Goal: Task Accomplishment & Management: Use online tool/utility

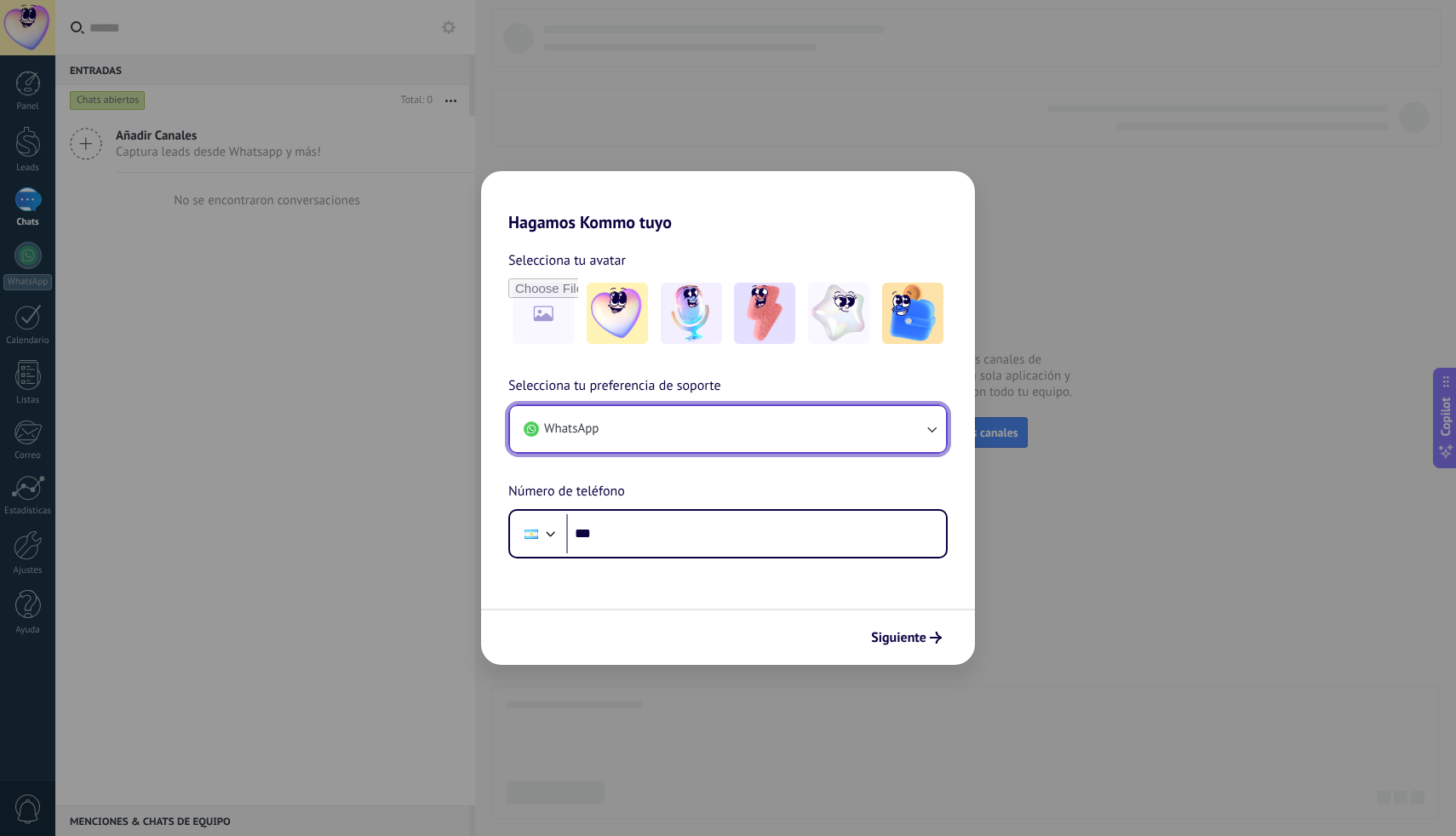
click at [696, 431] on button "WhatsApp" at bounding box center [728, 429] width 436 height 46
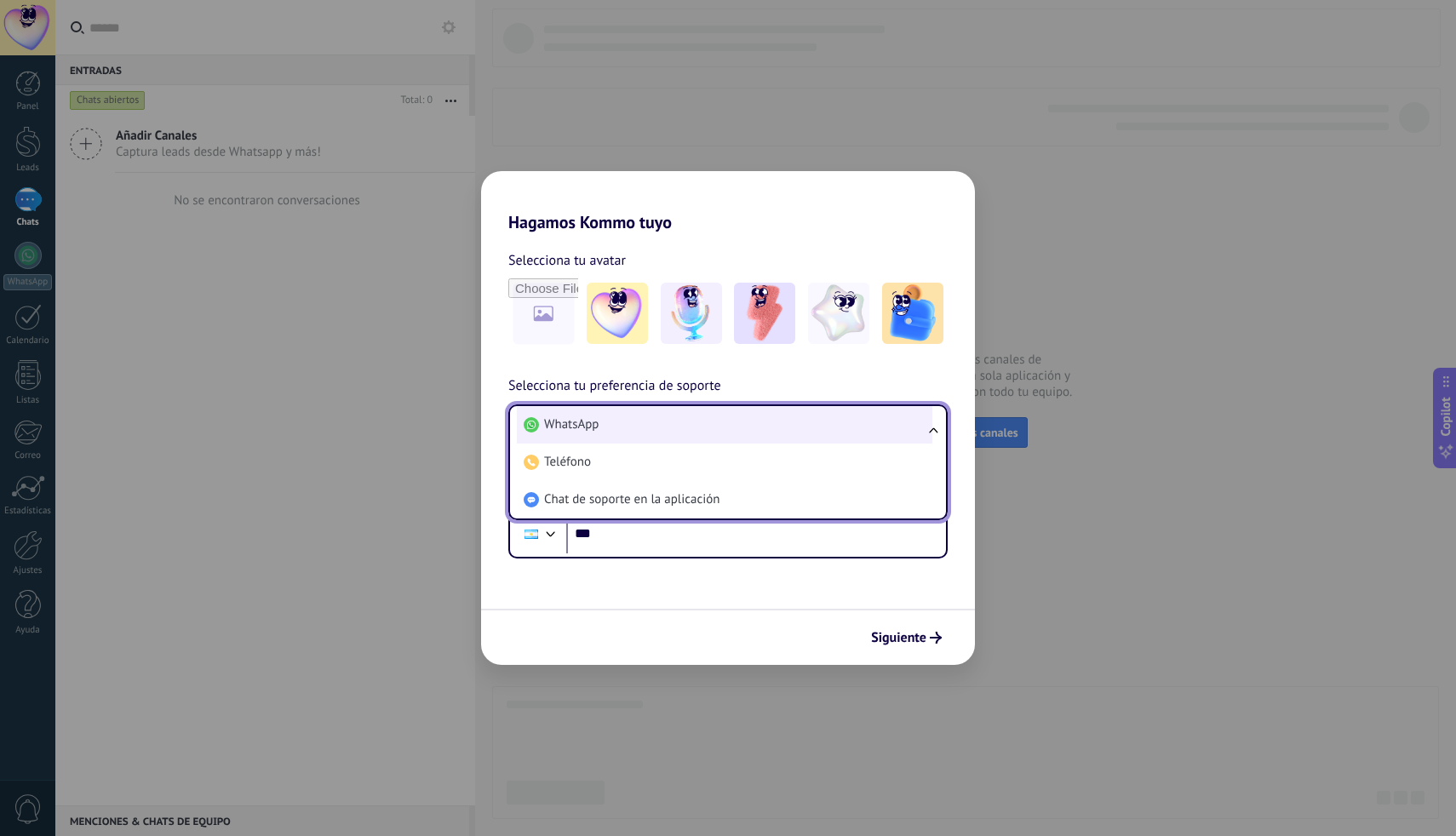
click at [629, 431] on li "WhatsApp" at bounding box center [724, 425] width 416 height 37
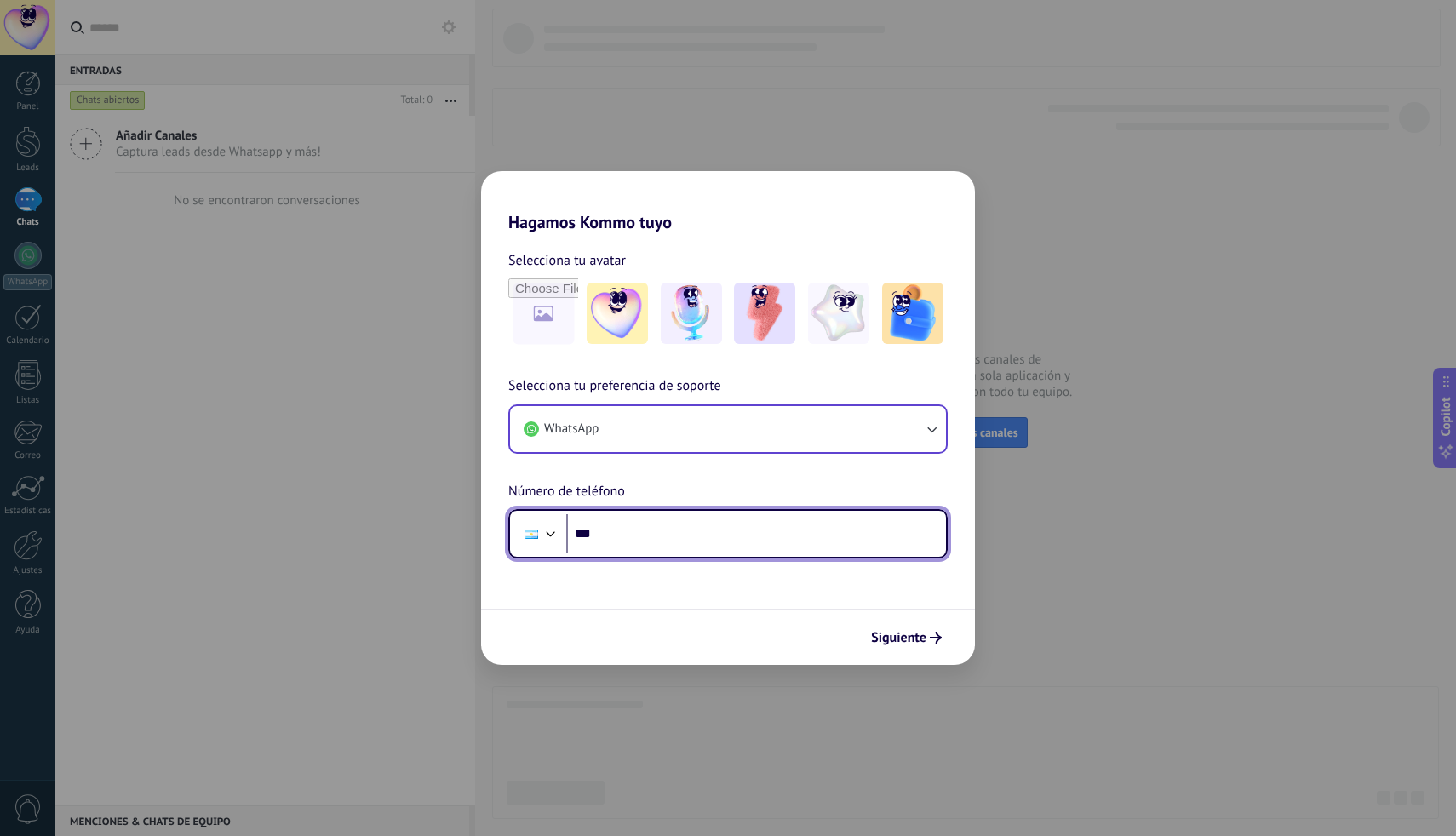
click at [678, 526] on input "***" at bounding box center [756, 534] width 379 height 39
click at [648, 533] on input "***" at bounding box center [756, 534] width 379 height 39
click at [644, 535] on input "***" at bounding box center [756, 534] width 379 height 39
click at [536, 539] on div at bounding box center [530, 533] width 33 height 35
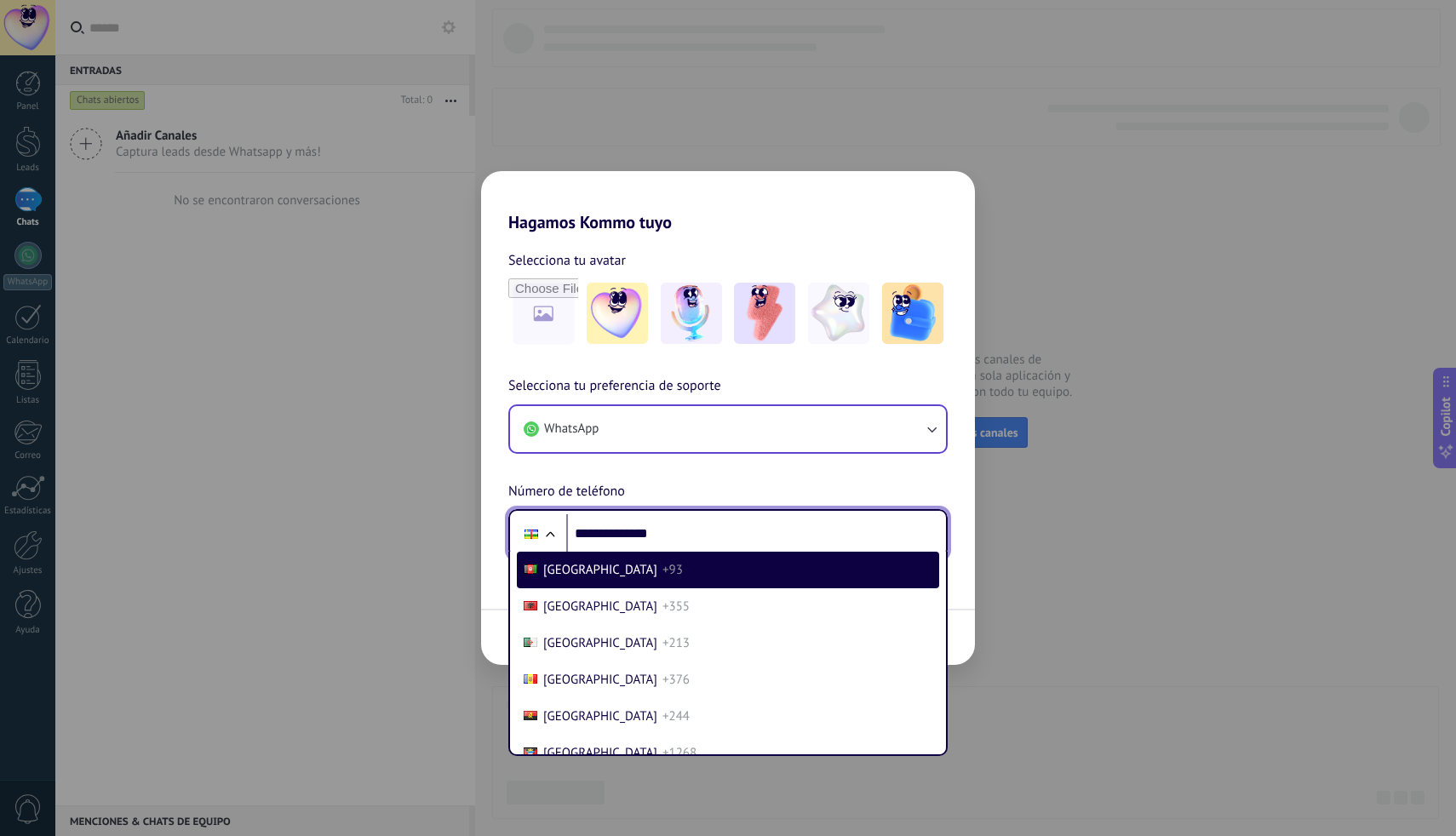
click at [607, 527] on input "**********" at bounding box center [756, 534] width 379 height 39
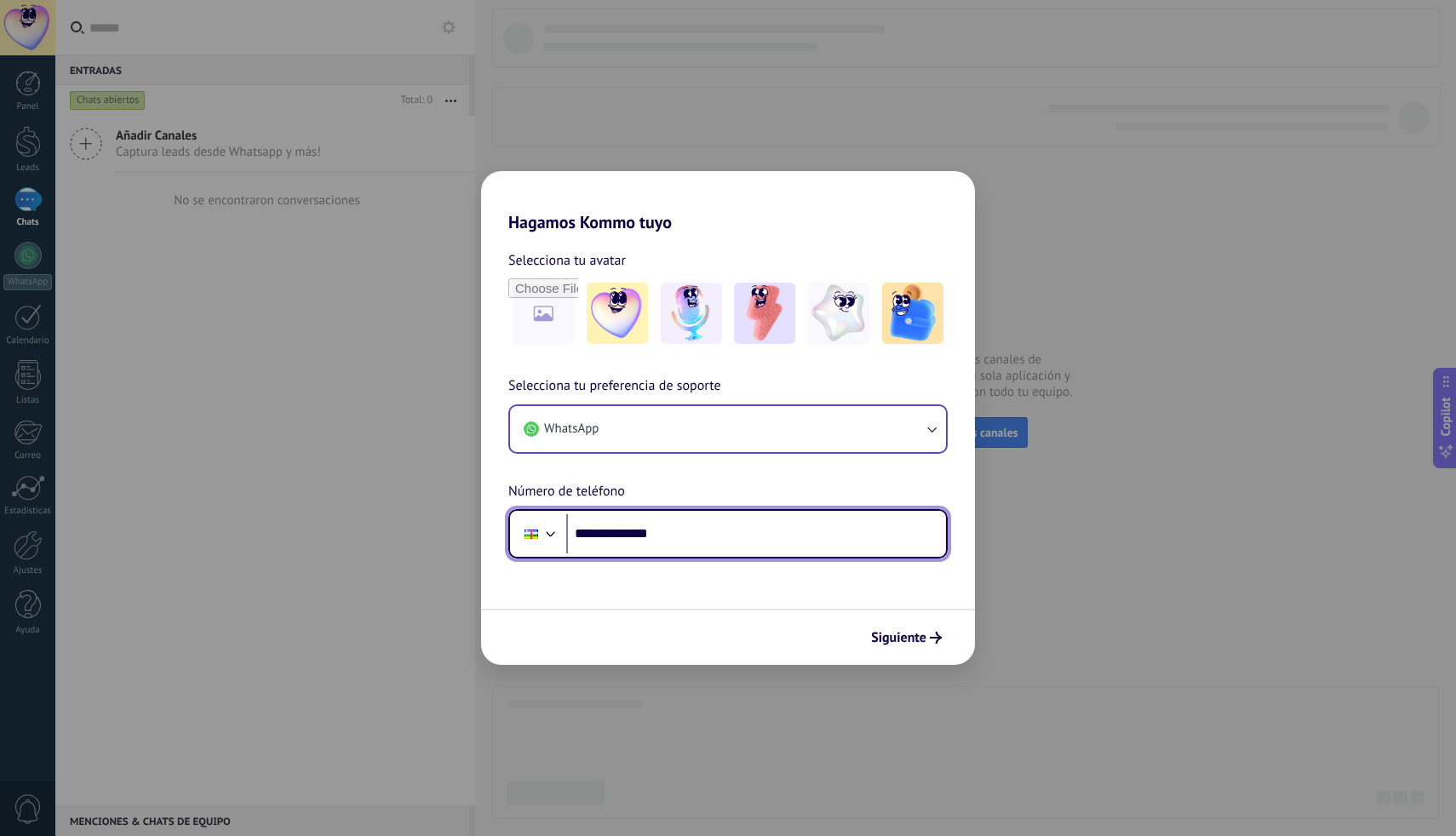
click at [607, 527] on input "**********" at bounding box center [756, 534] width 379 height 39
drag, startPoint x: 637, startPoint y: 536, endPoint x: 756, endPoint y: 536, distance: 119.0
click at [756, 536] on input "**********" at bounding box center [756, 534] width 379 height 39
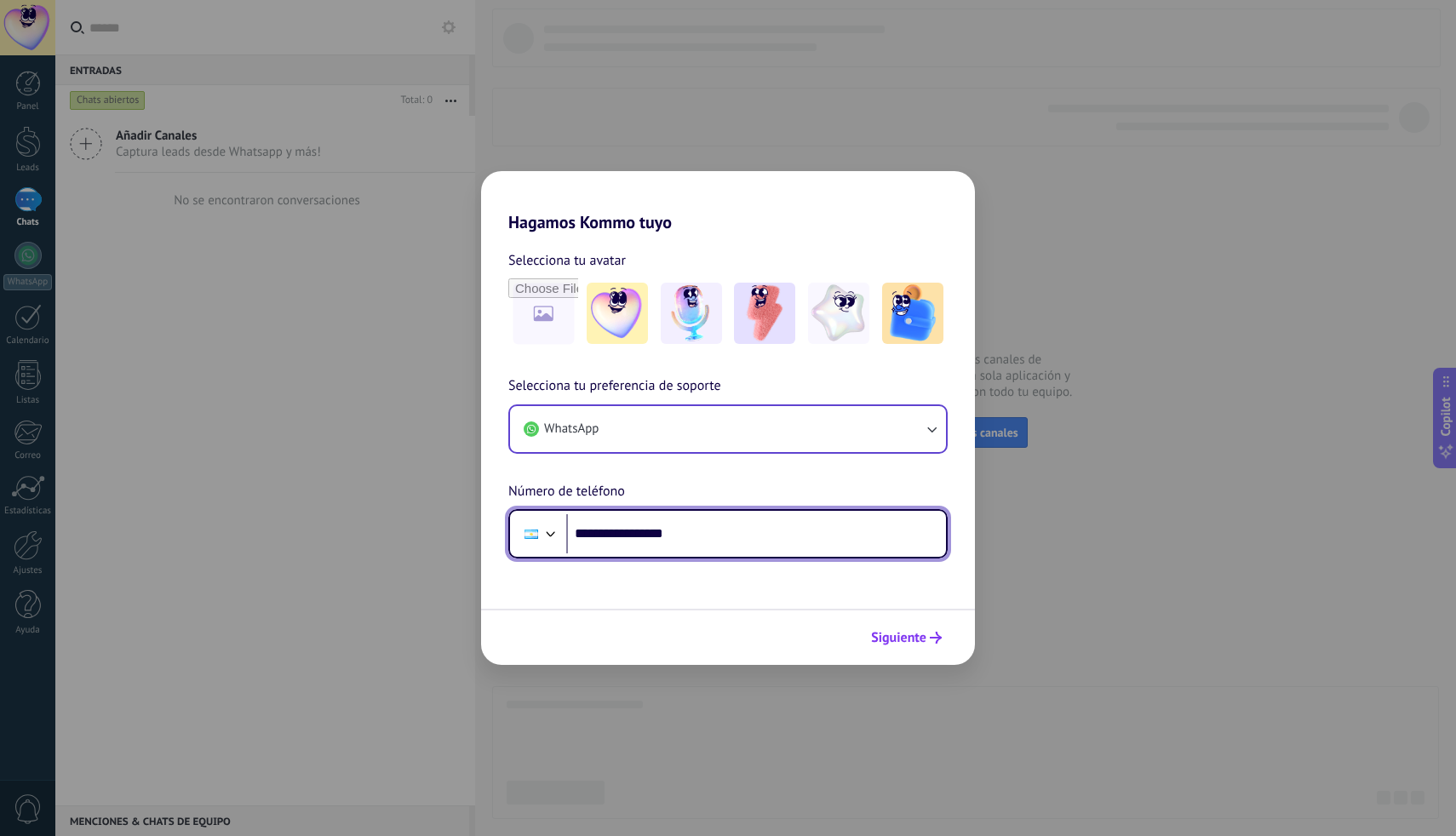
type input "**********"
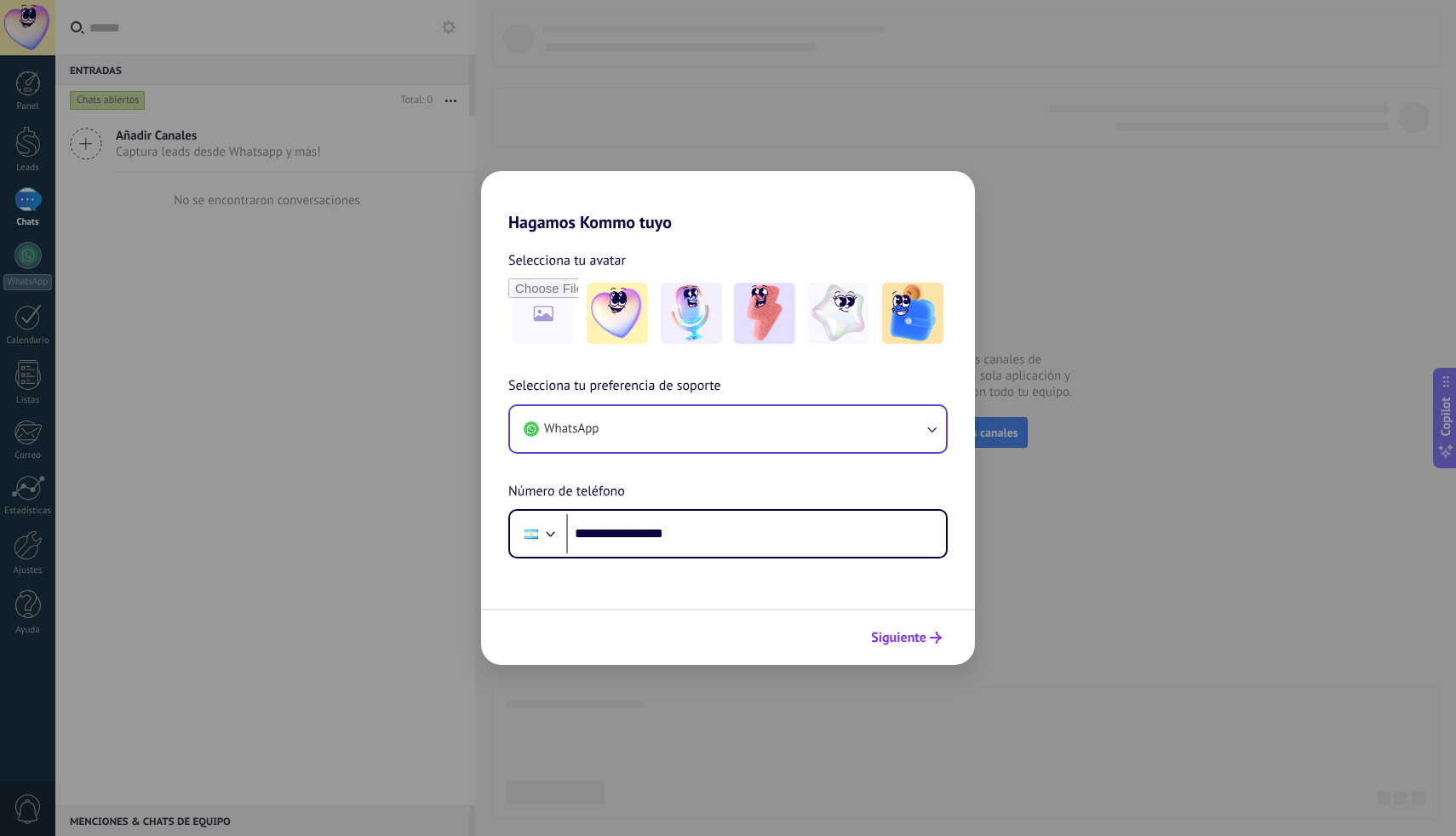
click at [883, 631] on span "Siguiente" at bounding box center [898, 637] width 55 height 12
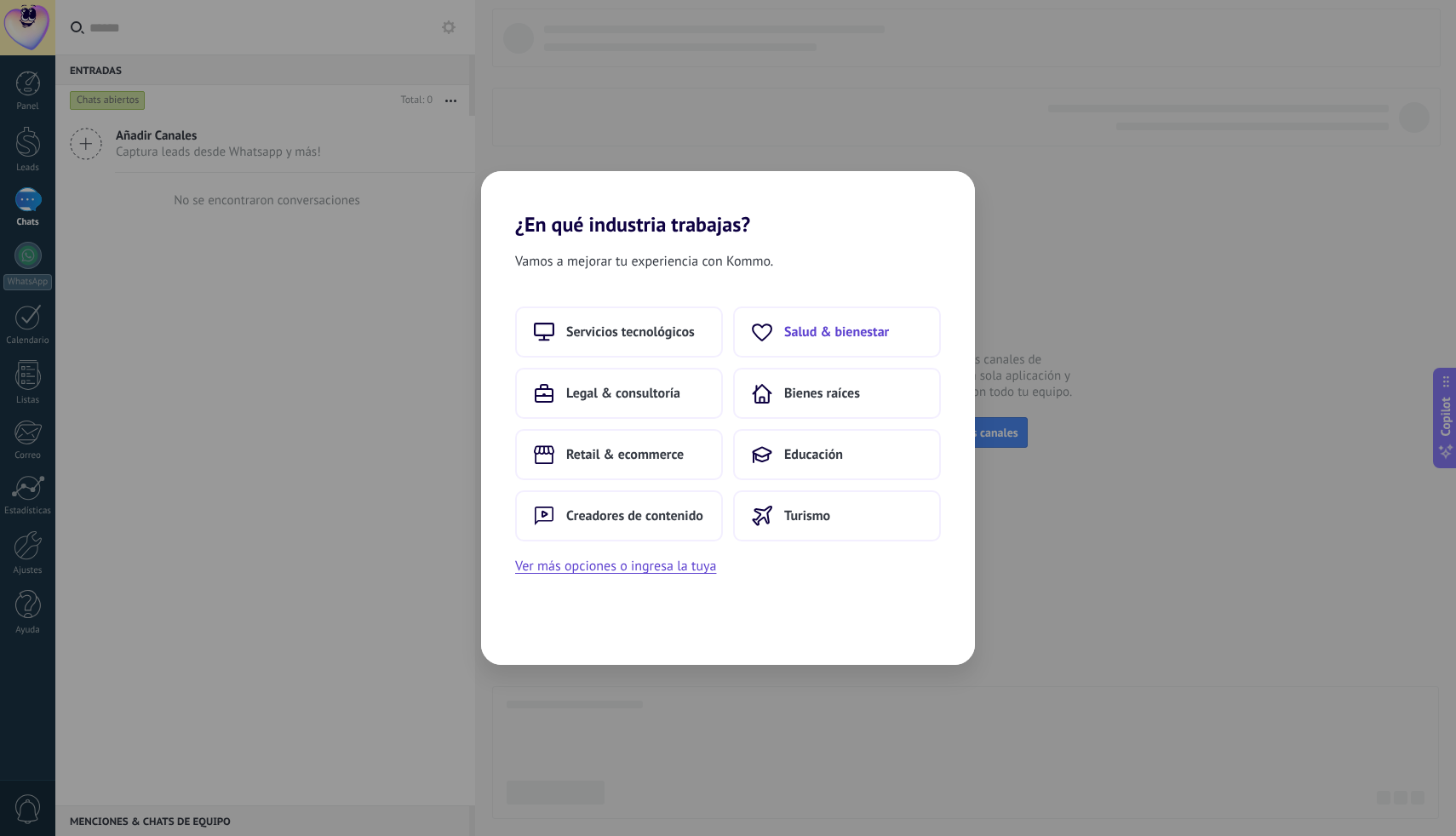
click at [832, 338] on span "Salud & bienestar" at bounding box center [836, 332] width 105 height 17
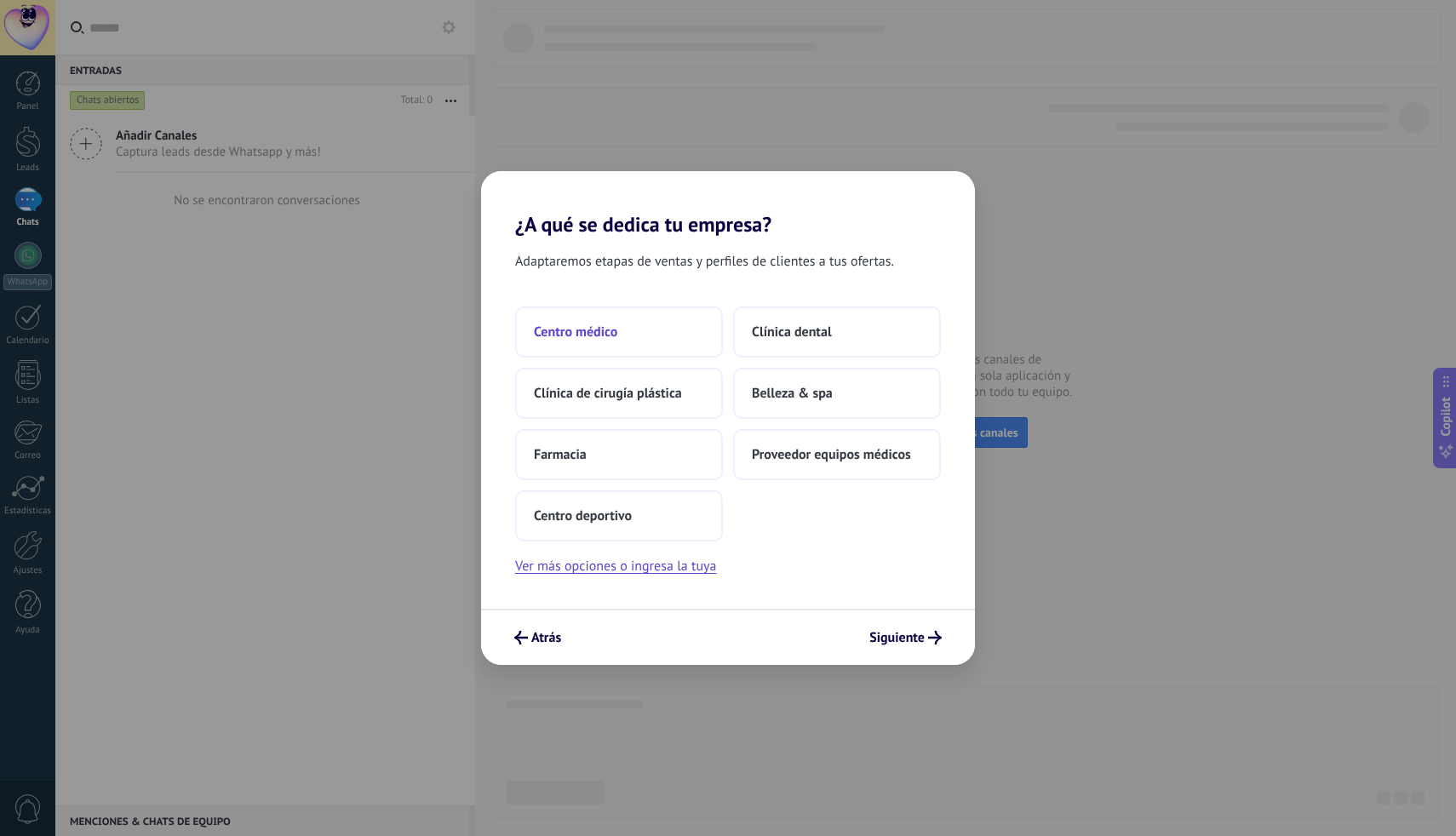
click at [629, 314] on button "Centro médico" at bounding box center [618, 332] width 207 height 51
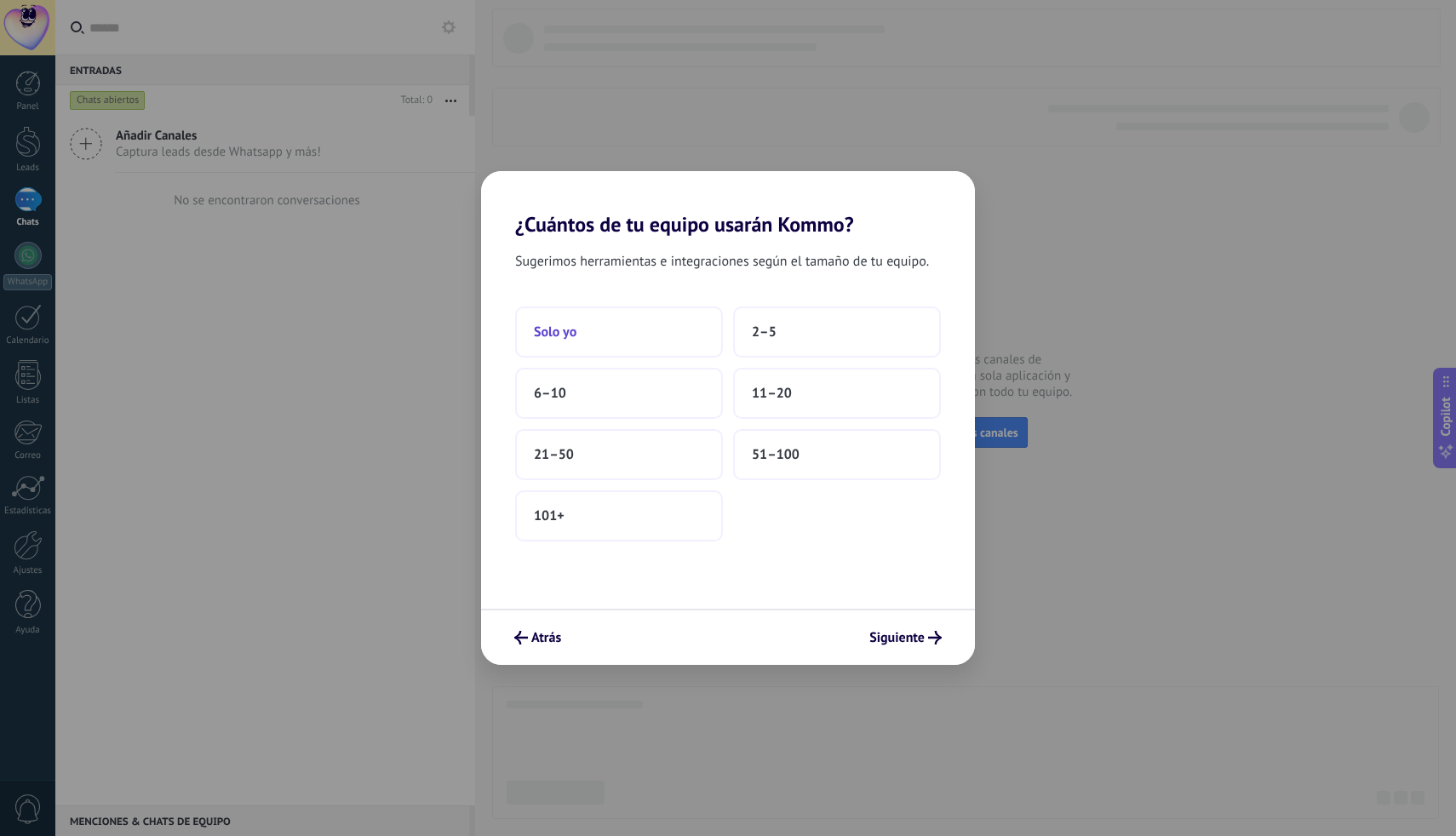
click at [655, 333] on button "Solo yo" at bounding box center [618, 332] width 207 height 51
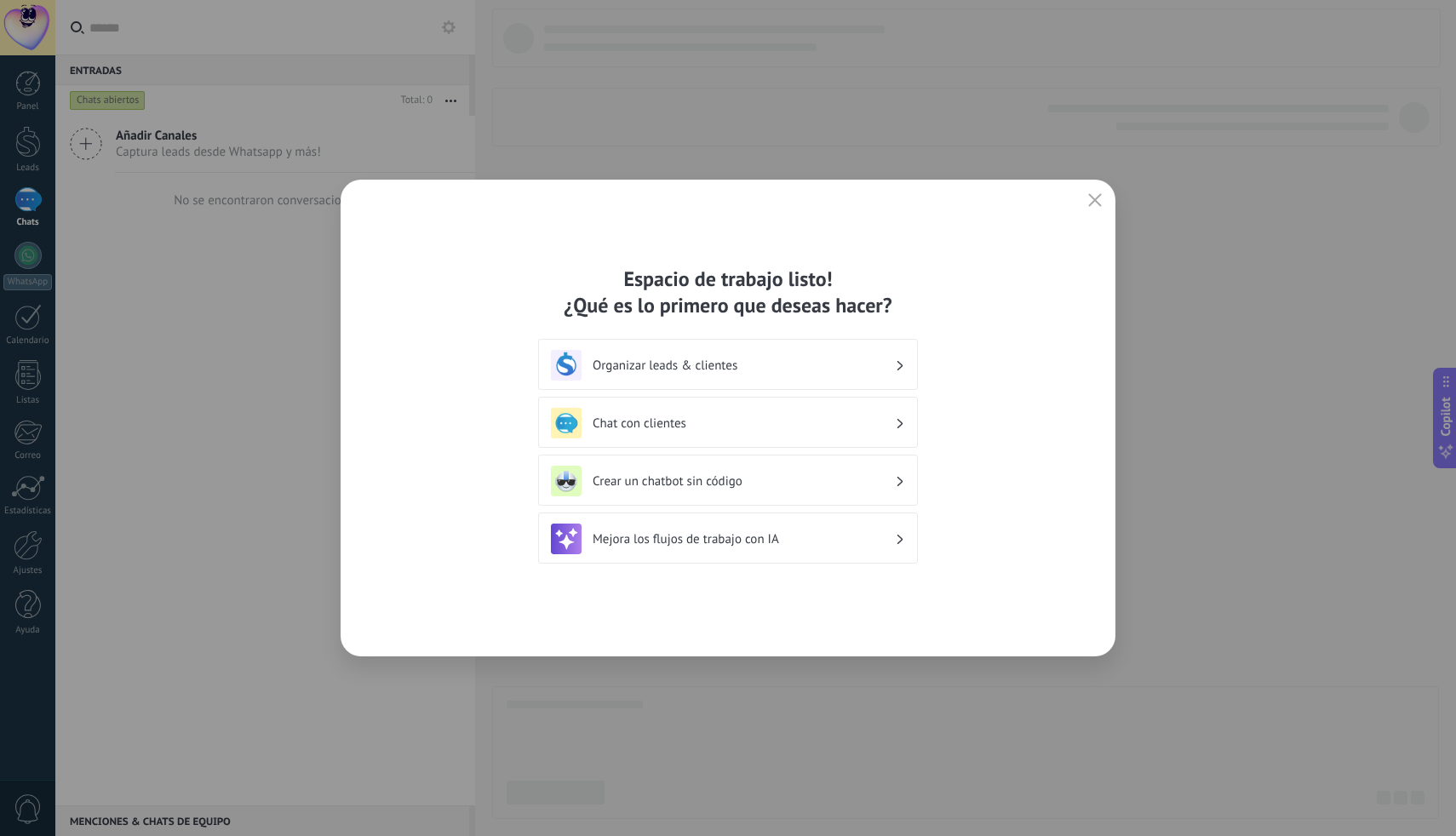
click at [697, 377] on div "Organizar leads & clientes" at bounding box center [728, 365] width 354 height 31
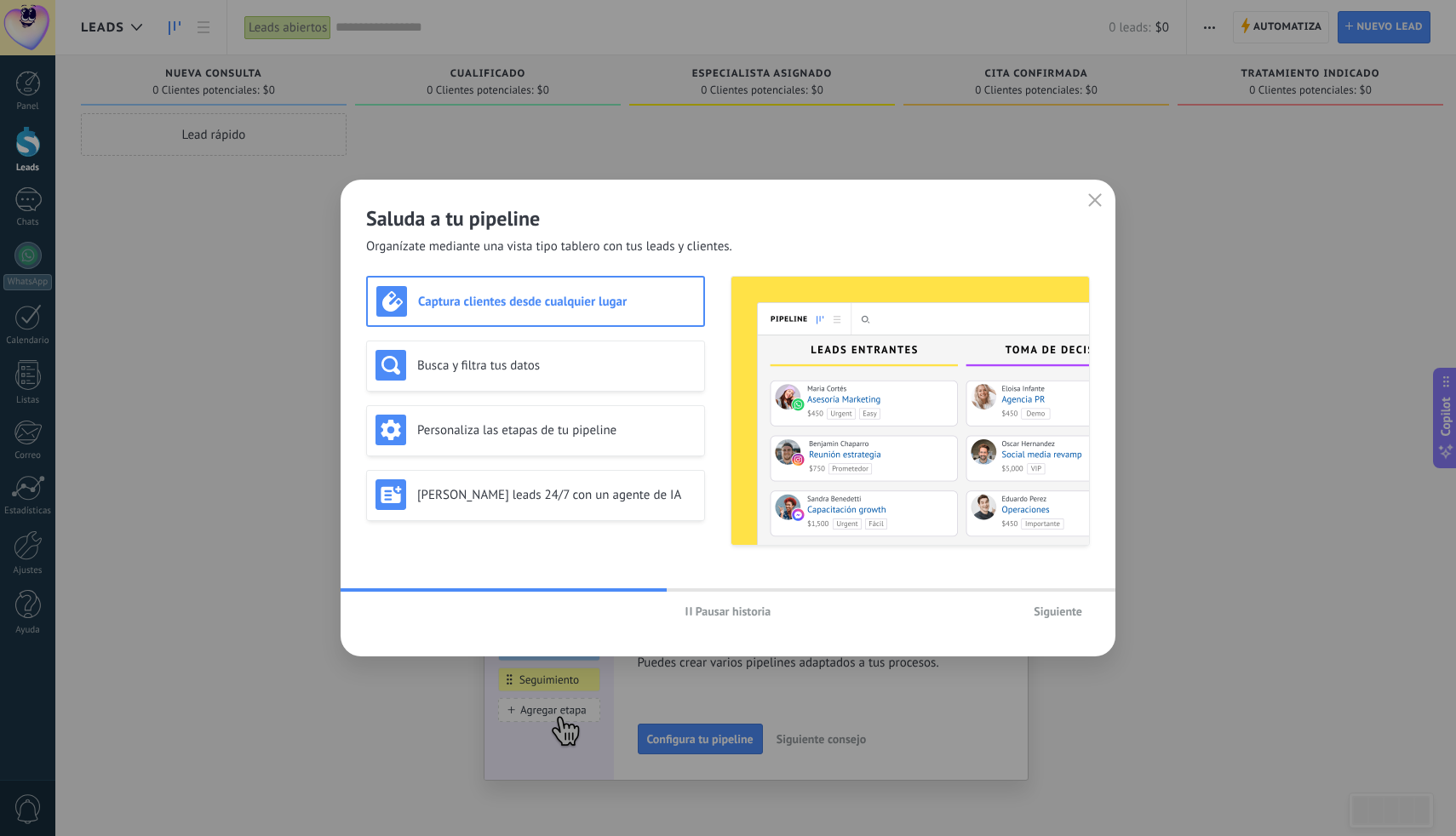
click at [754, 611] on span "Pausar historia" at bounding box center [733, 611] width 76 height 12
click at [1055, 613] on span "Siguiente" at bounding box center [1057, 611] width 49 height 12
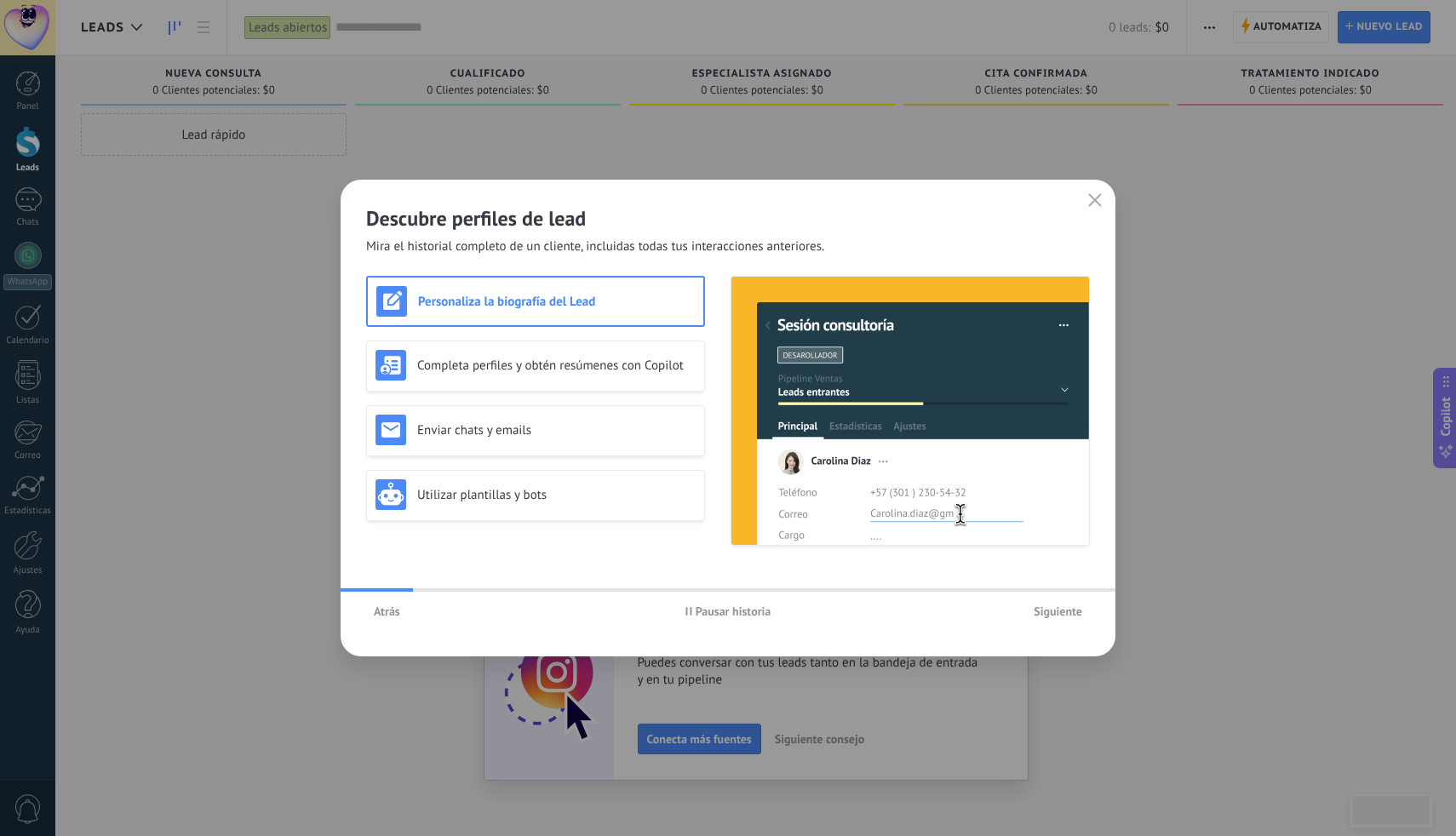
click at [1054, 615] on span "Siguiente" at bounding box center [1057, 611] width 49 height 12
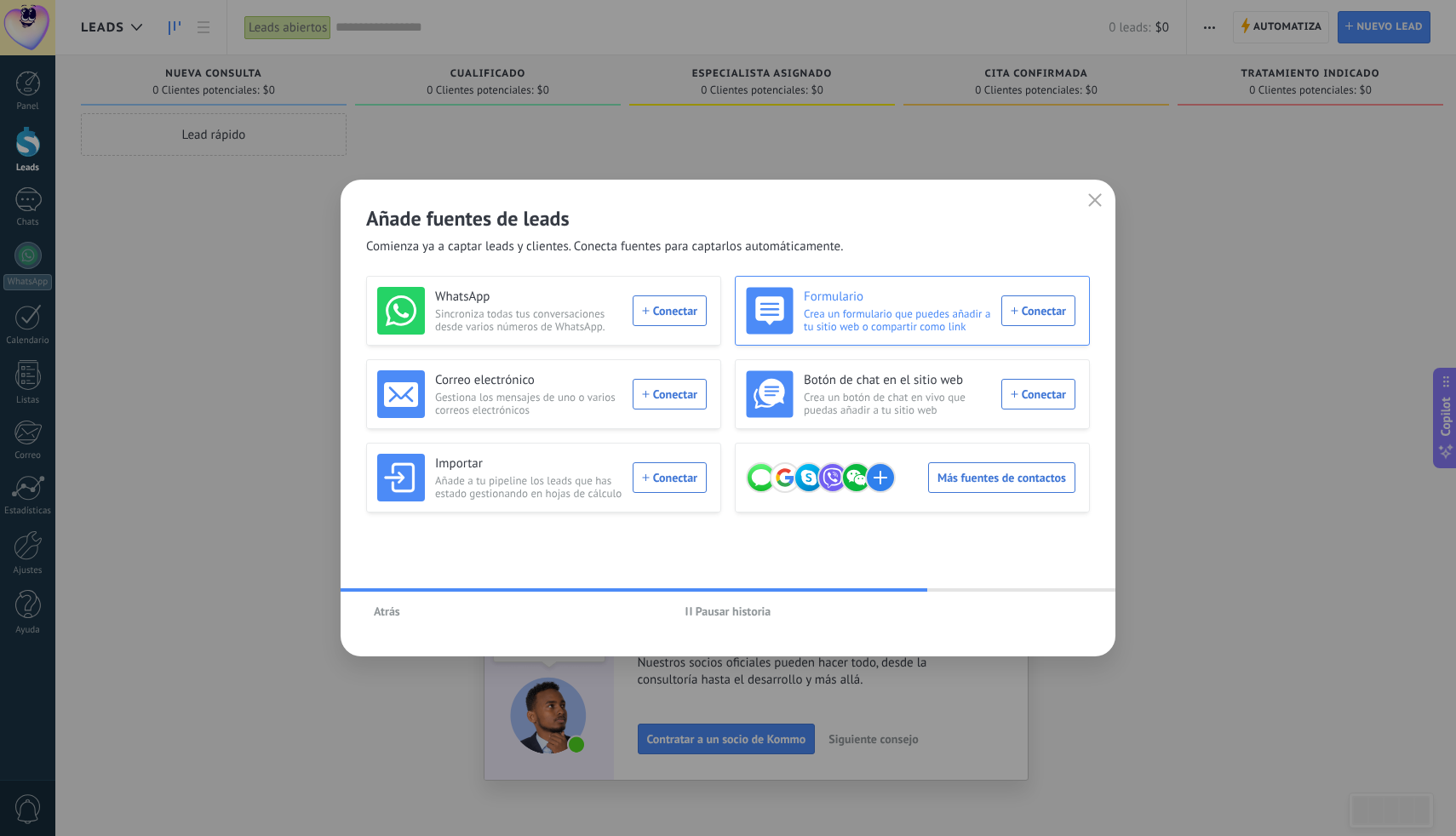
click at [1043, 305] on div "Formulario Crea un formulario que puedes añadir a tu sitio web o compartir como…" at bounding box center [910, 310] width 330 height 48
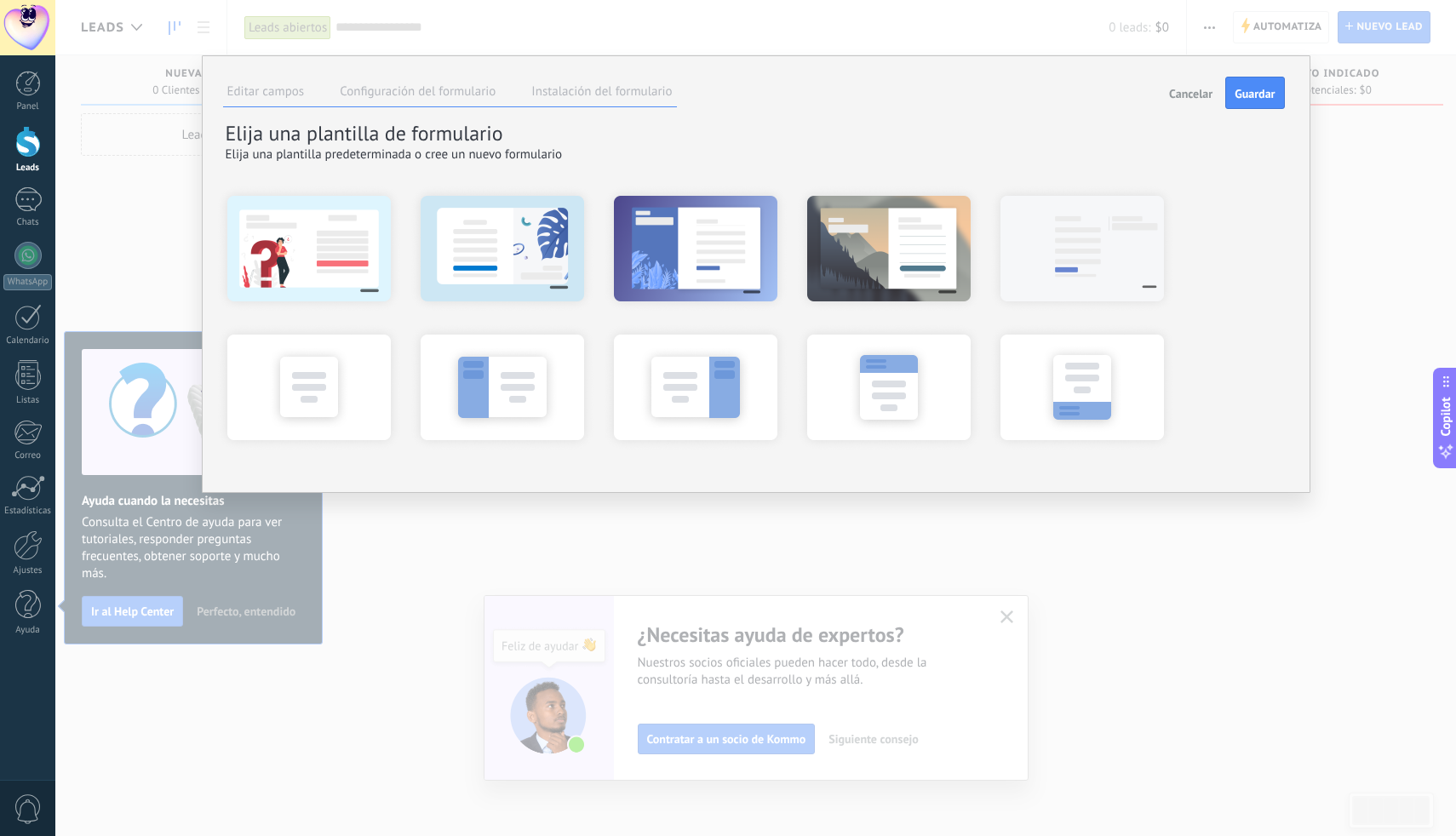
click at [409, 100] on li "Configuración del formulario" at bounding box center [417, 93] width 164 height 24
click at [428, 89] on label "Configuración del formulario" at bounding box center [417, 91] width 156 height 16
click at [284, 96] on label "Editar campos" at bounding box center [265, 91] width 78 height 16
click at [1172, 93] on span "Cancelar" at bounding box center [1190, 93] width 43 height 12
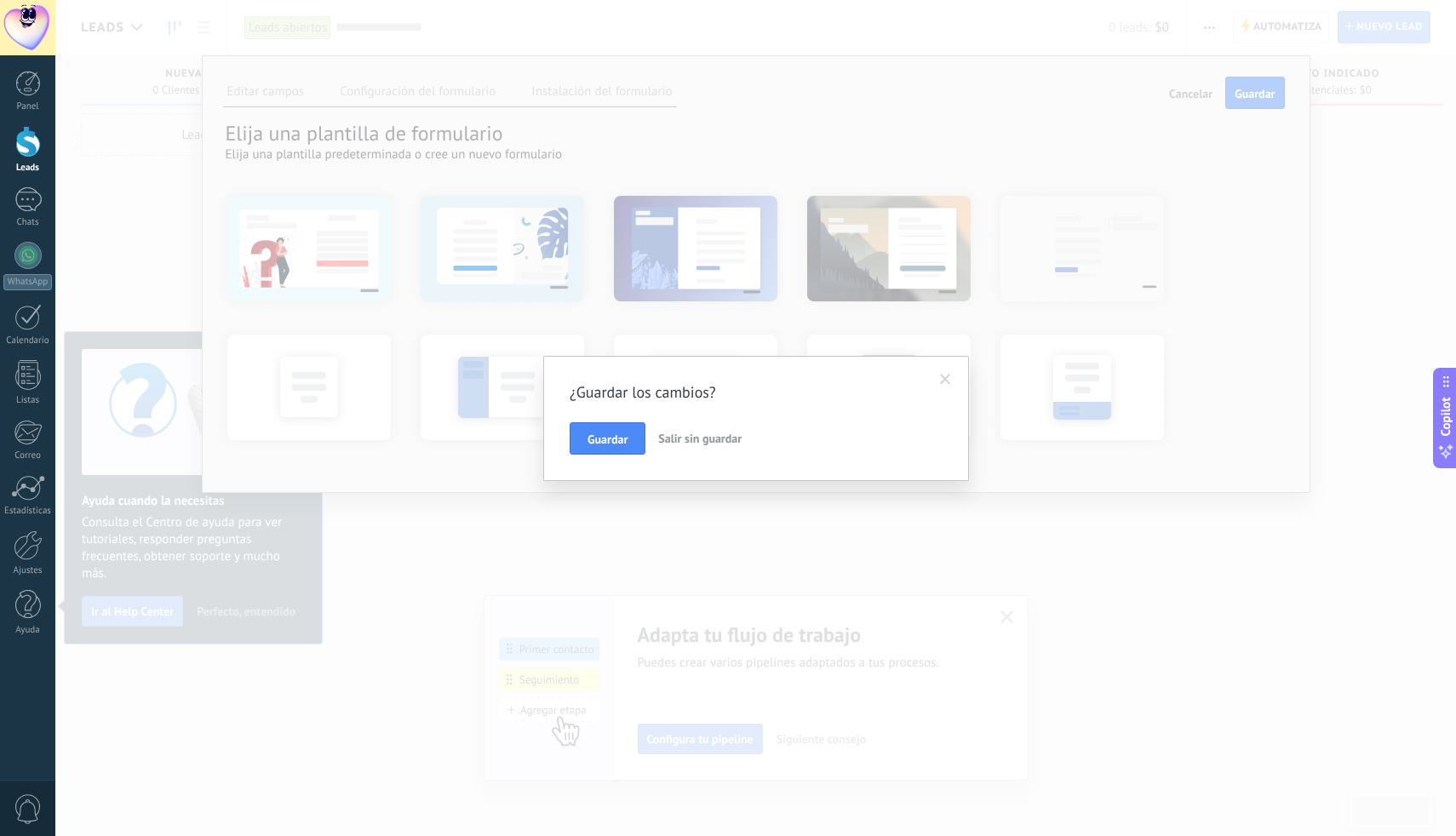
click at [694, 439] on span "Salir sin guardar" at bounding box center [700, 438] width 83 height 15
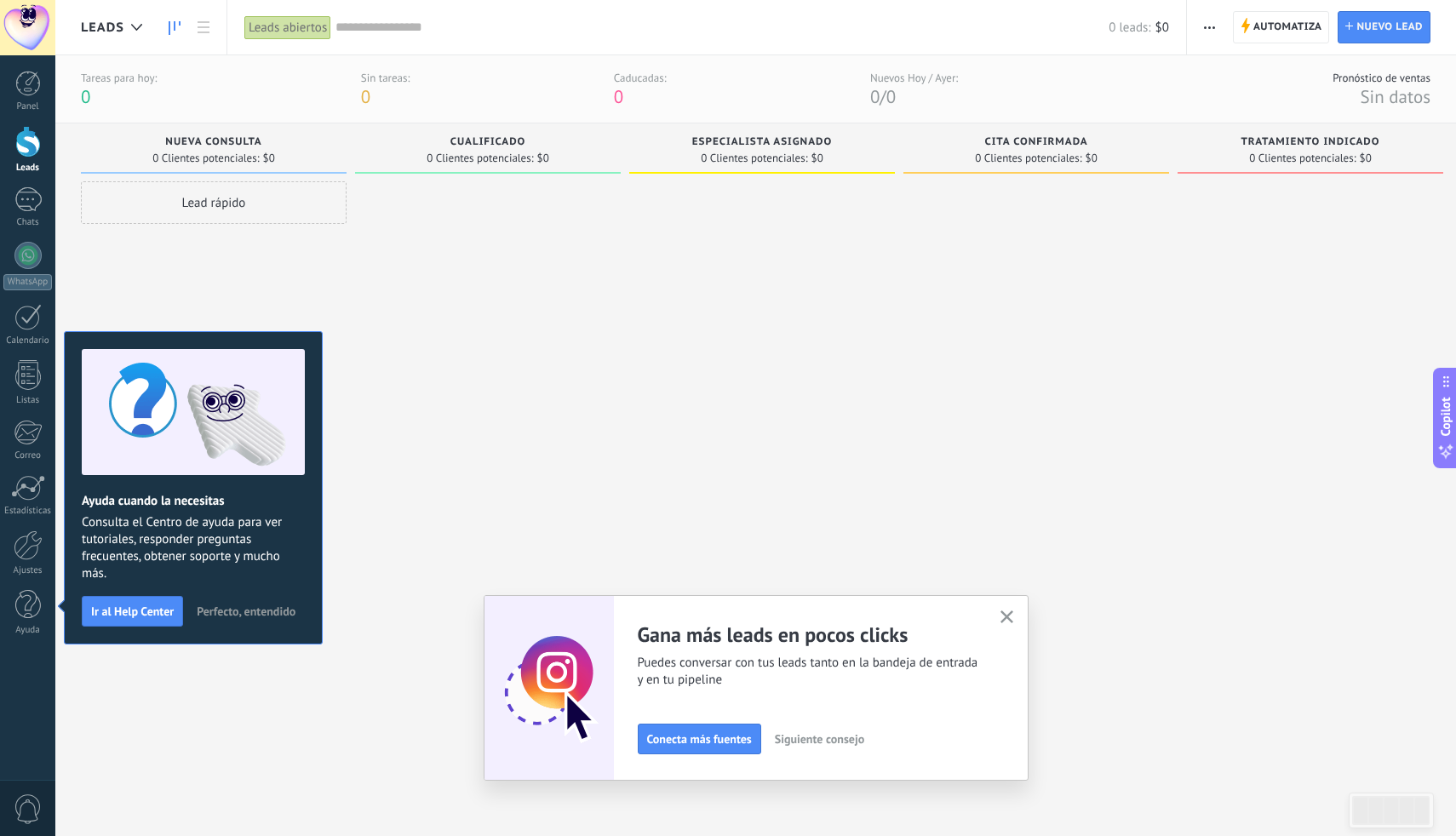
click at [236, 607] on span "Perfecto, entendido" at bounding box center [247, 611] width 99 height 12
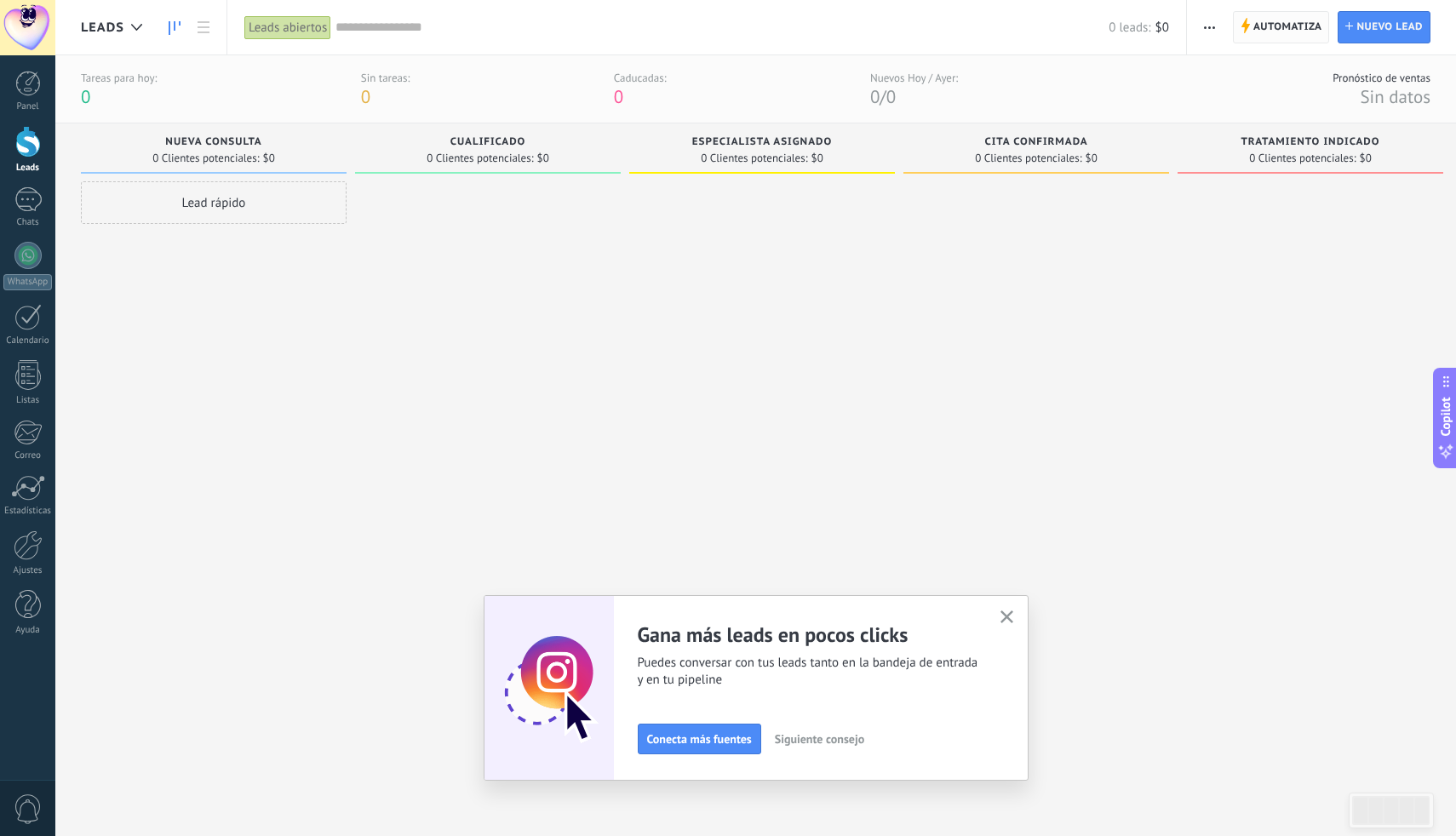
click at [1281, 26] on span "Automatiza" at bounding box center [1288, 27] width 69 height 31
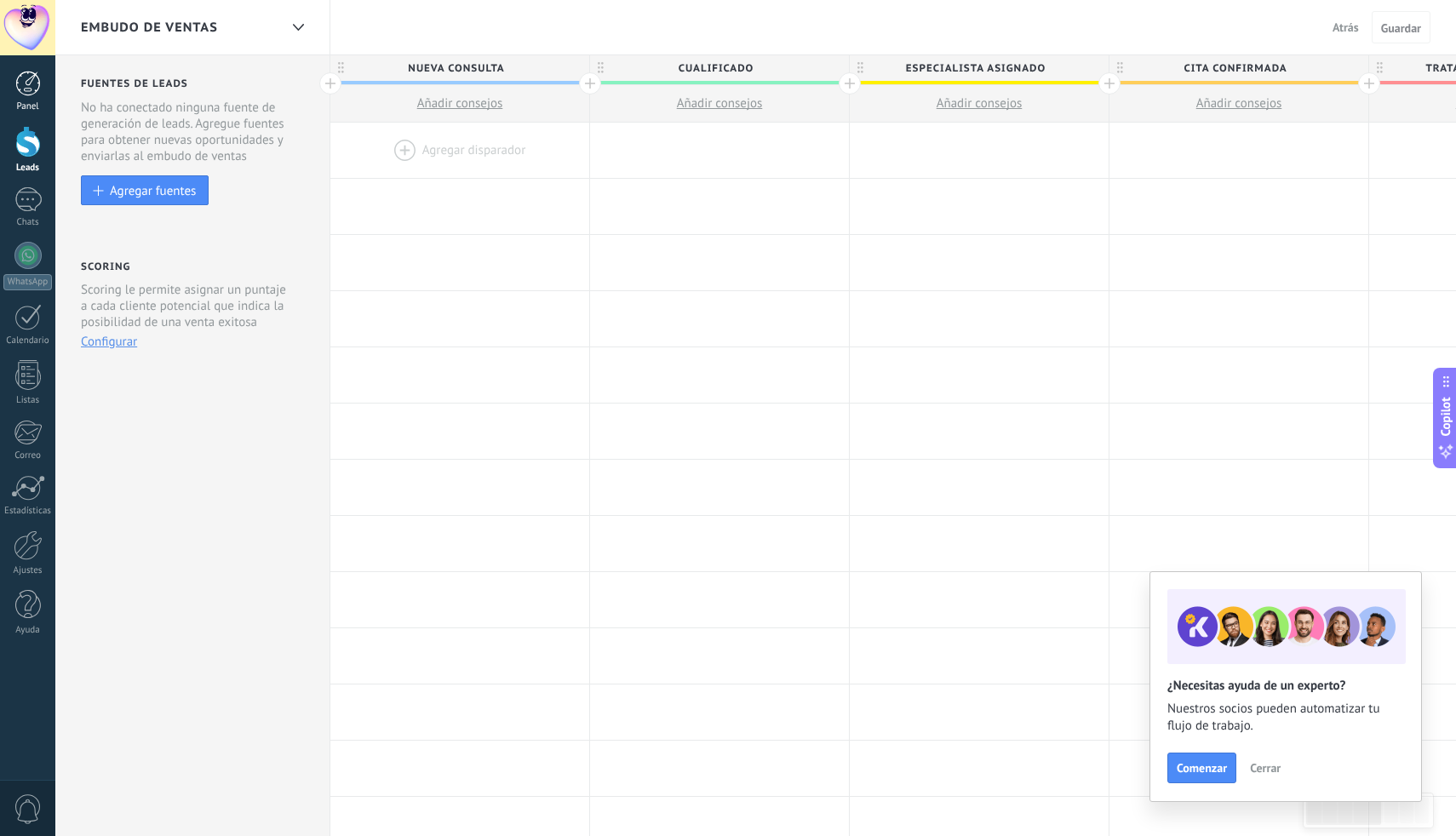
click at [30, 91] on div at bounding box center [27, 83] width 25 height 25
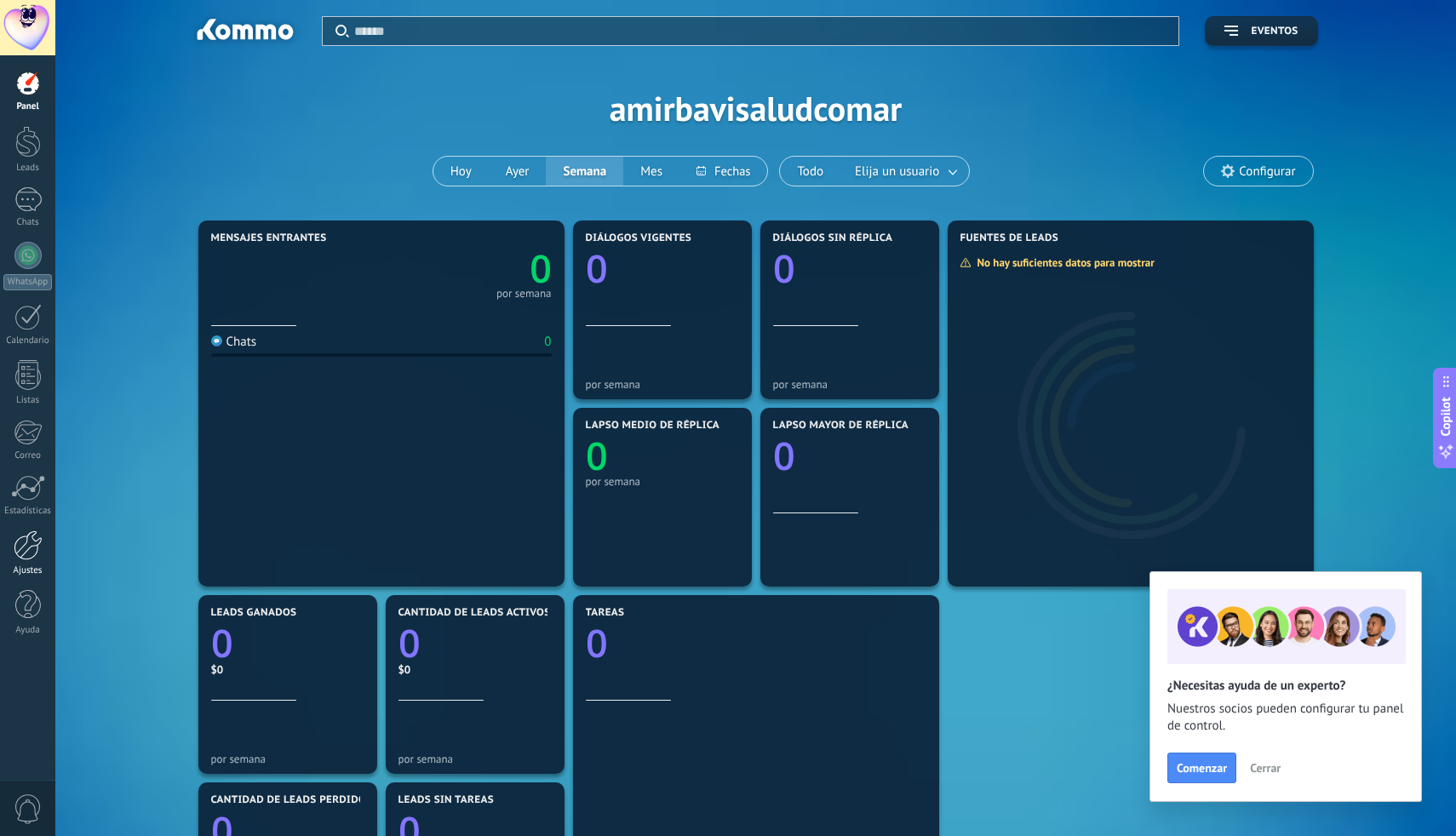
click at [31, 546] on div at bounding box center [28, 546] width 29 height 30
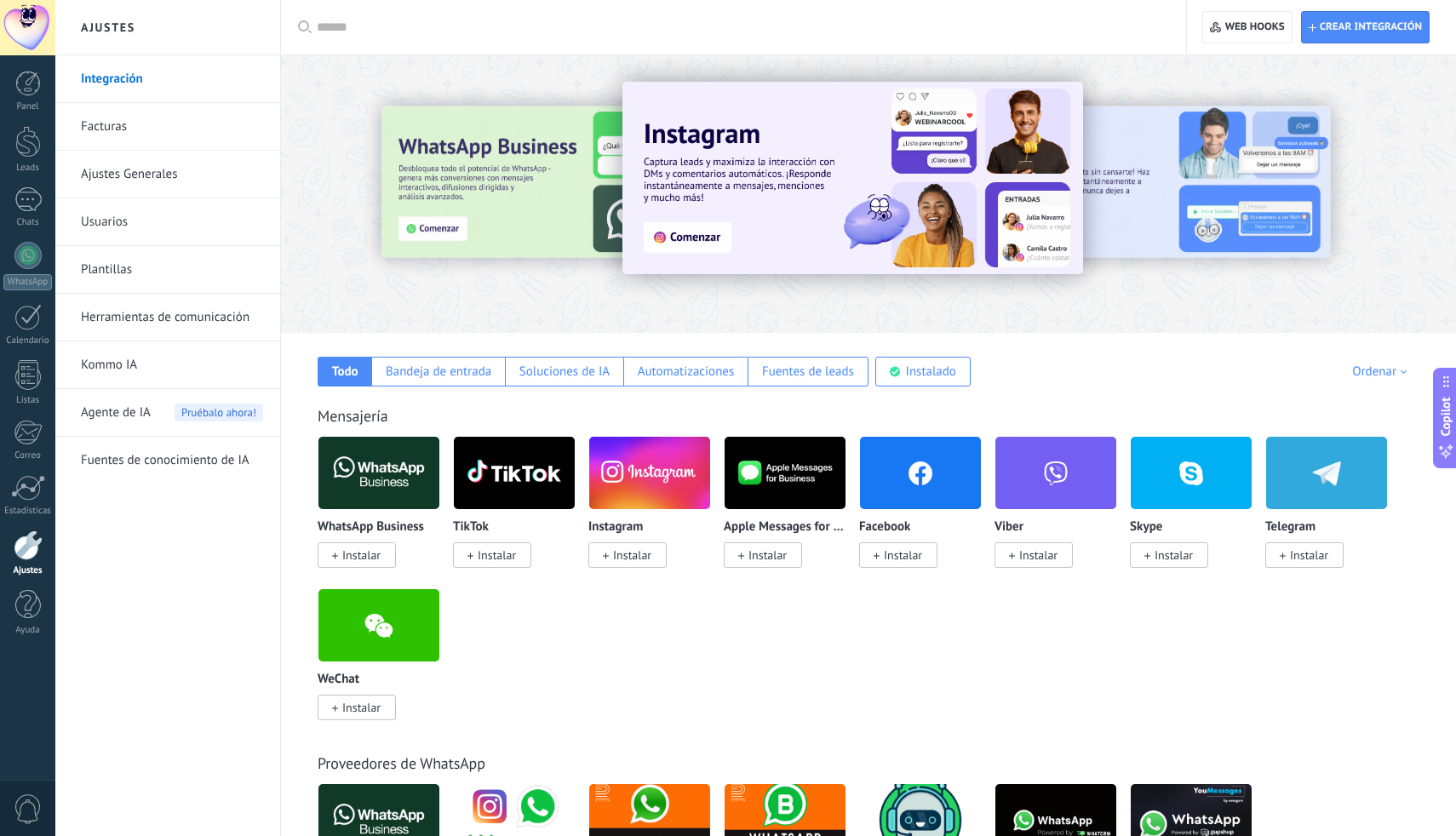
drag, startPoint x: 629, startPoint y: 551, endPoint x: 605, endPoint y: 602, distance: 56.4
click at [629, 552] on span "Instalar" at bounding box center [631, 555] width 38 height 15
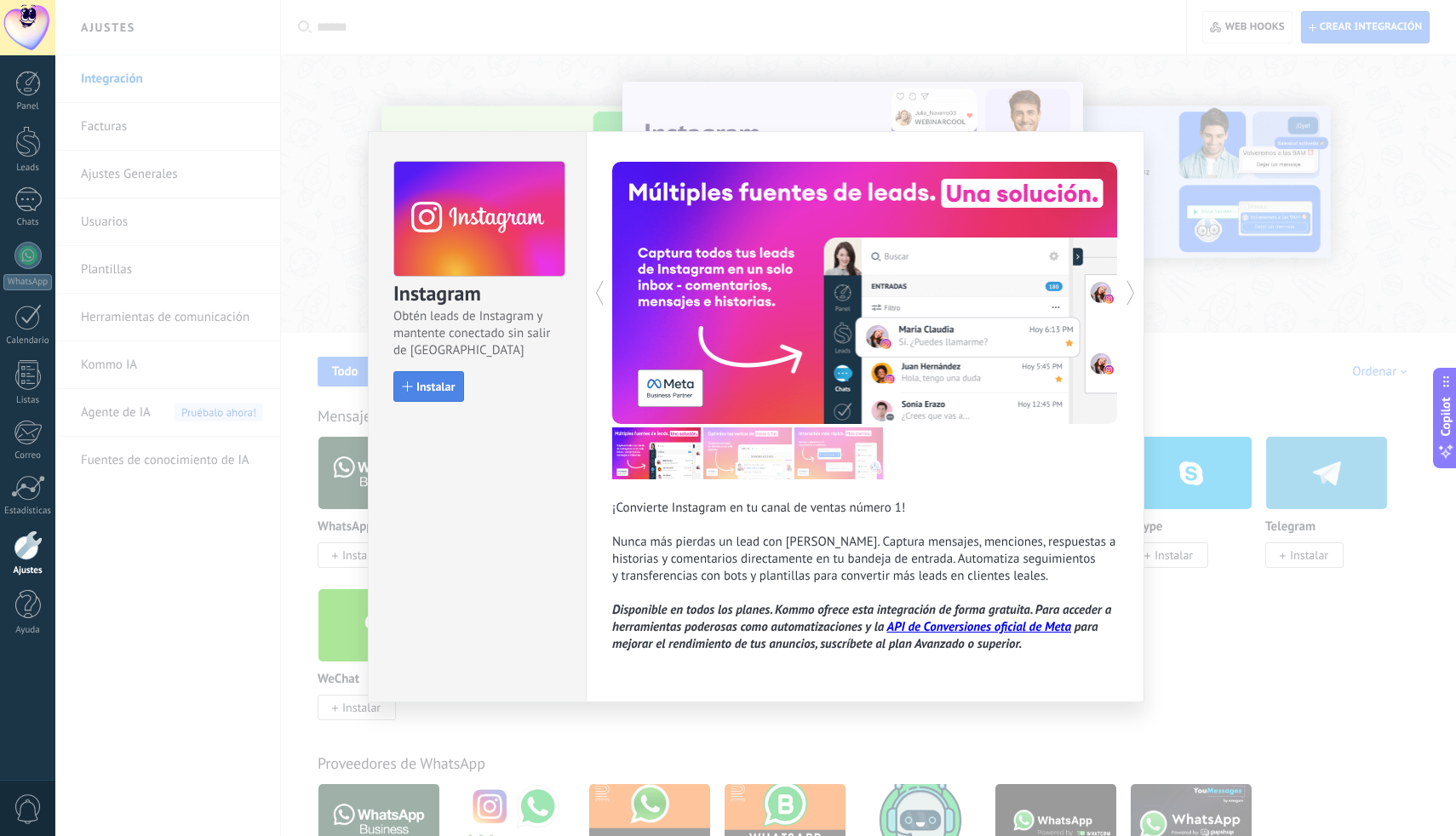
click at [443, 391] on span "Instalar" at bounding box center [435, 386] width 38 height 12
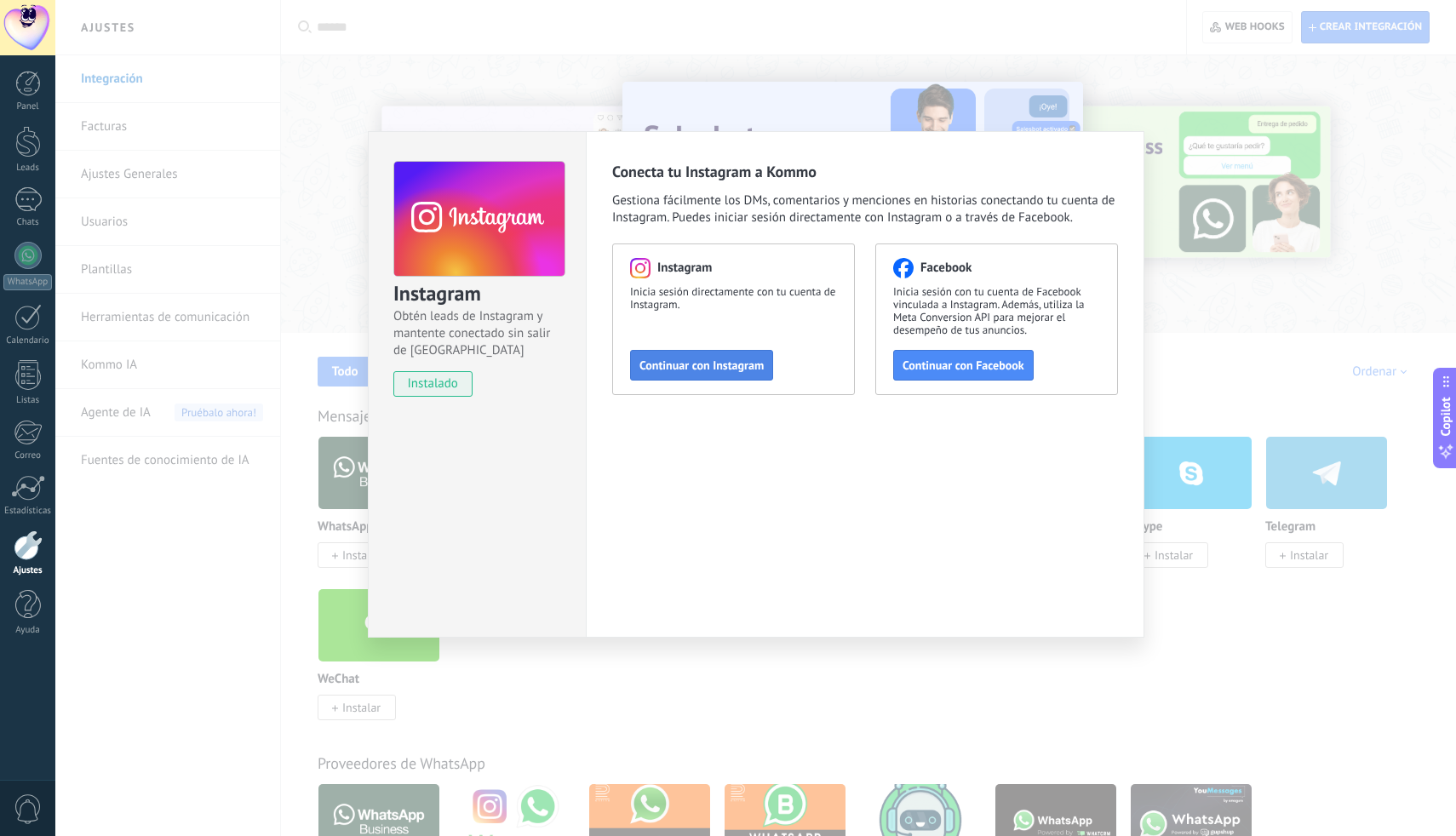
click at [700, 365] on span "Continuar con Instagram" at bounding box center [700, 365] width 124 height 12
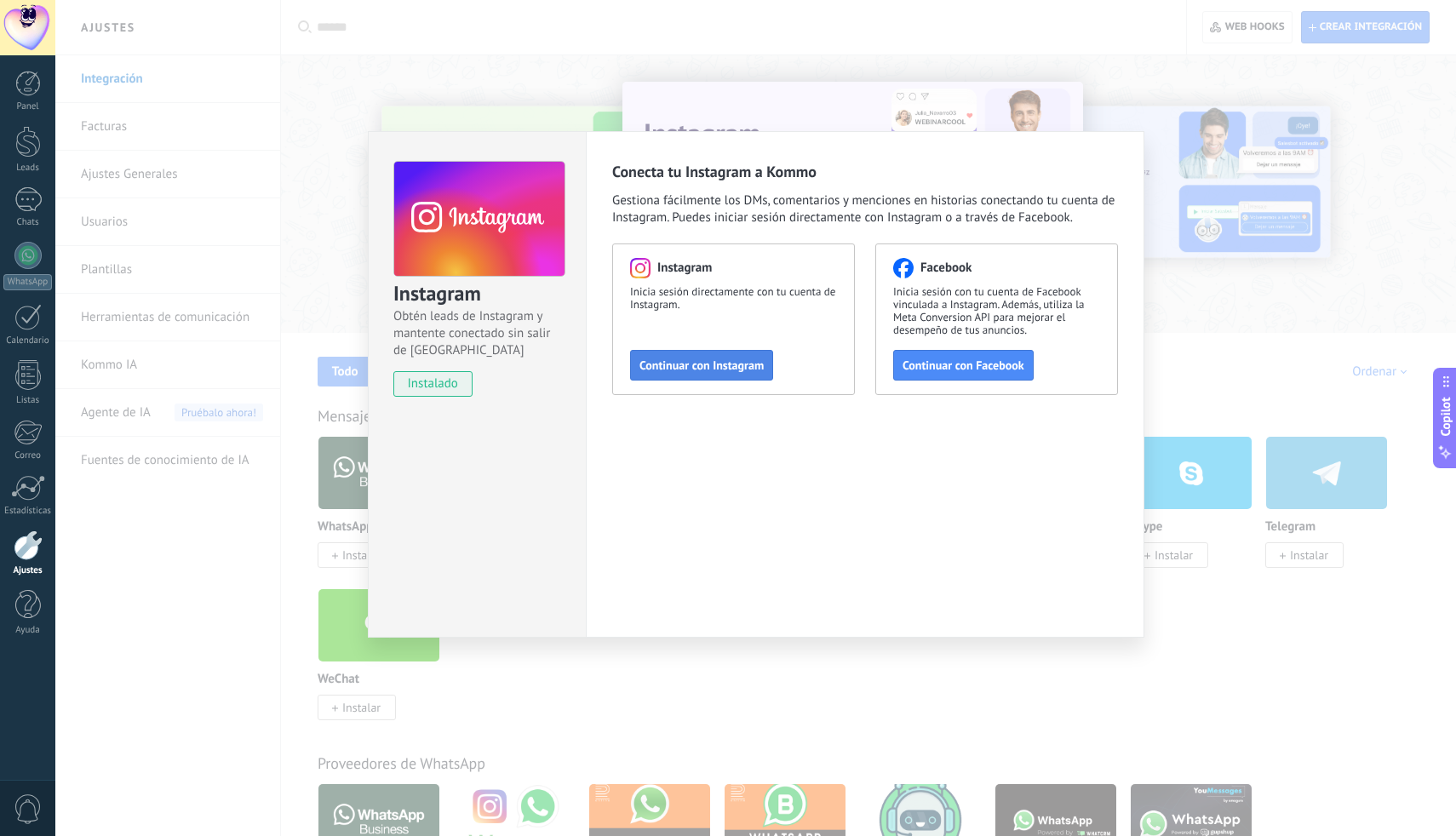
click at [707, 364] on span "Continuar con Instagram" at bounding box center [700, 365] width 124 height 12
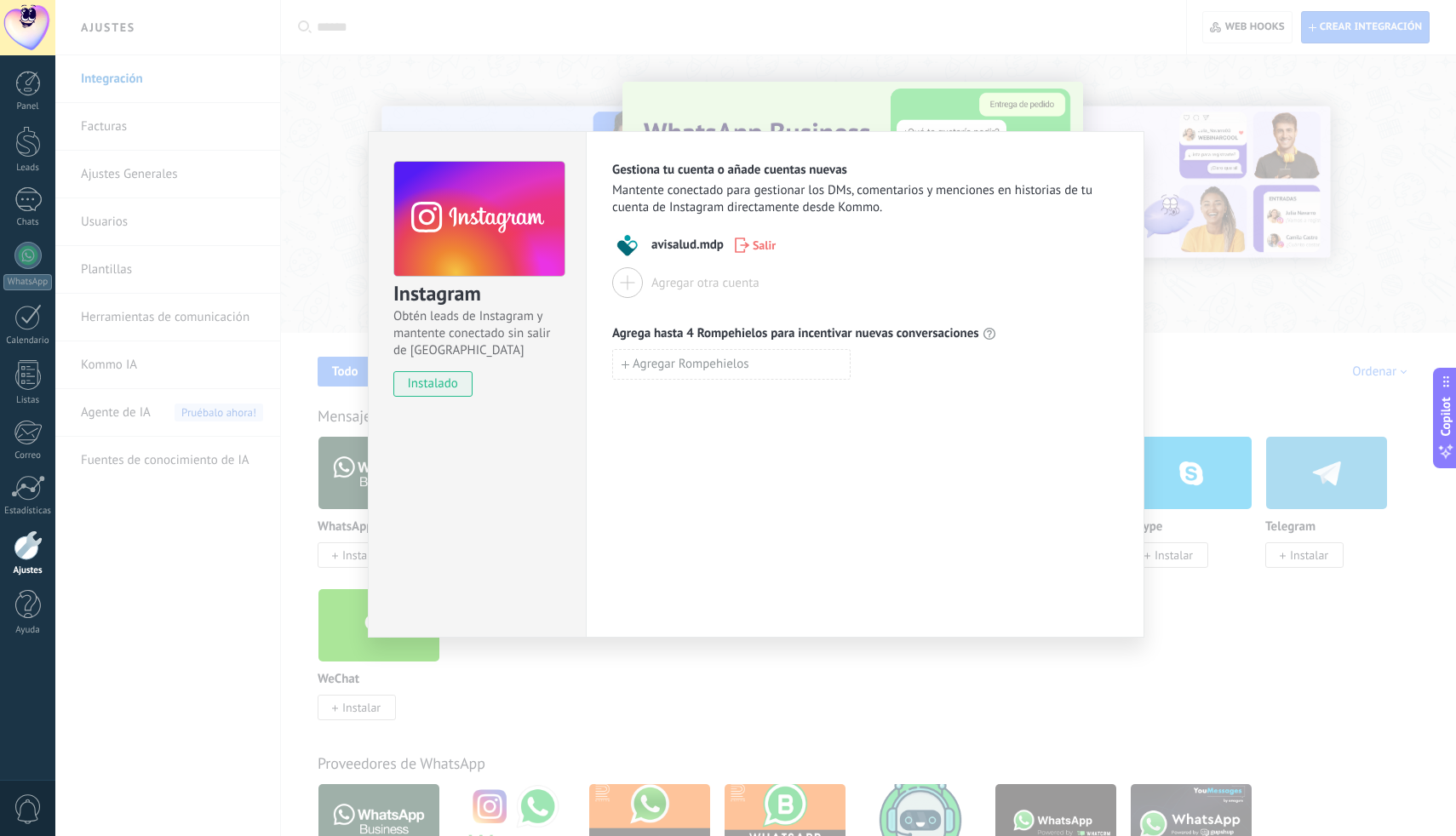
click at [1148, 364] on div "Instagram Obtén leads de Instagram y mantente conectado sin salir de Kommo inst…" at bounding box center [755, 418] width 1400 height 836
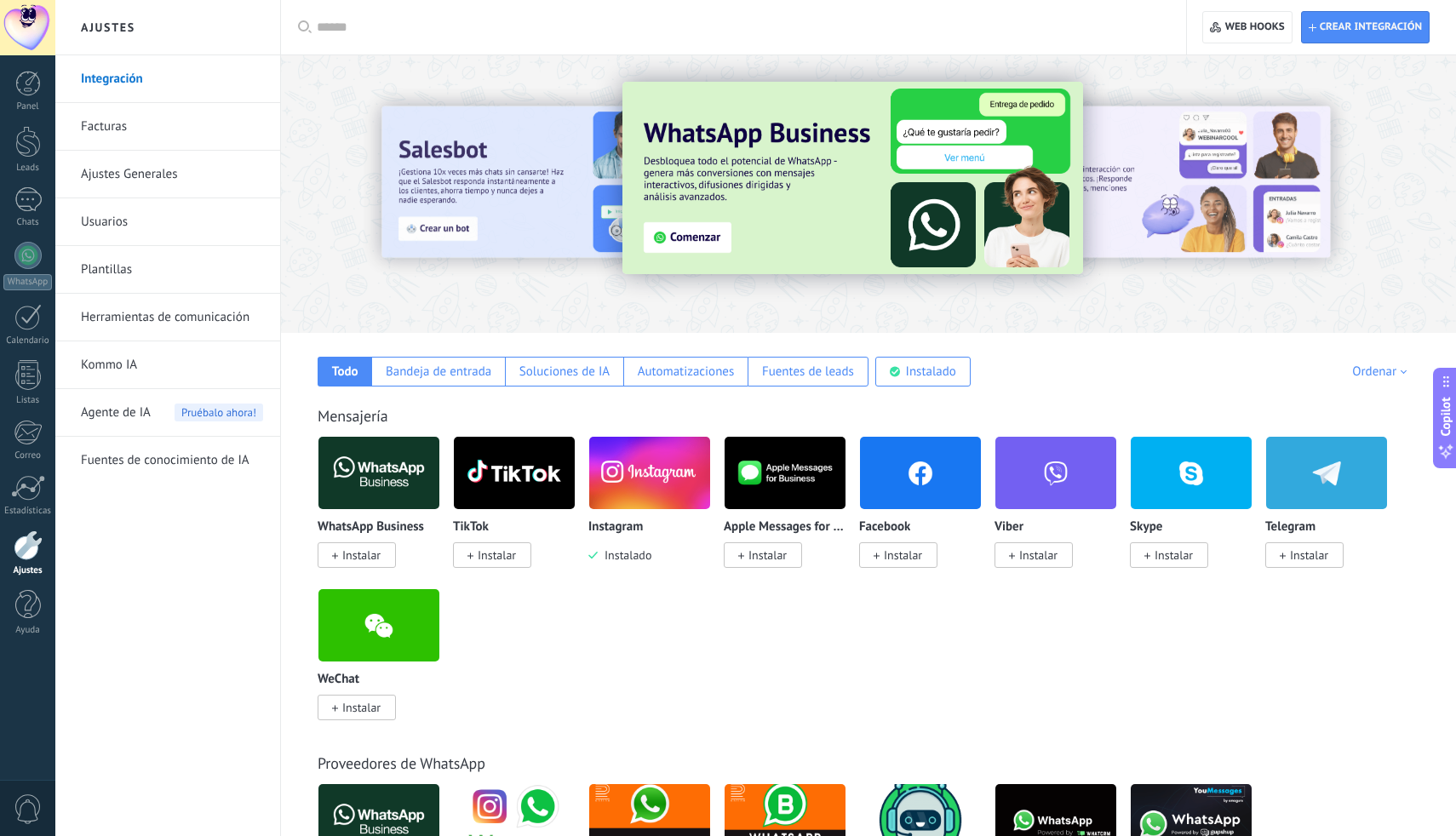
click at [1260, 309] on div at bounding box center [869, 190] width 1175 height 245
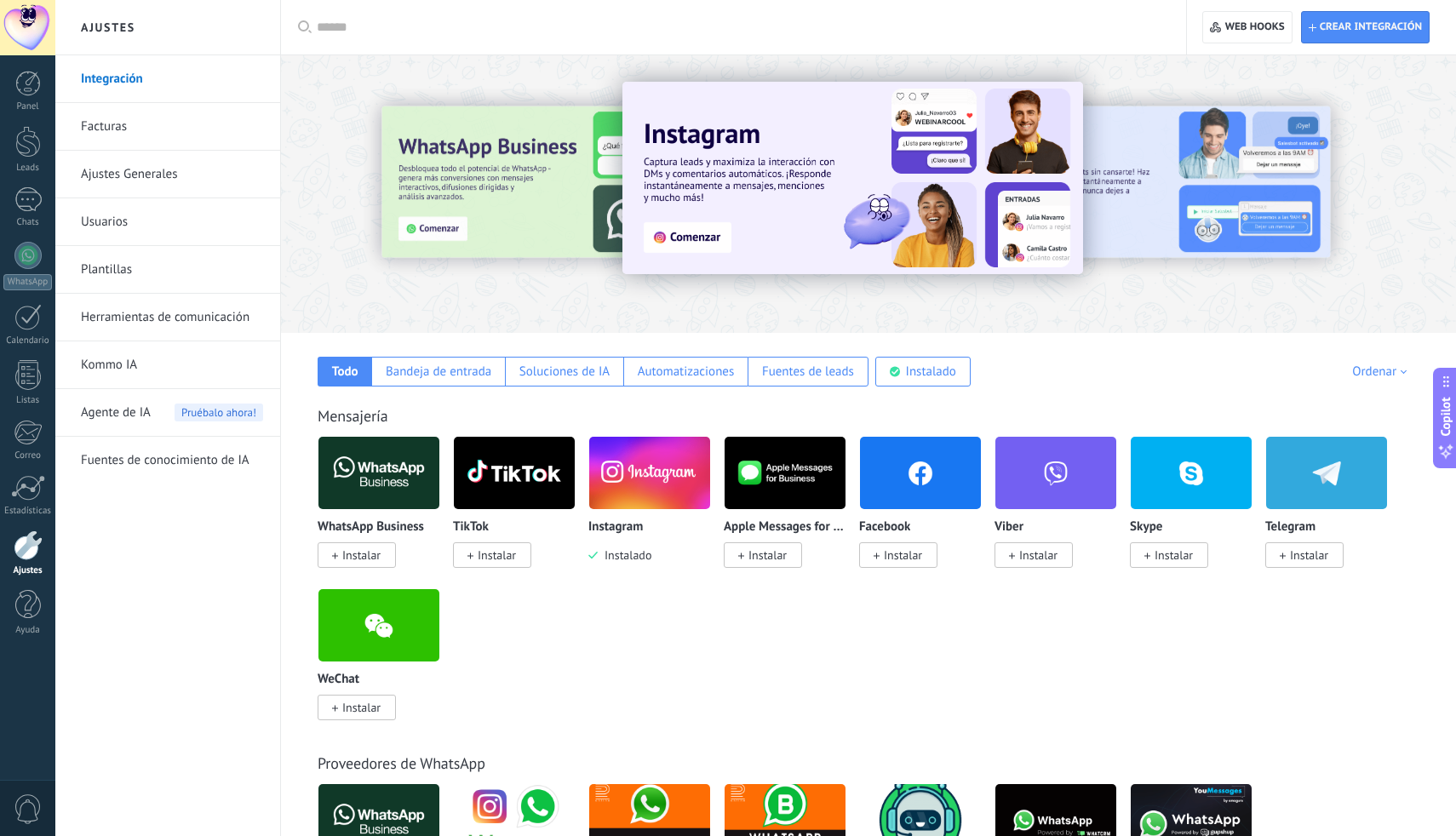
click at [360, 551] on span "Instalar" at bounding box center [360, 555] width 38 height 15
click at [360, 555] on body ".abccls-1,.abccls-2{fill-rule:evenodd}.abccls-2{fill:#fff} .abfcls-1{fill:none}…" at bounding box center [728, 418] width 1456 height 836
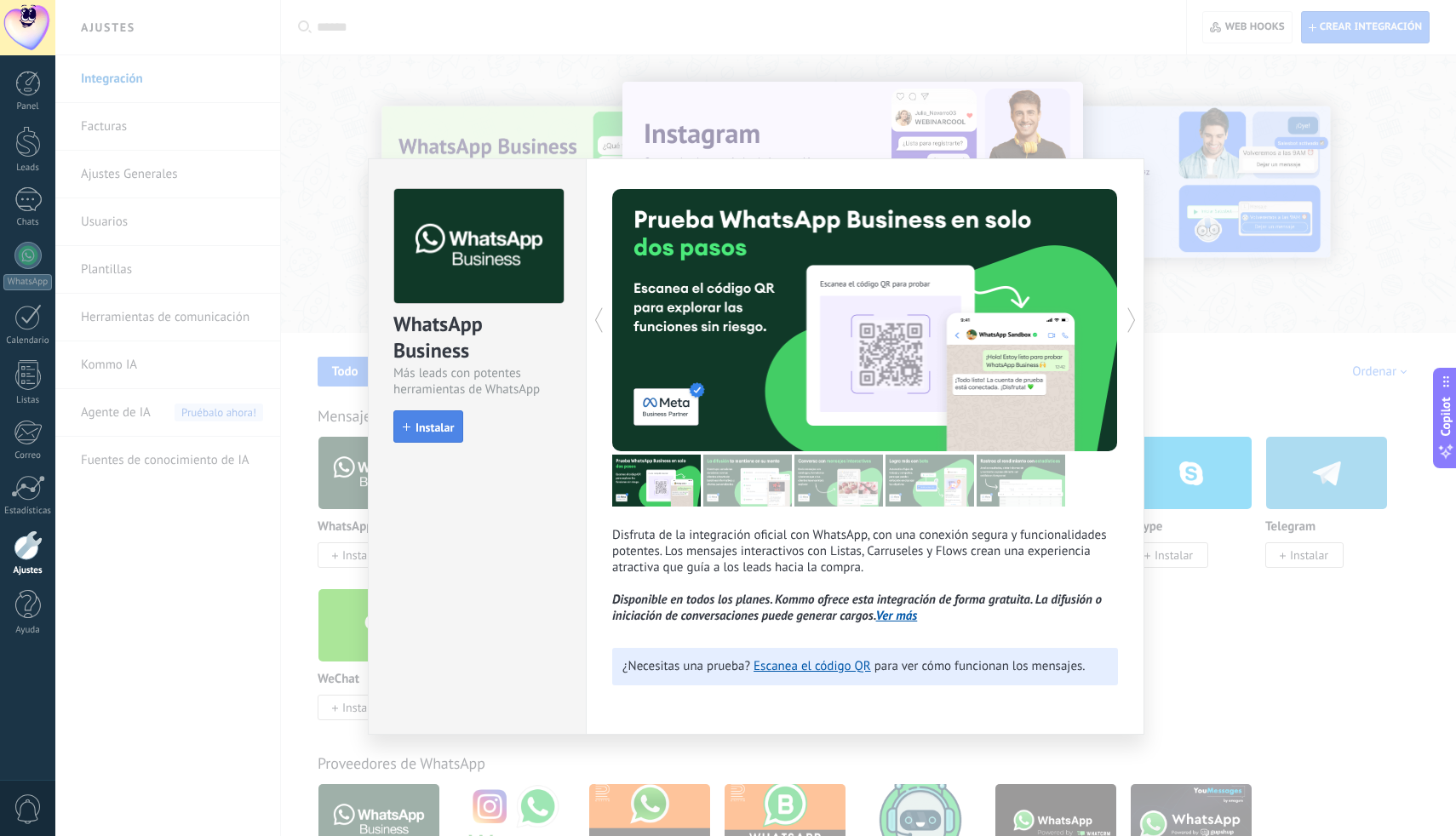
click at [426, 409] on div "WhatsApp Business Más leads con potentes herramientas de WhatsApp install Insta…" at bounding box center [477, 307] width 217 height 297
click at [432, 421] on span "Instalar" at bounding box center [434, 427] width 38 height 12
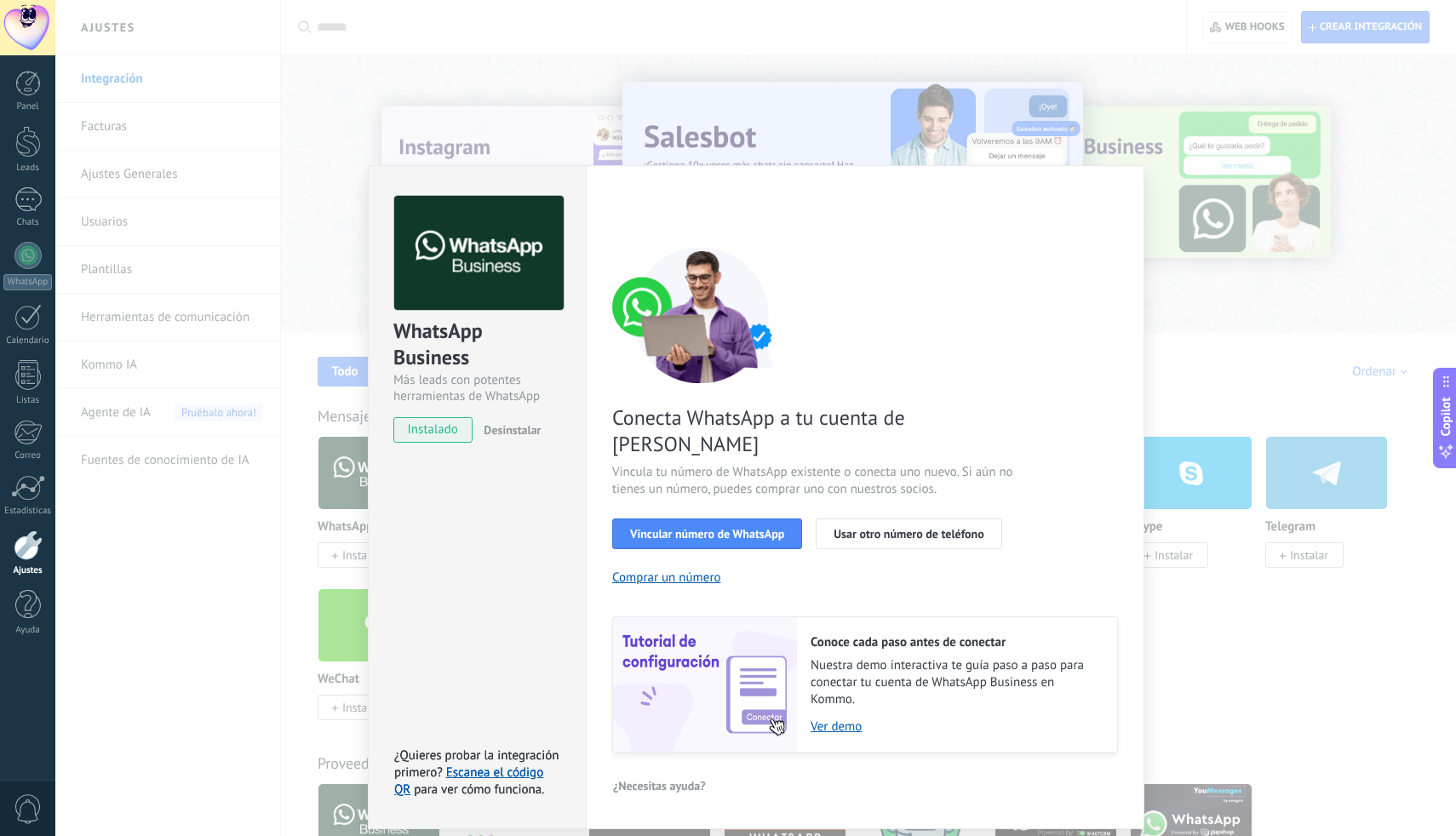
click at [706, 464] on span "Vincula tu número de WhatsApp existente o conecta uno nuevo. Si aún no tienes u…" at bounding box center [814, 481] width 405 height 34
click at [860, 464] on span "Vincula tu número de WhatsApp existente o conecta uno nuevo. Si aún no tienes u…" at bounding box center [814, 481] width 405 height 34
click at [745, 528] on span "Vincular número de WhatsApp" at bounding box center [706, 533] width 154 height 12
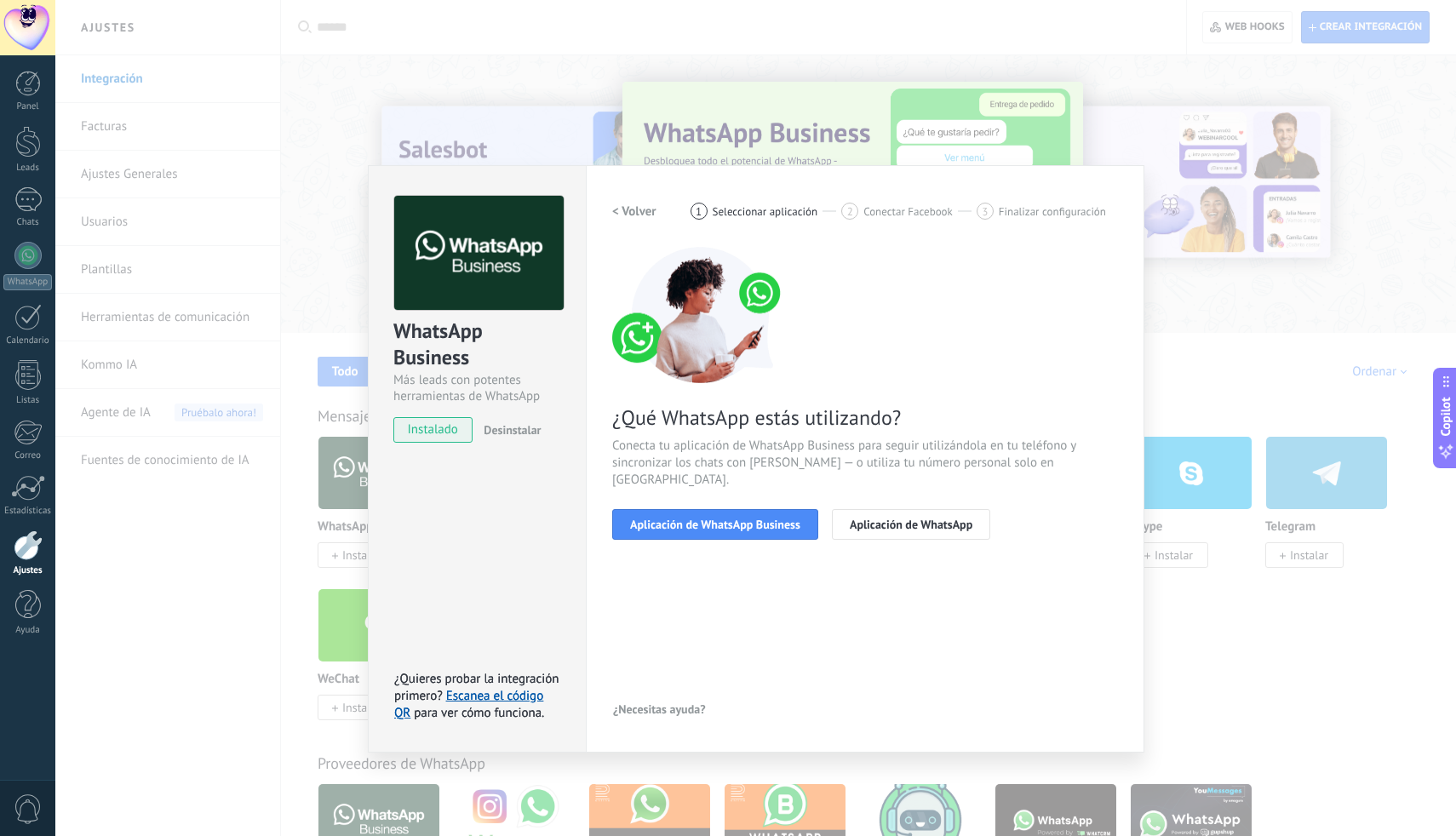
click at [690, 457] on span "Conecta tu aplicación de WhatsApp Business para seguir utilizándola en tu teléf…" at bounding box center [864, 462] width 505 height 51
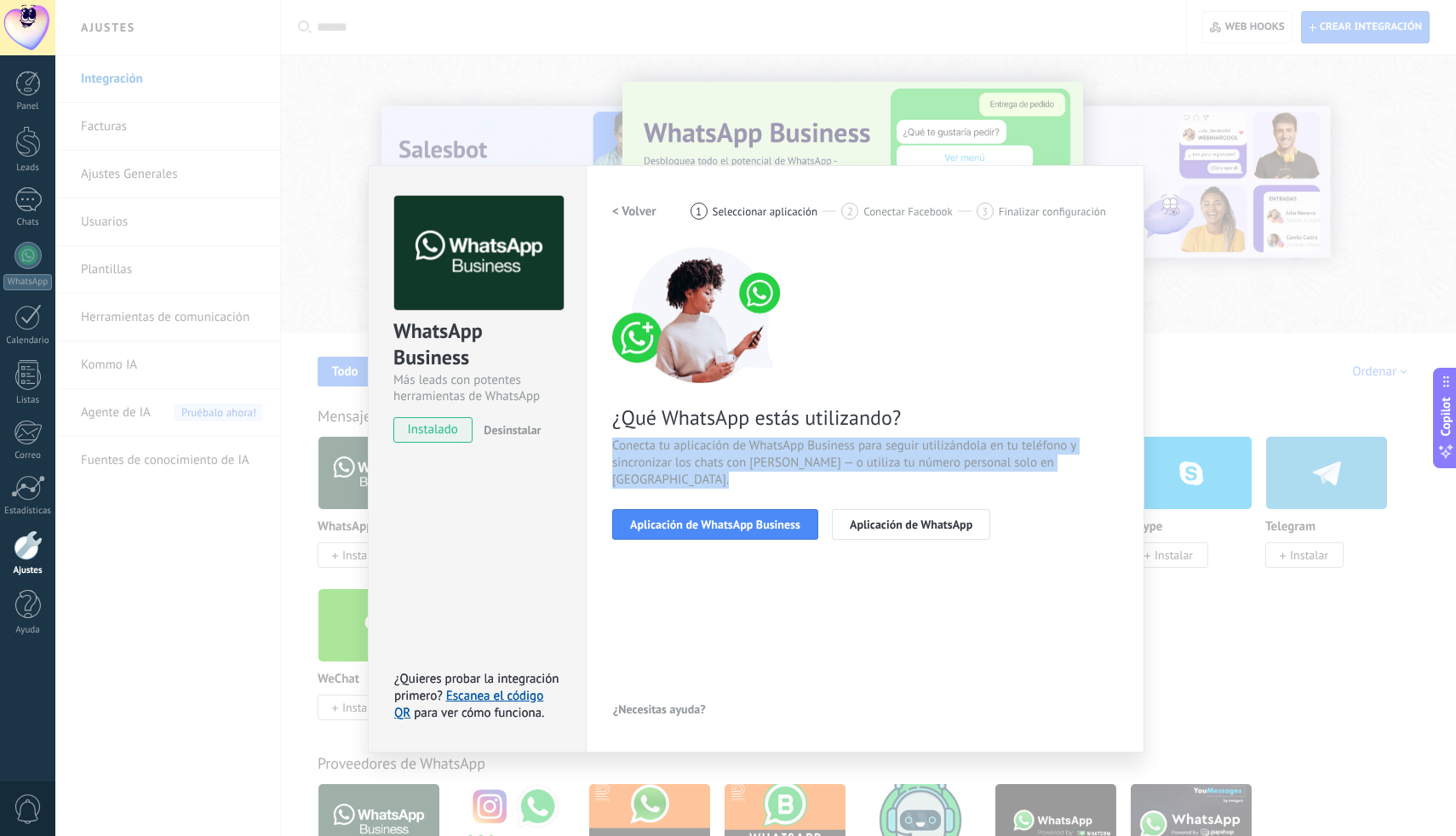
click at [690, 457] on span "Conecta tu aplicación de WhatsApp Business para seguir utilizándola en tu teléf…" at bounding box center [864, 462] width 505 height 51
click at [825, 457] on span "Conecta tu aplicación de WhatsApp Business para seguir utilizándola en tu teléf…" at bounding box center [864, 462] width 505 height 51
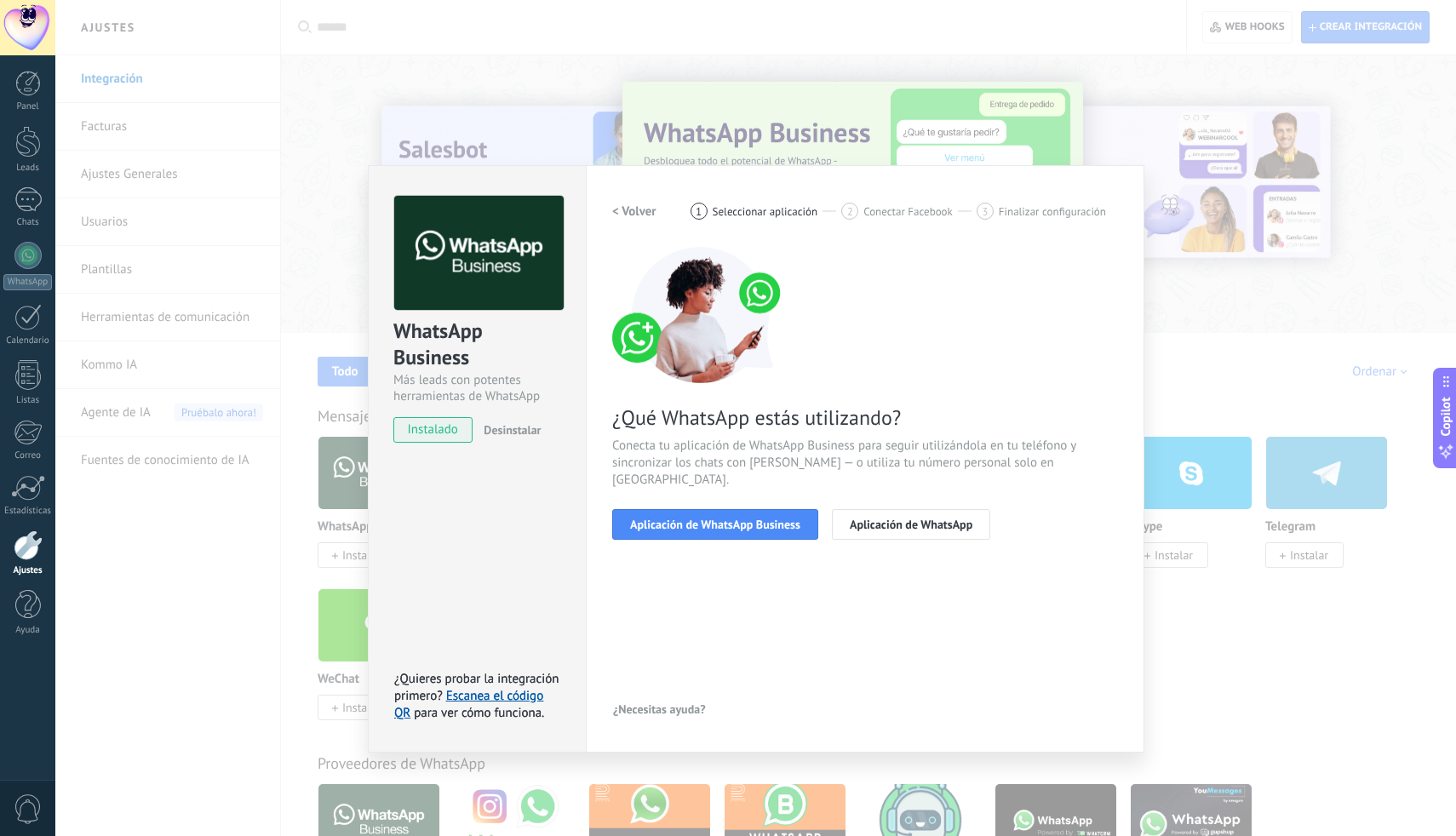
click at [839, 466] on span "Conecta tu aplicación de WhatsApp Business para seguir utilizándola en tu teléf…" at bounding box center [864, 462] width 505 height 51
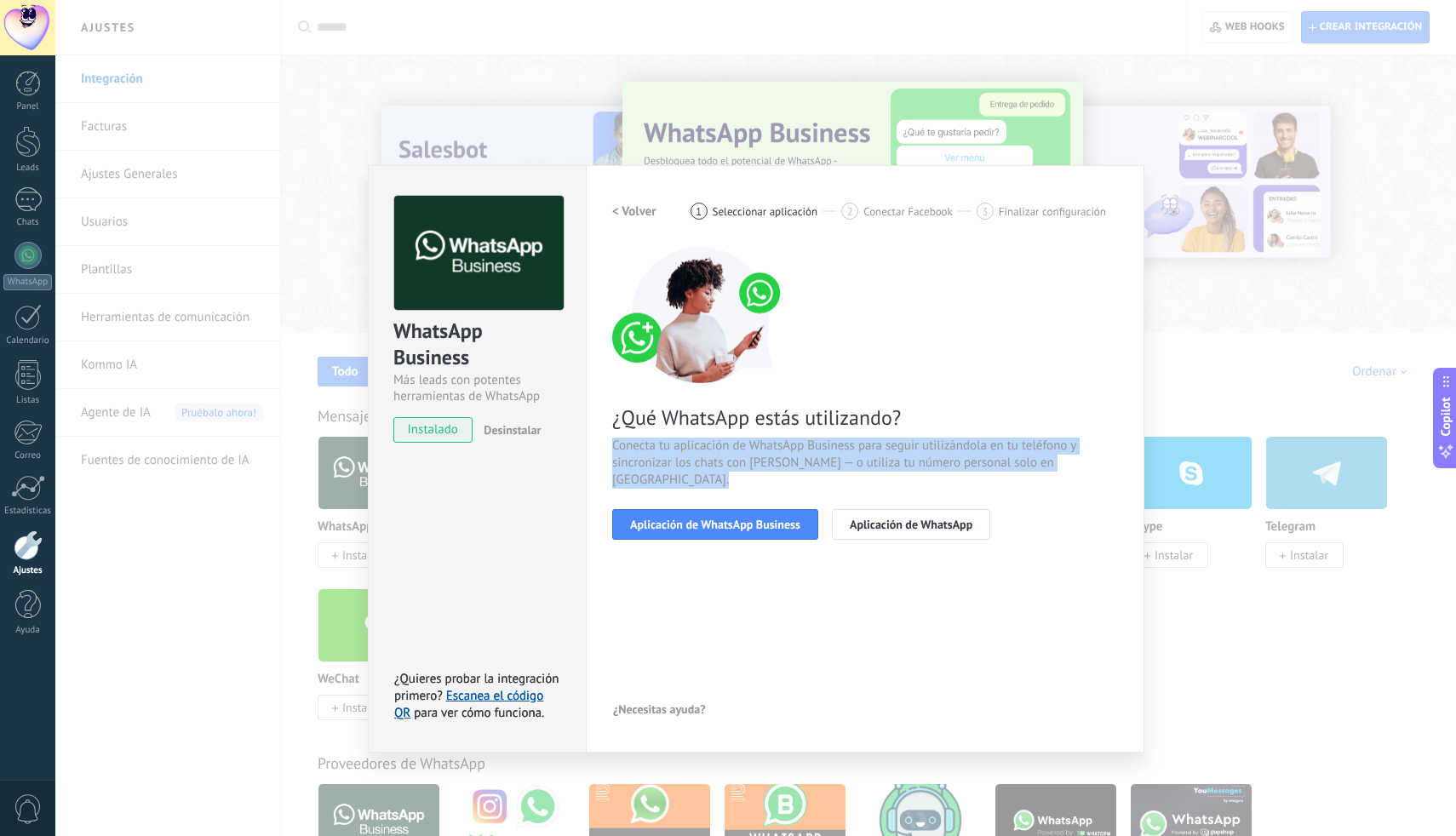
click at [839, 466] on span "Conecta tu aplicación de WhatsApp Business para seguir utilizándola en tu teléf…" at bounding box center [864, 462] width 505 height 51
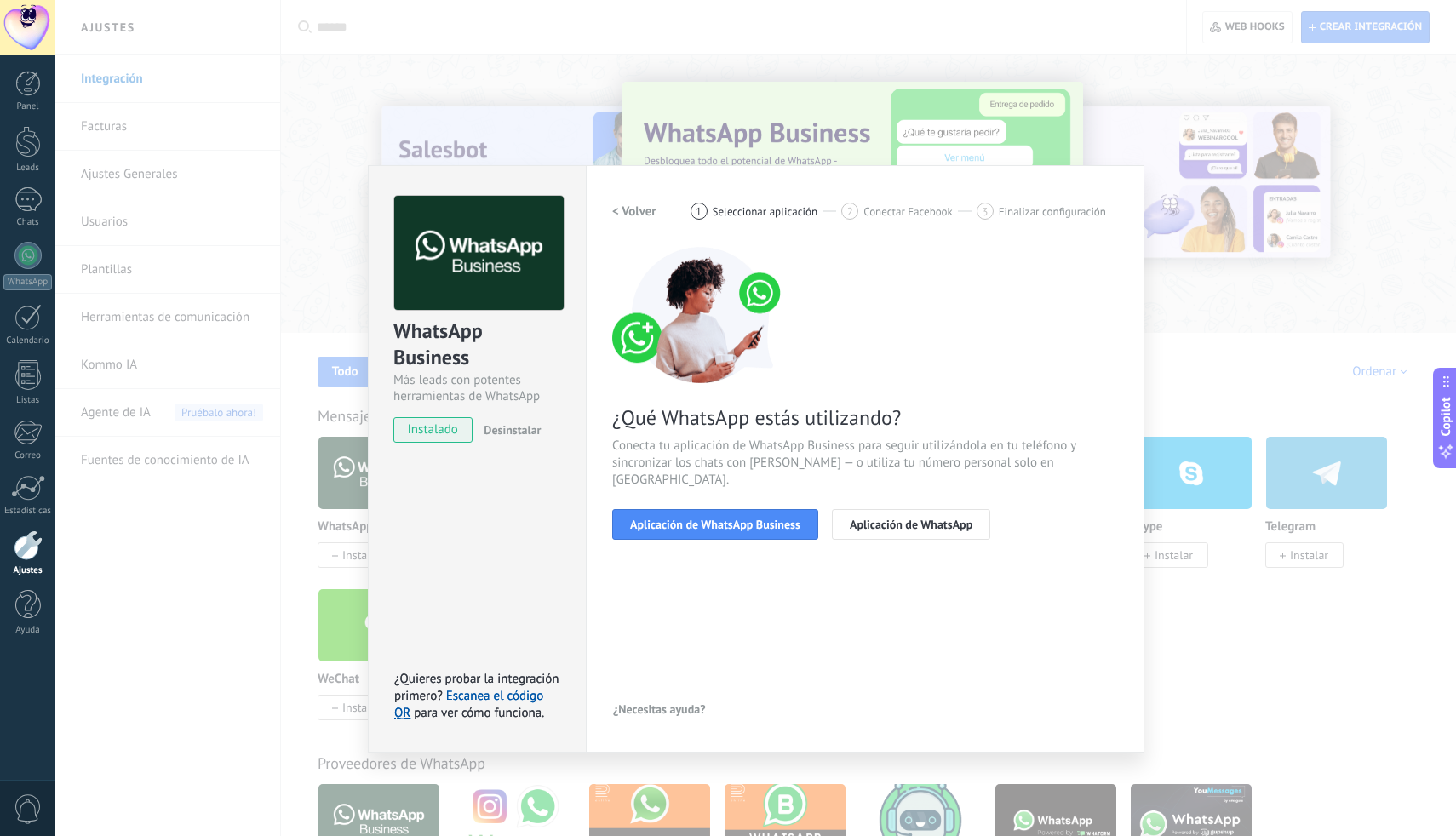
click at [790, 443] on span "Conecta tu aplicación de WhatsApp Business para seguir utilizándola en tu teléf…" at bounding box center [864, 462] width 505 height 51
click at [722, 518] on span "Aplicación de WhatsApp Business" at bounding box center [714, 524] width 170 height 12
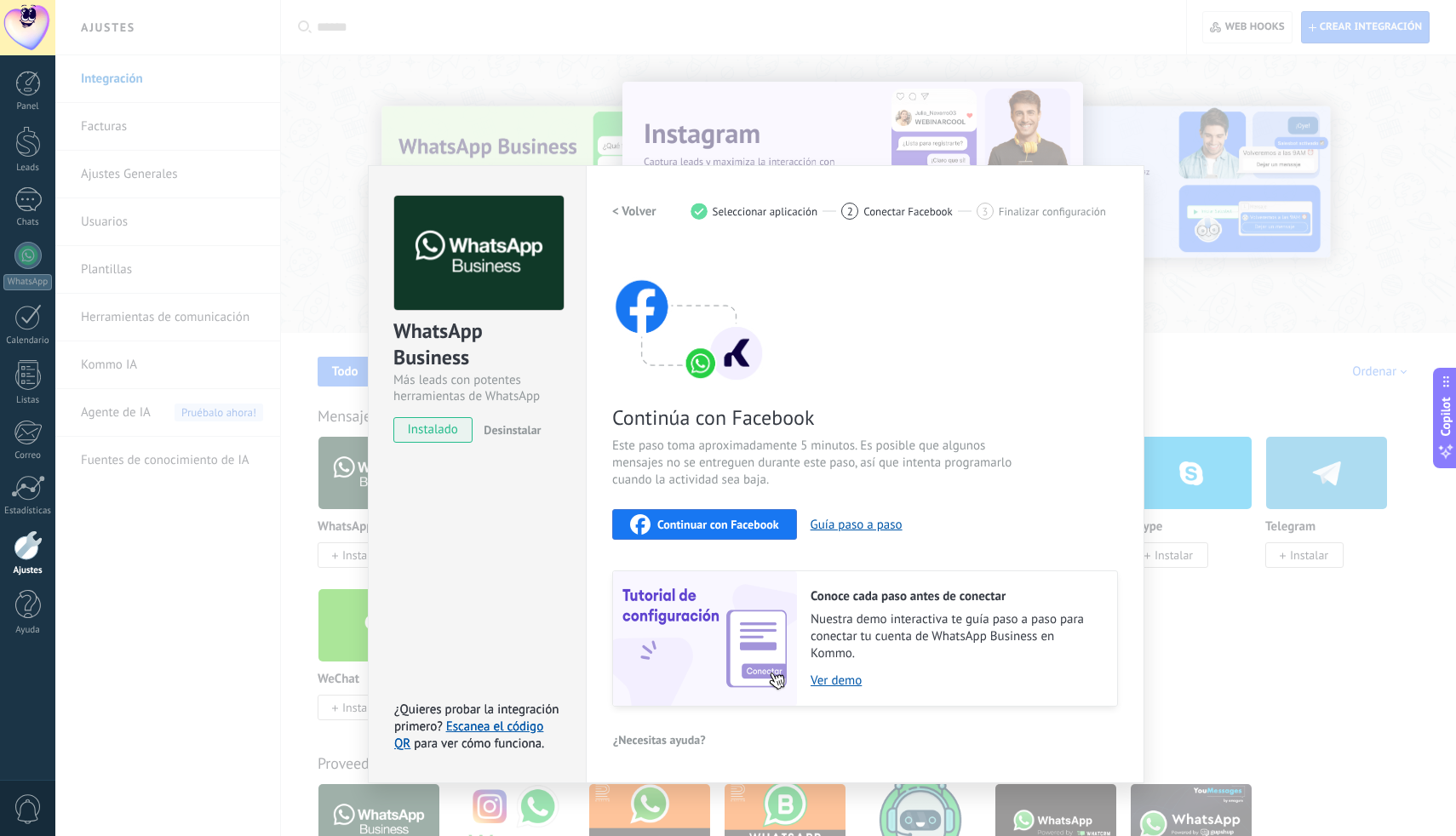
click at [775, 448] on span "Este paso toma aproximadamente 5 minutos. Es posible que algunos mensajes no se…" at bounding box center [814, 462] width 405 height 51
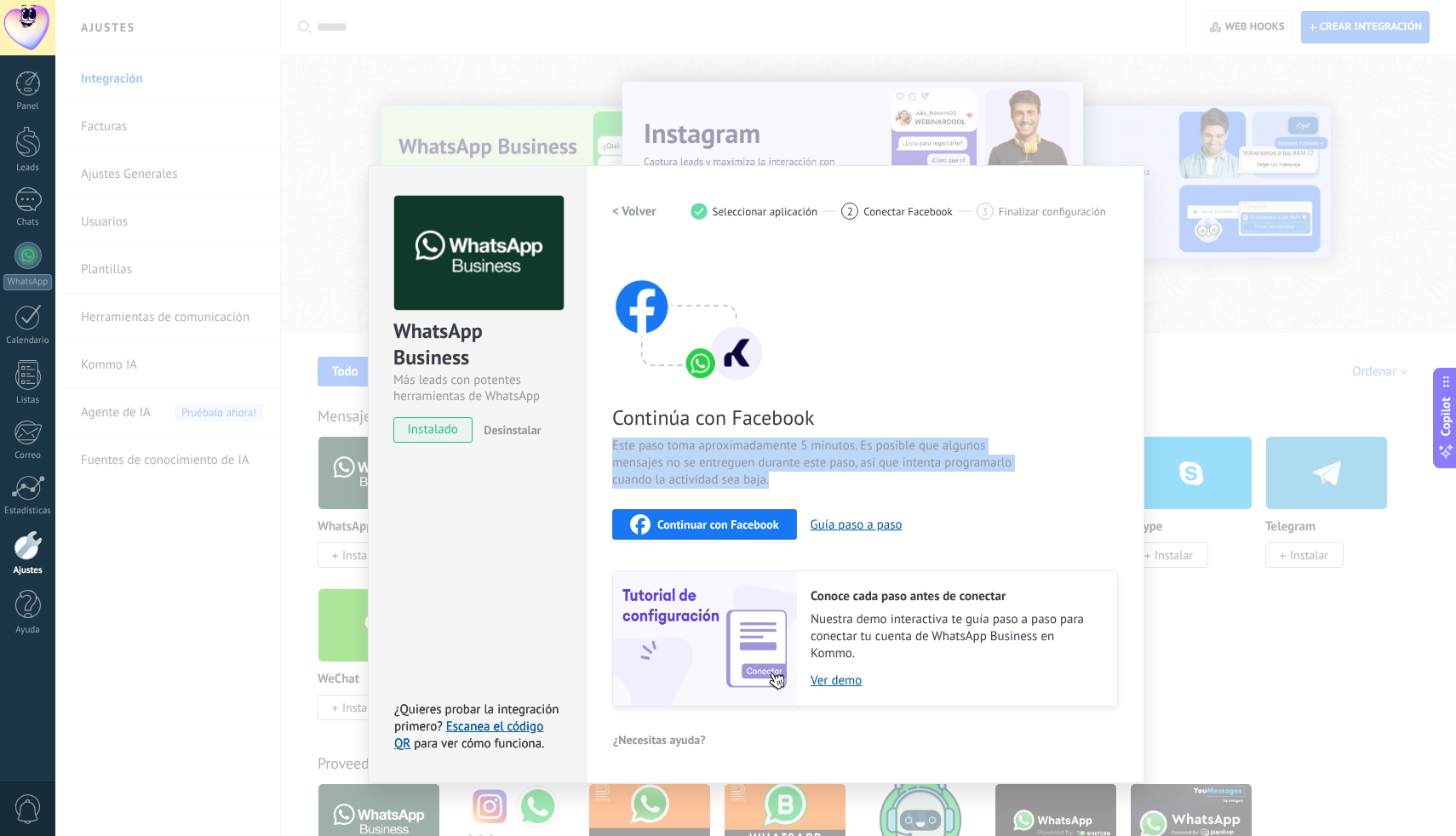
click at [775, 448] on span "Este paso toma aproximadamente 5 minutos. Es posible que algunos mensajes no se…" at bounding box center [814, 462] width 405 height 51
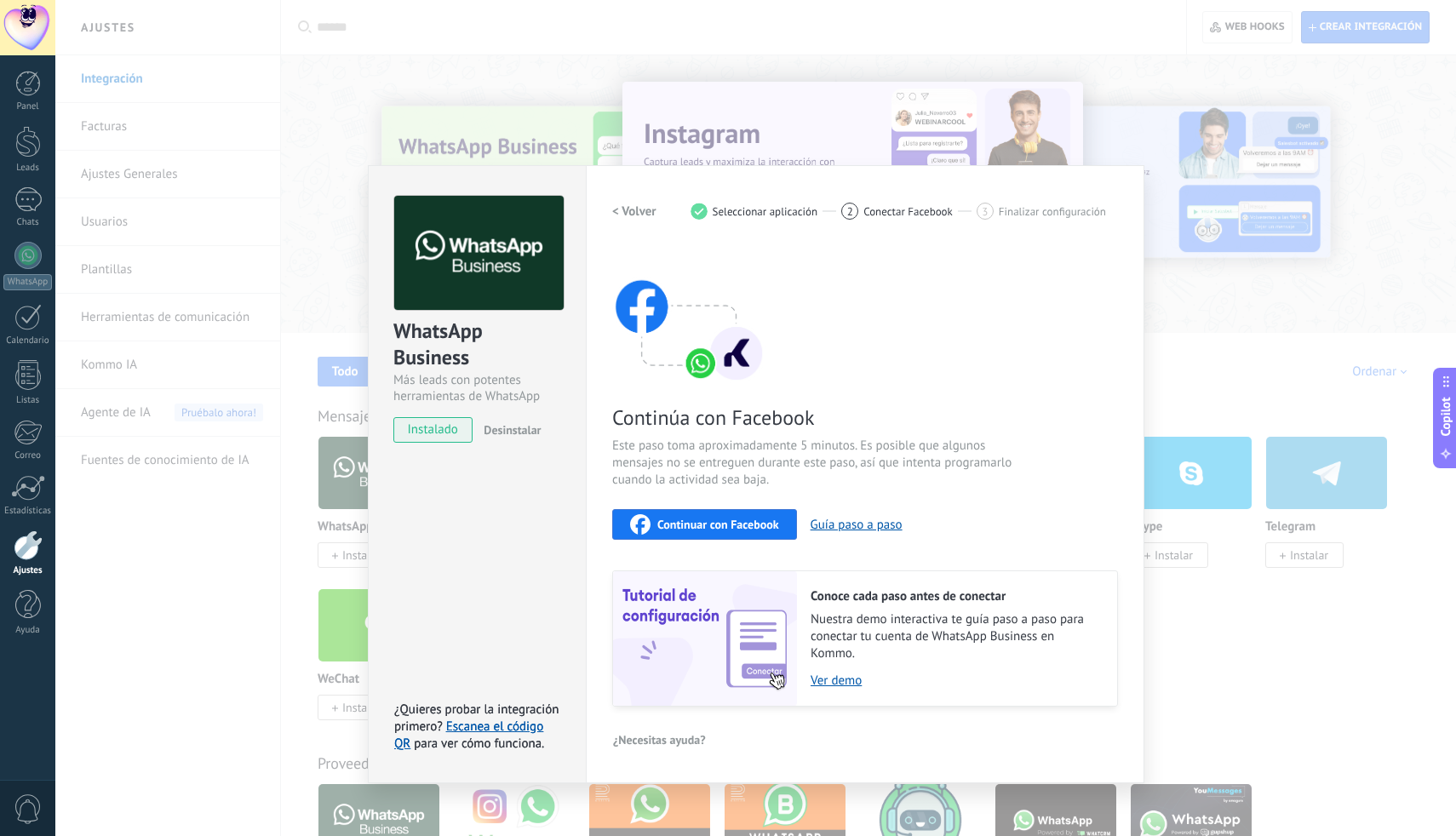
click at [776, 475] on span "Este paso toma aproximadamente 5 minutos. Es posible que algunos mensajes no se…" at bounding box center [814, 462] width 405 height 51
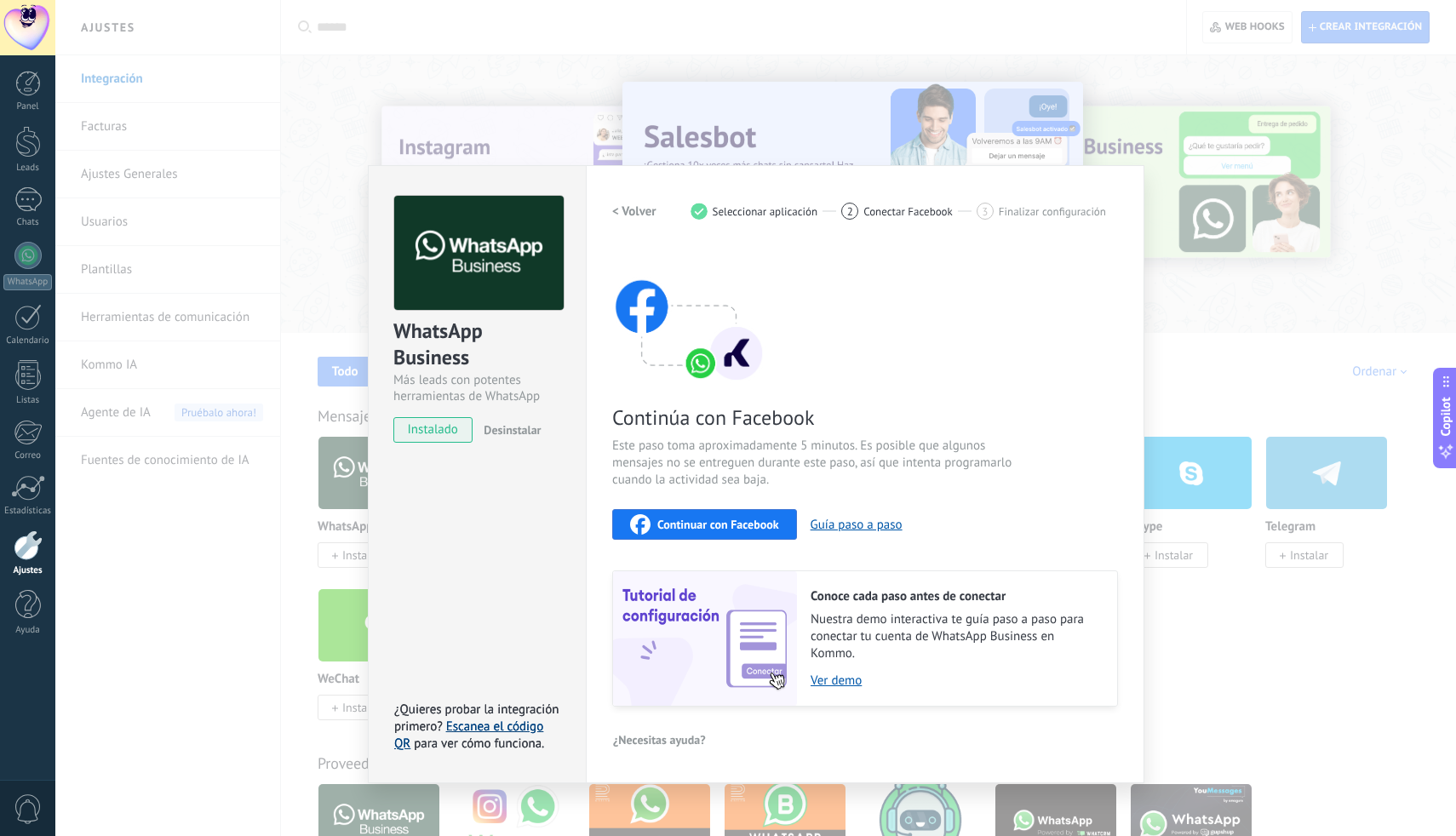
click at [497, 732] on link "Escanea el código QR" at bounding box center [469, 735] width 149 height 34
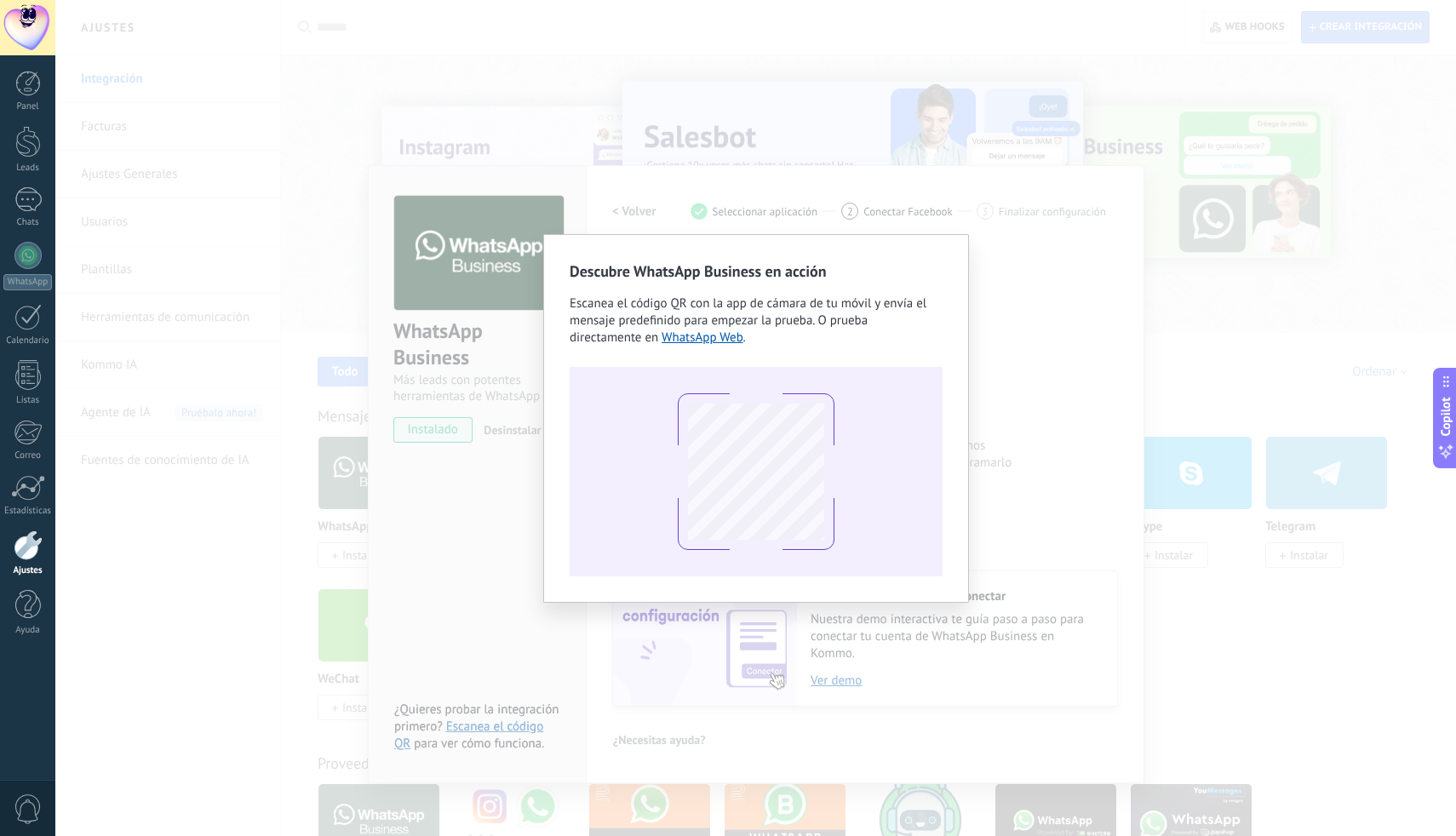
click at [1081, 316] on div "Descubre WhatsApp Business en acción Escanea el código QR con la app [PERSON_NA…" at bounding box center [755, 418] width 1400 height 836
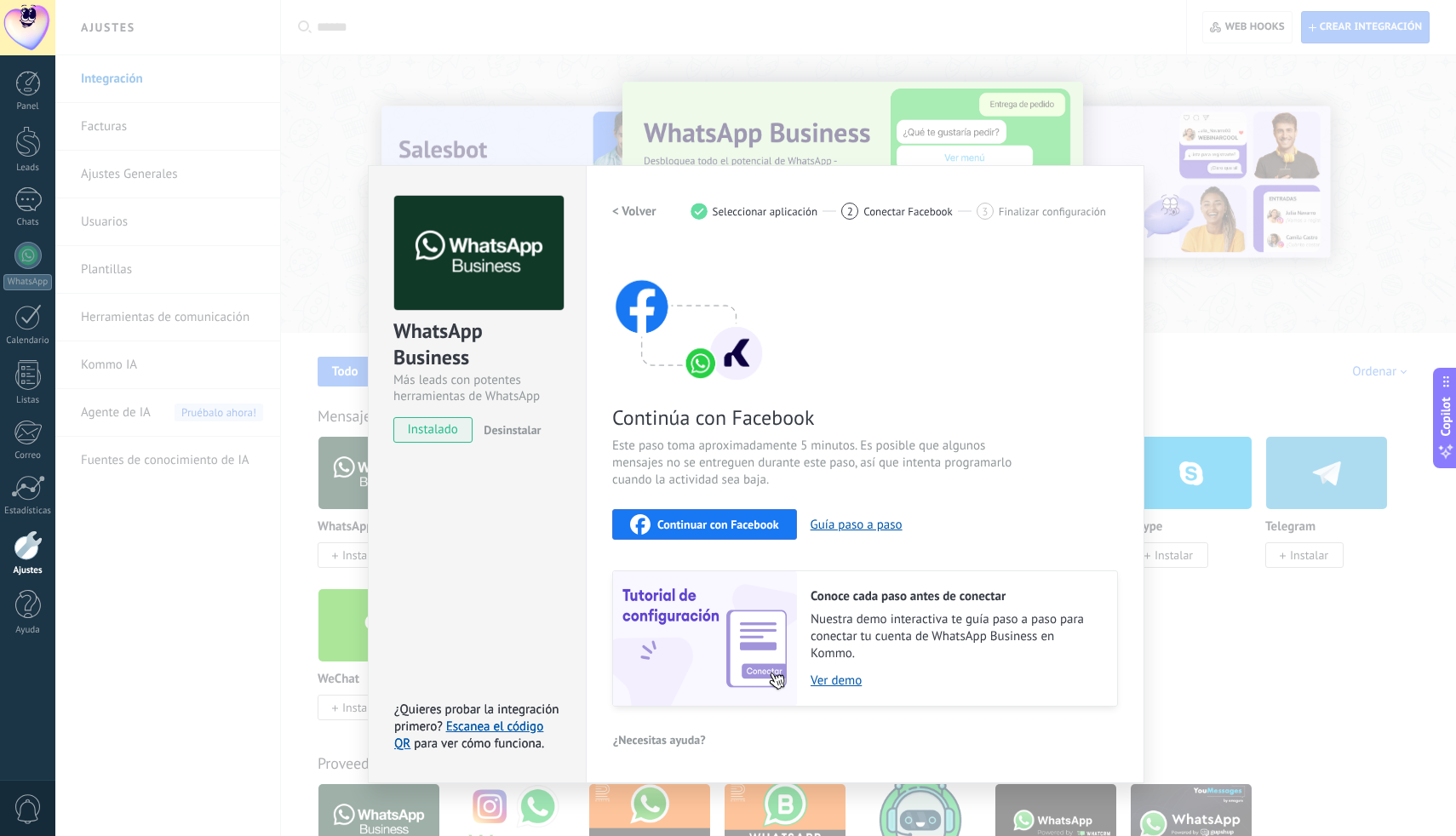
click at [1186, 260] on div "WhatsApp Business Más leads con potentes herramientas de WhatsApp instalado Des…" at bounding box center [755, 418] width 1400 height 836
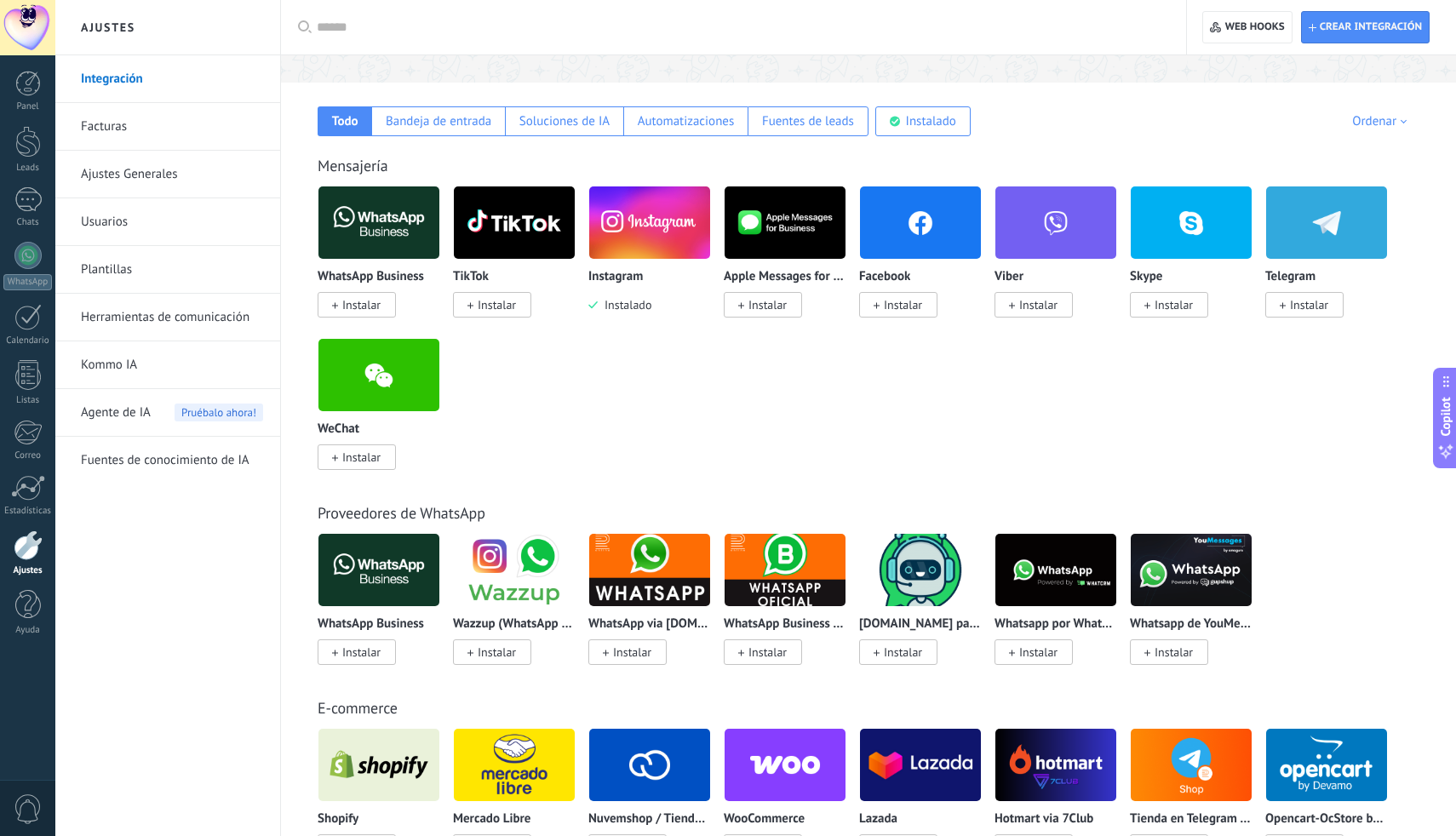
scroll to position [248, 0]
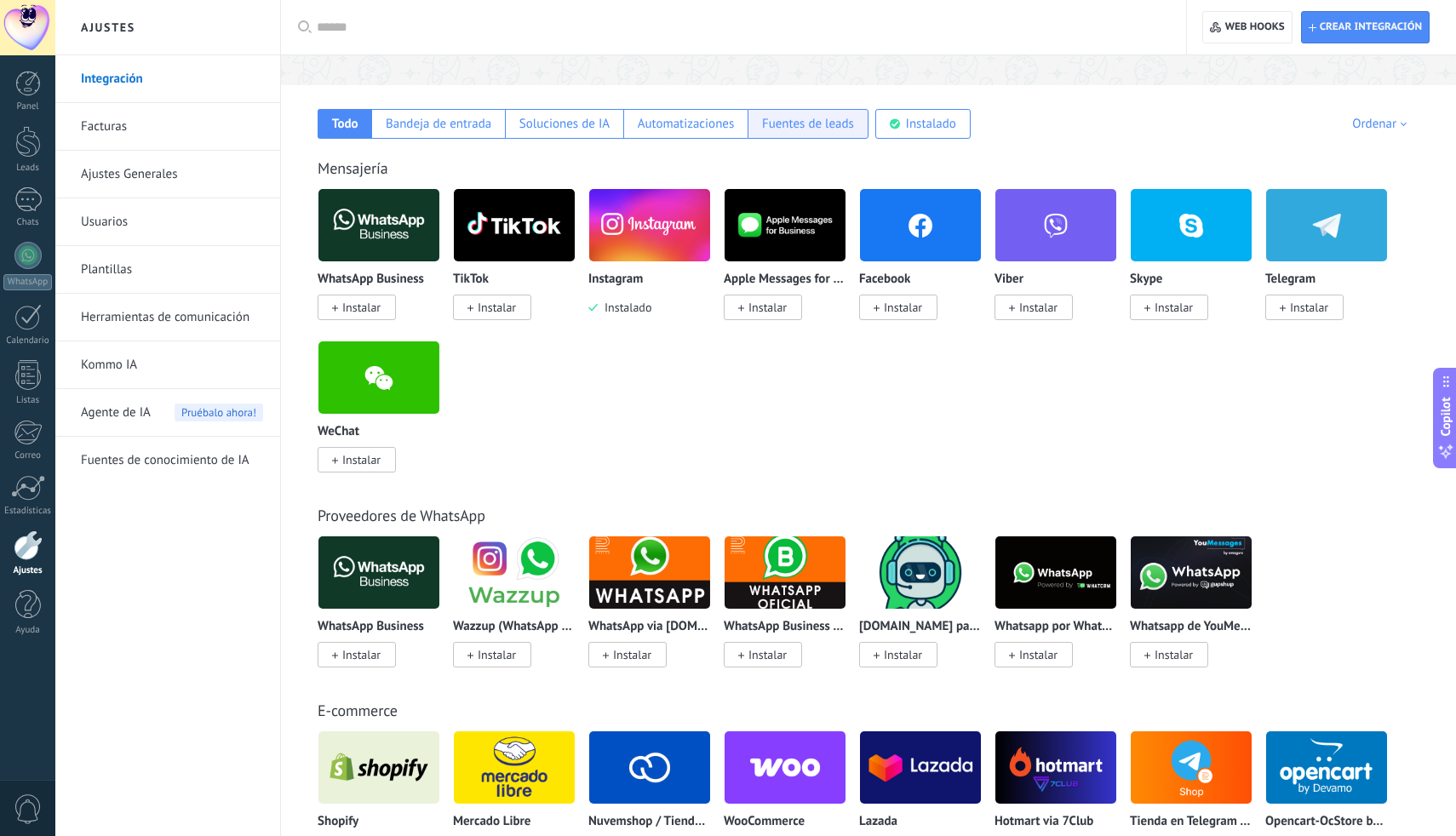
click at [829, 130] on div "Fuentes de leads" at bounding box center [808, 123] width 92 height 16
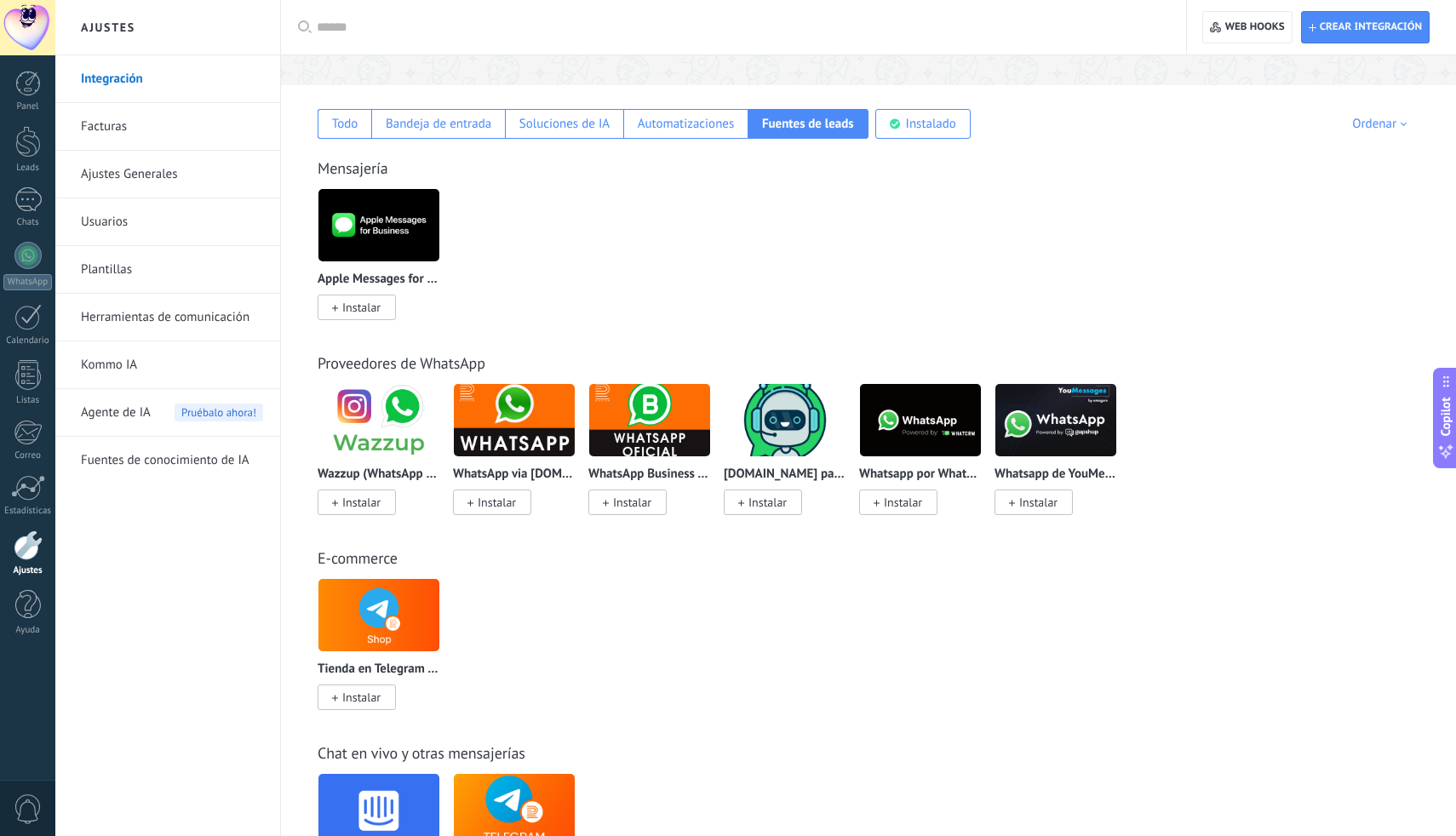
click at [144, 377] on link "Kommo IA" at bounding box center [172, 364] width 182 height 48
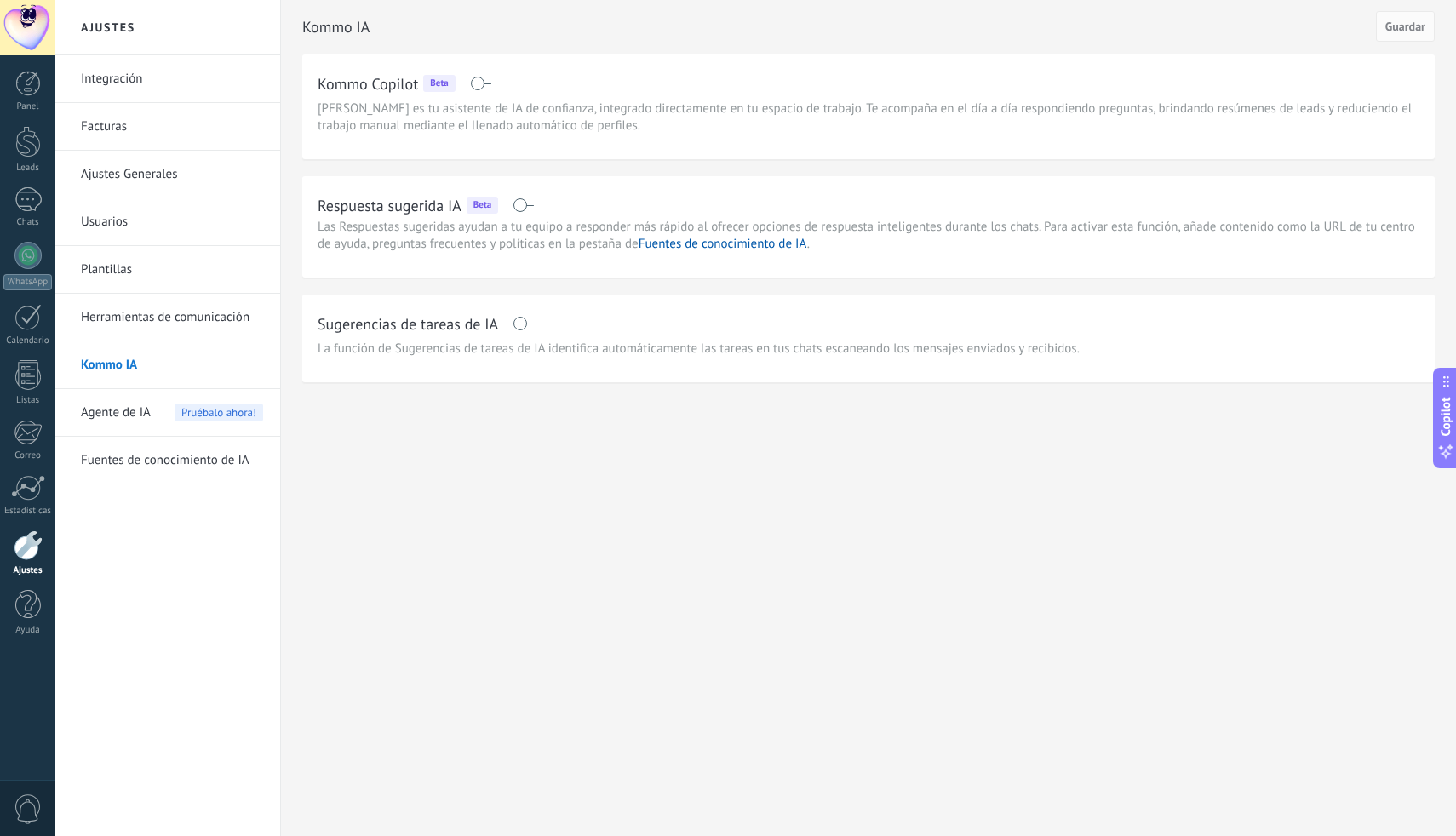
click at [24, 177] on div "Panel Leads Chats WhatsApp Clientes" at bounding box center [27, 361] width 55 height 582
click at [24, 189] on div at bounding box center [27, 200] width 27 height 24
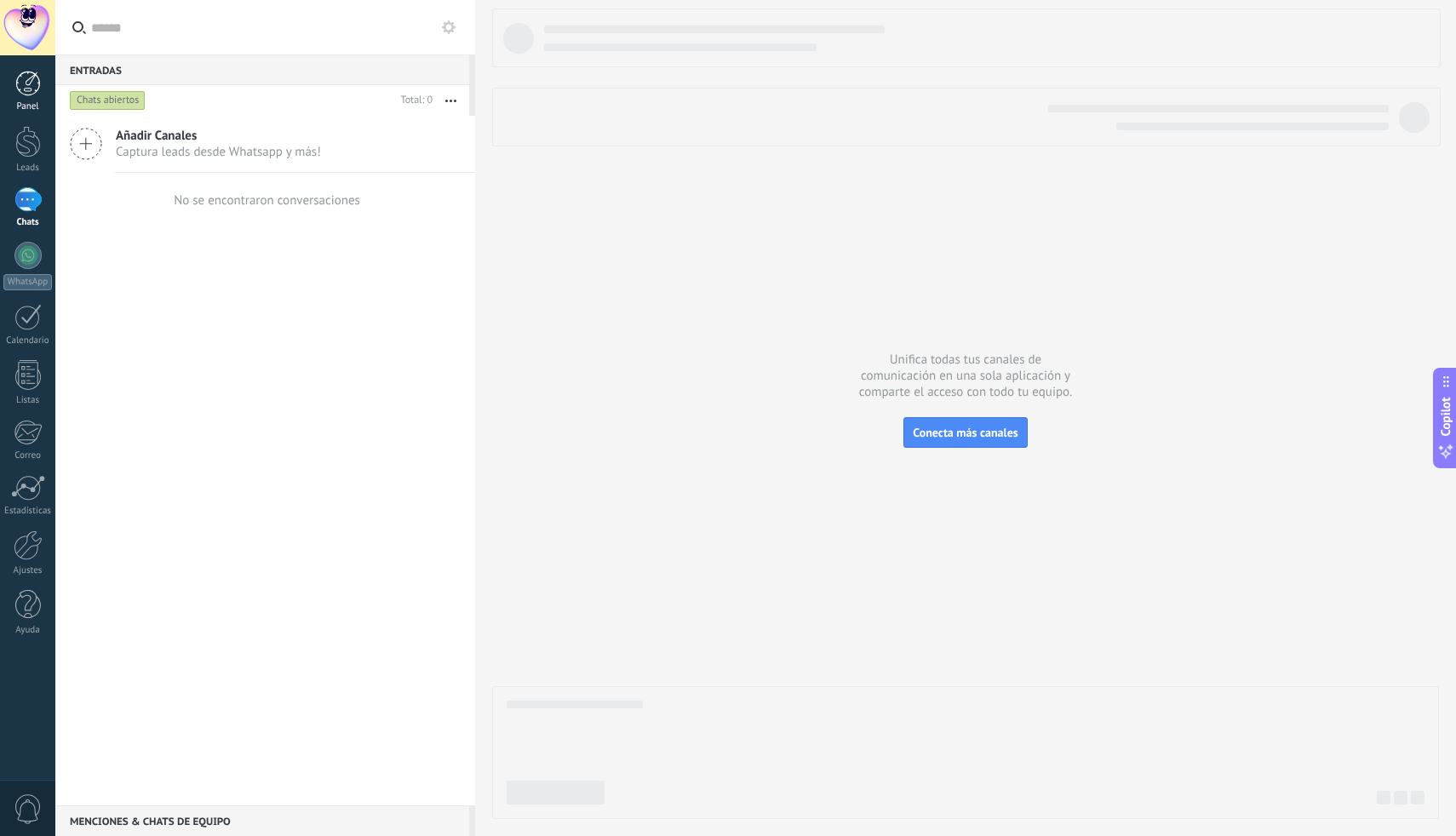
click at [14, 93] on link "Panel" at bounding box center [27, 92] width 55 height 42
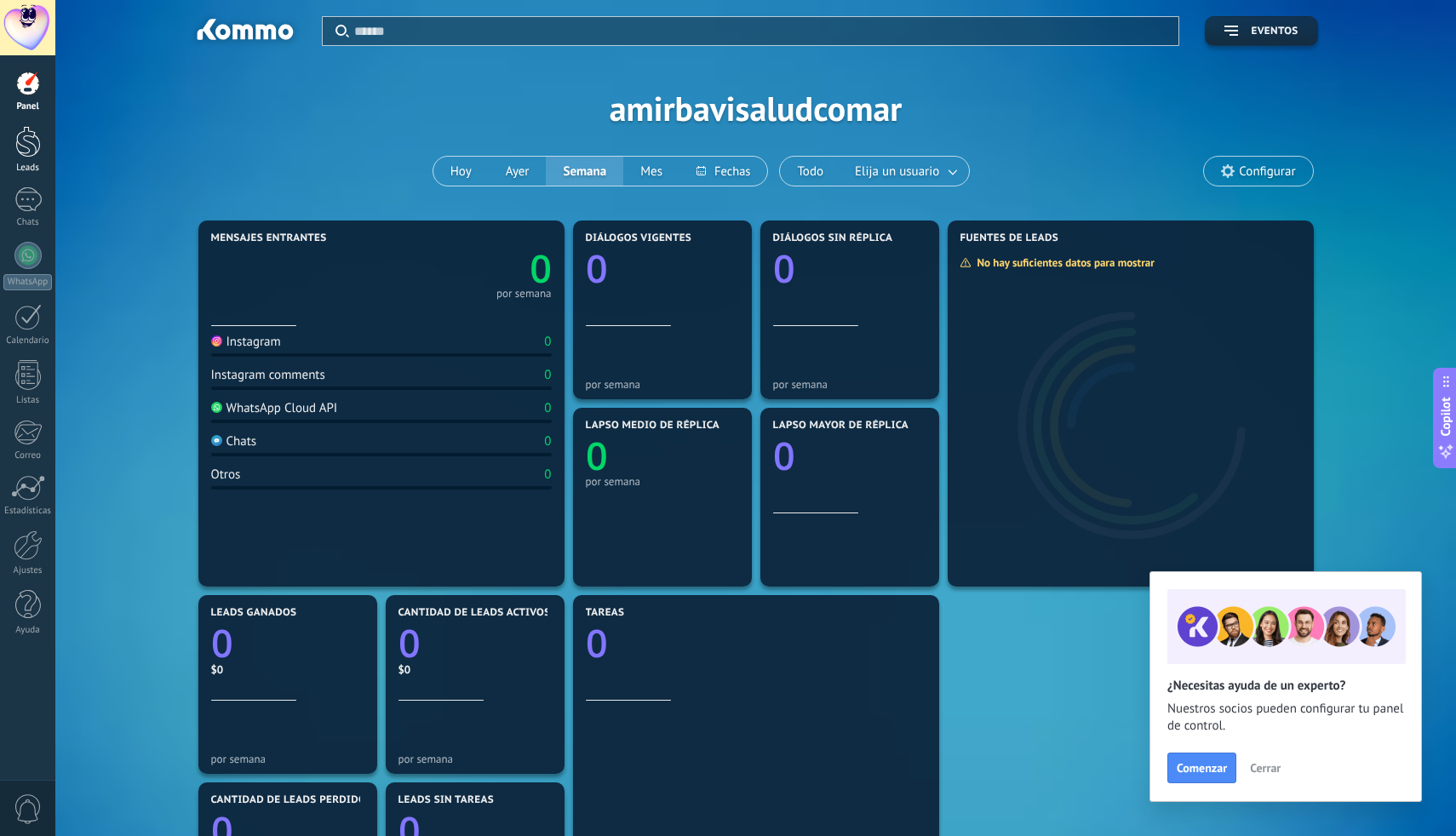
click at [33, 135] on div at bounding box center [27, 142] width 25 height 32
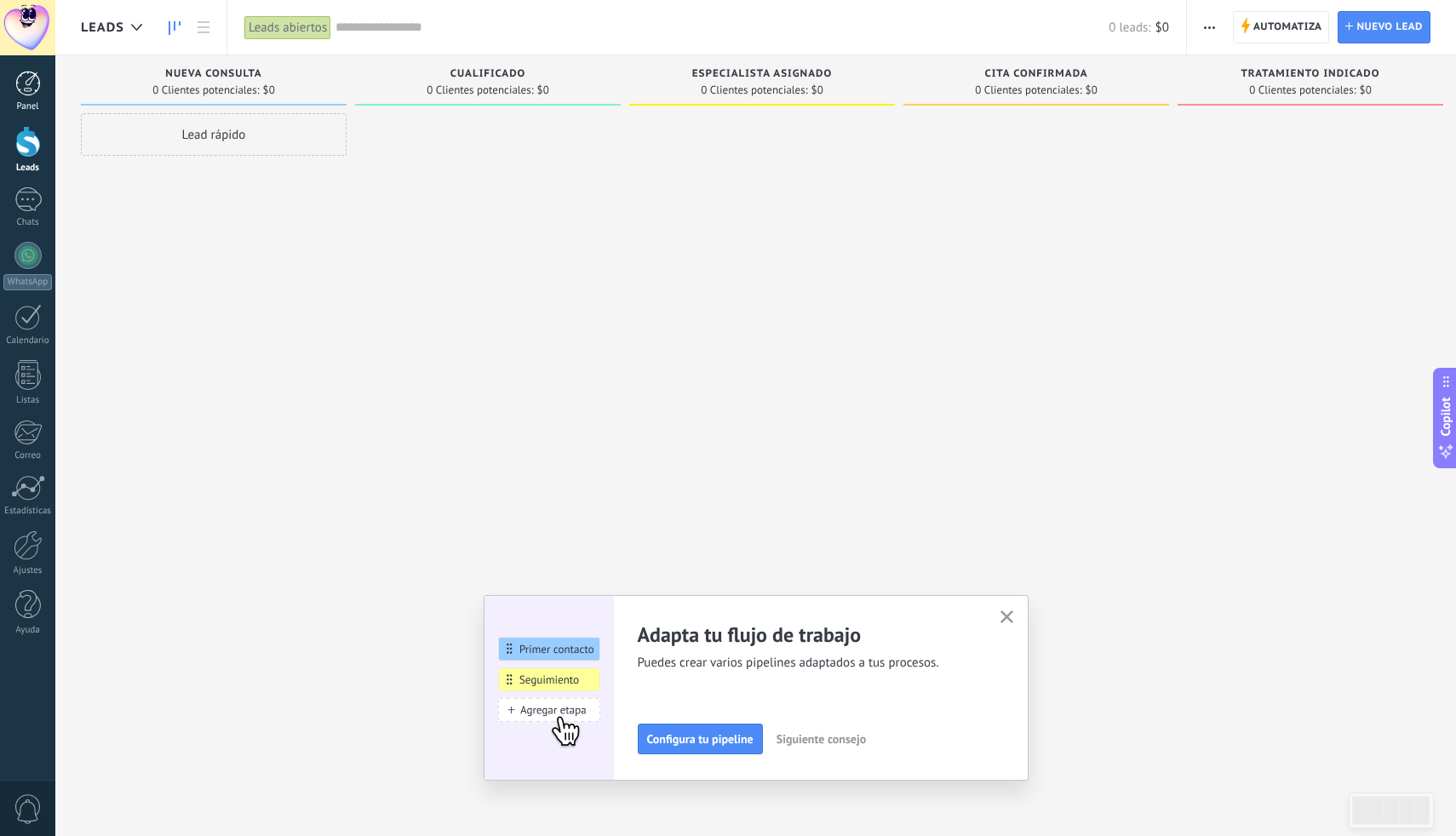
click at [25, 80] on div at bounding box center [27, 83] width 25 height 25
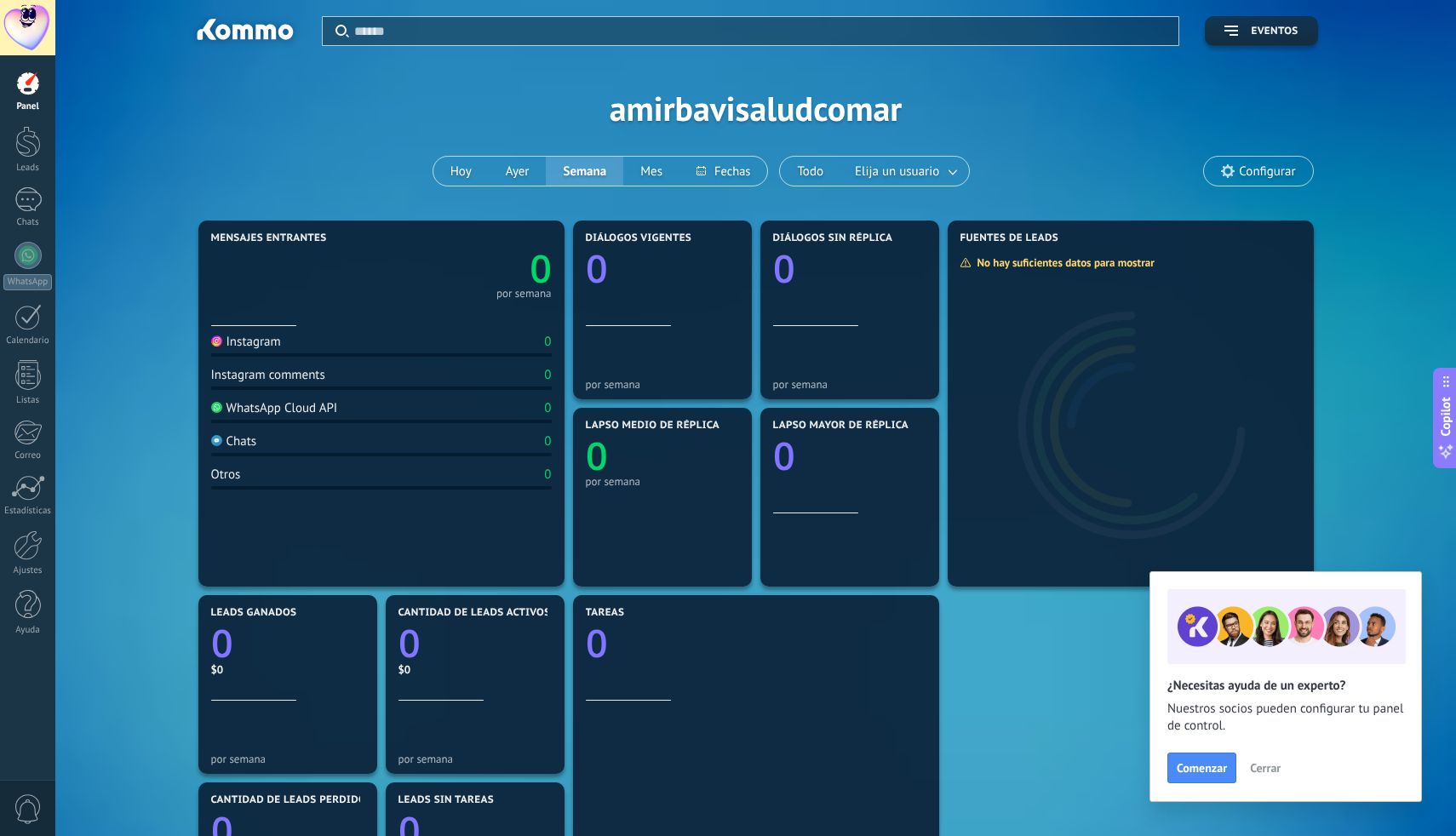
click at [1261, 177] on span "Configurar" at bounding box center [1266, 171] width 56 height 14
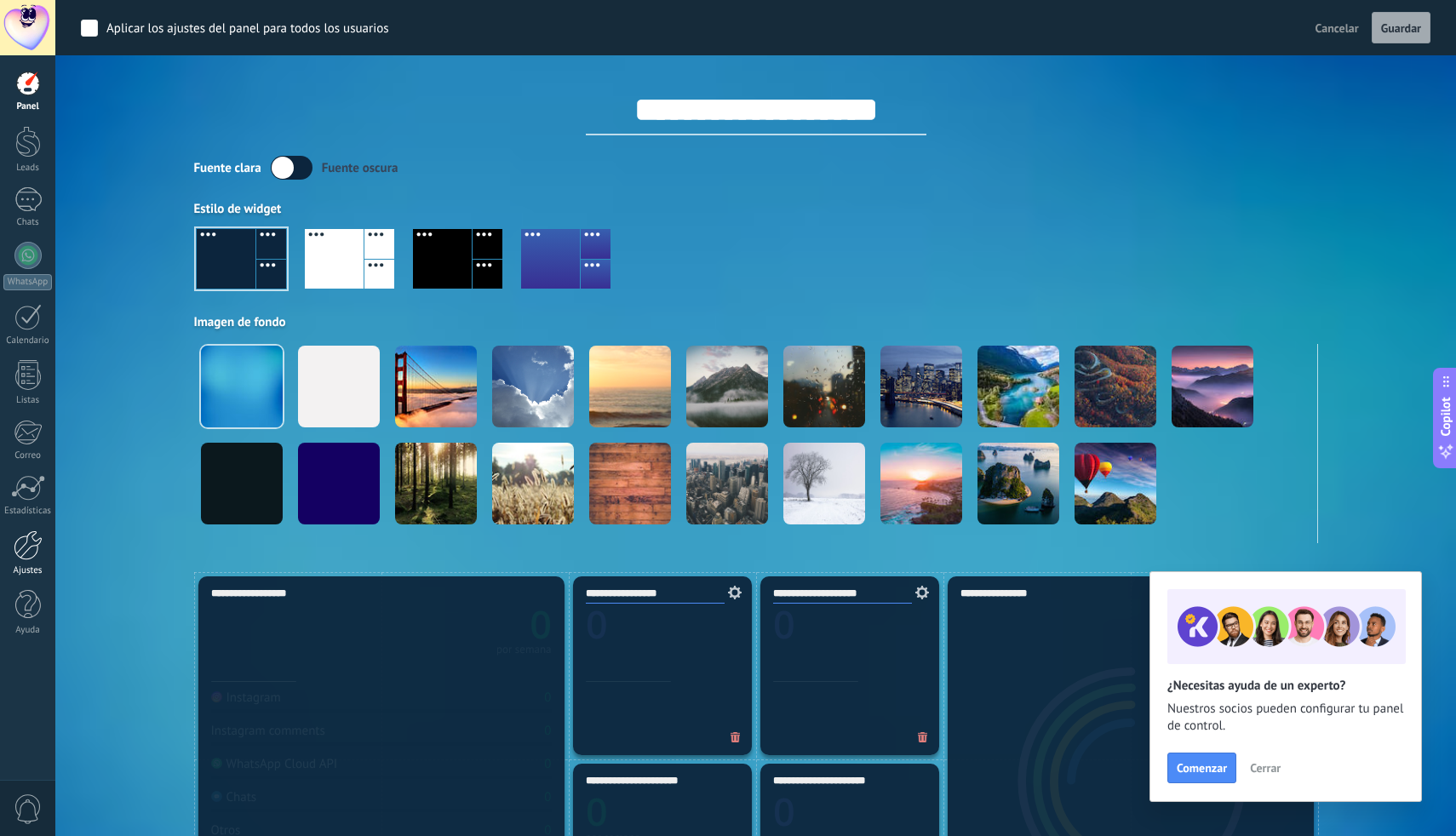
click at [28, 551] on div at bounding box center [28, 546] width 29 height 30
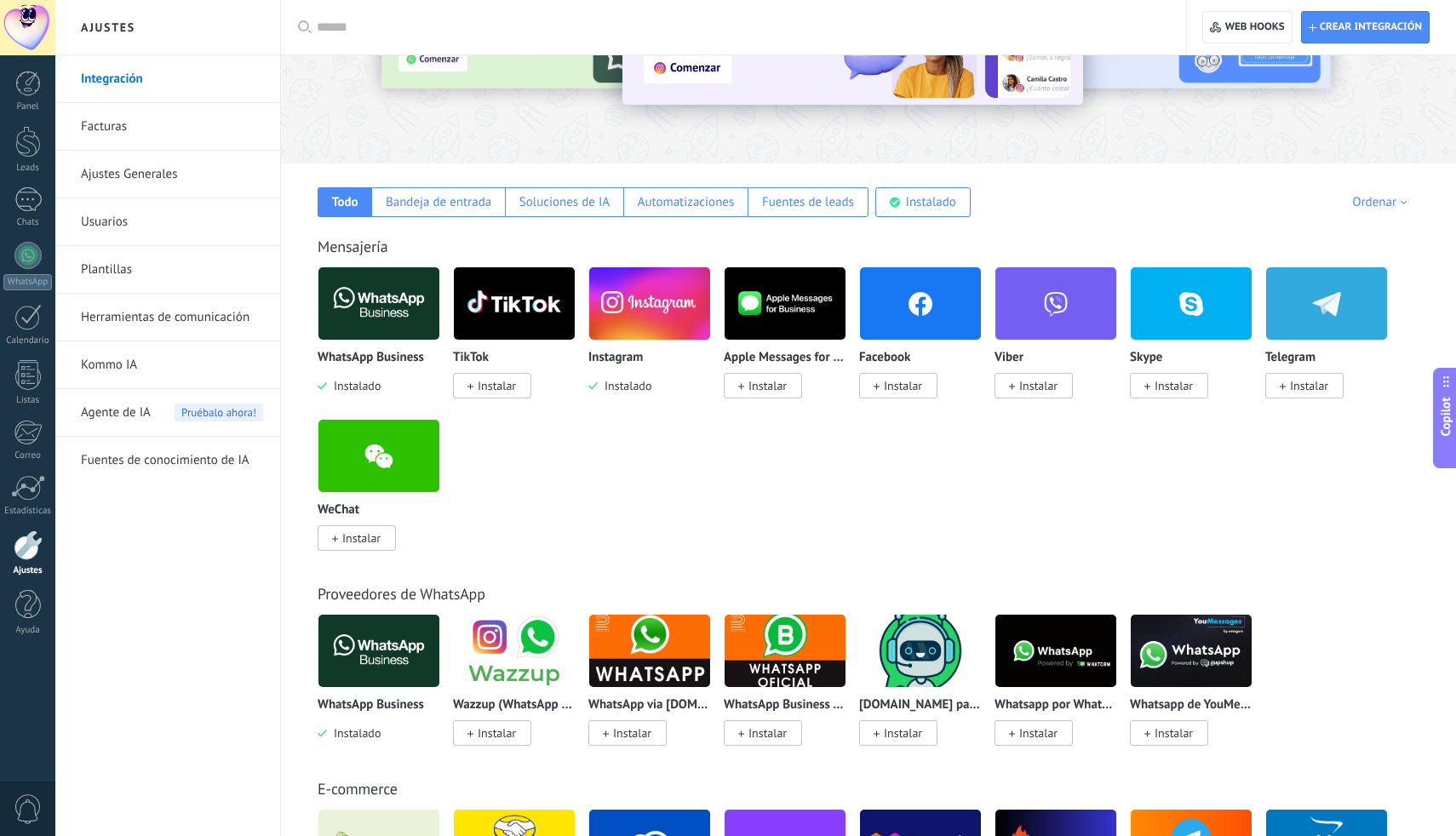
scroll to position [168, 0]
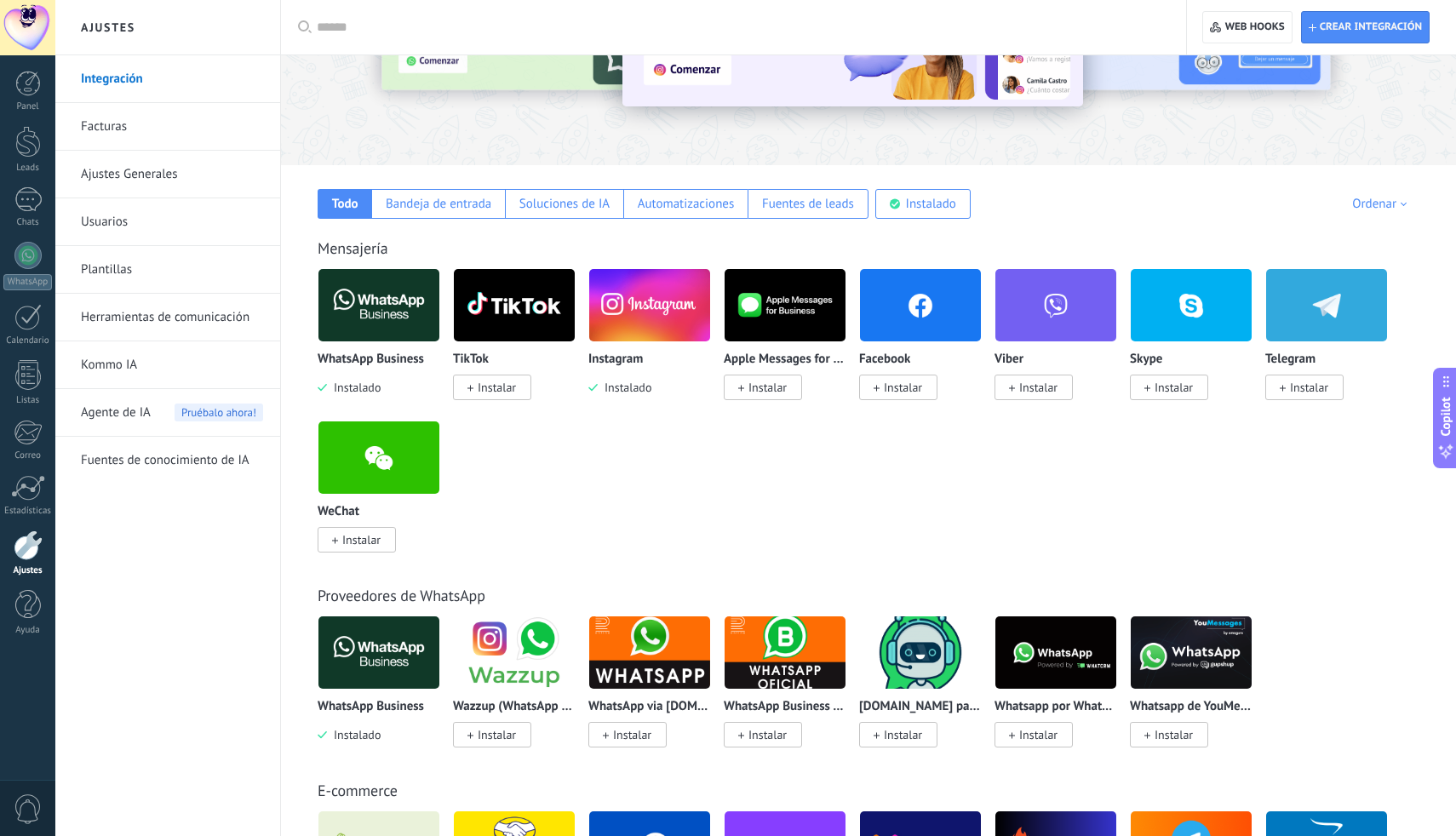
click at [385, 680] on img at bounding box center [378, 652] width 120 height 82
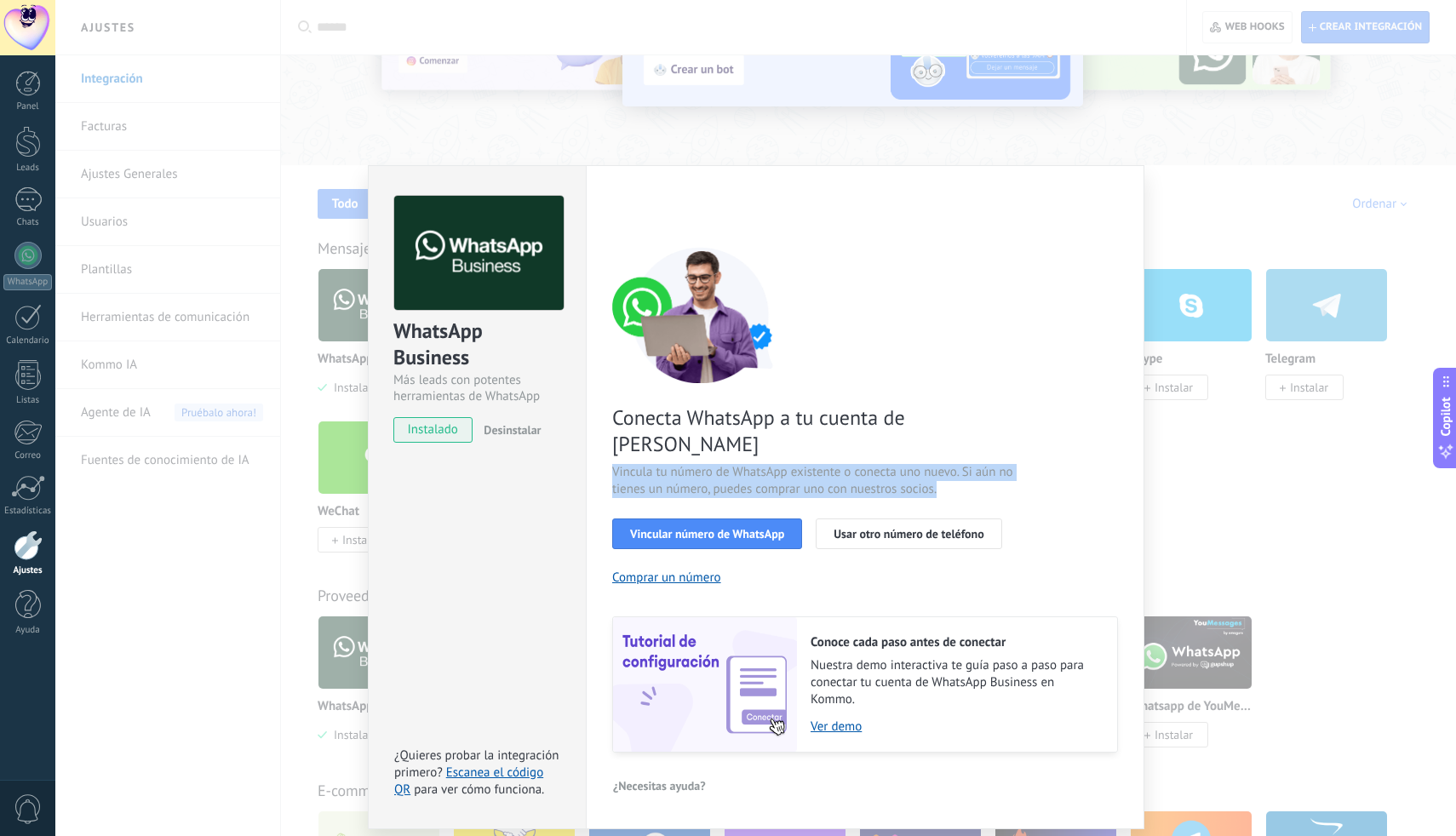
drag, startPoint x: 601, startPoint y: 446, endPoint x: 847, endPoint y: 474, distance: 247.6
click at [847, 474] on div "Configuraciones Autorizaciones Esta pestaña registra a los usuarios que han con…" at bounding box center [865, 497] width 558 height 664
click at [847, 474] on div "Conecta WhatsApp a tu cuenta de Kommo Vincula tu número de WhatsApp existente o…" at bounding box center [864, 499] width 505 height 505
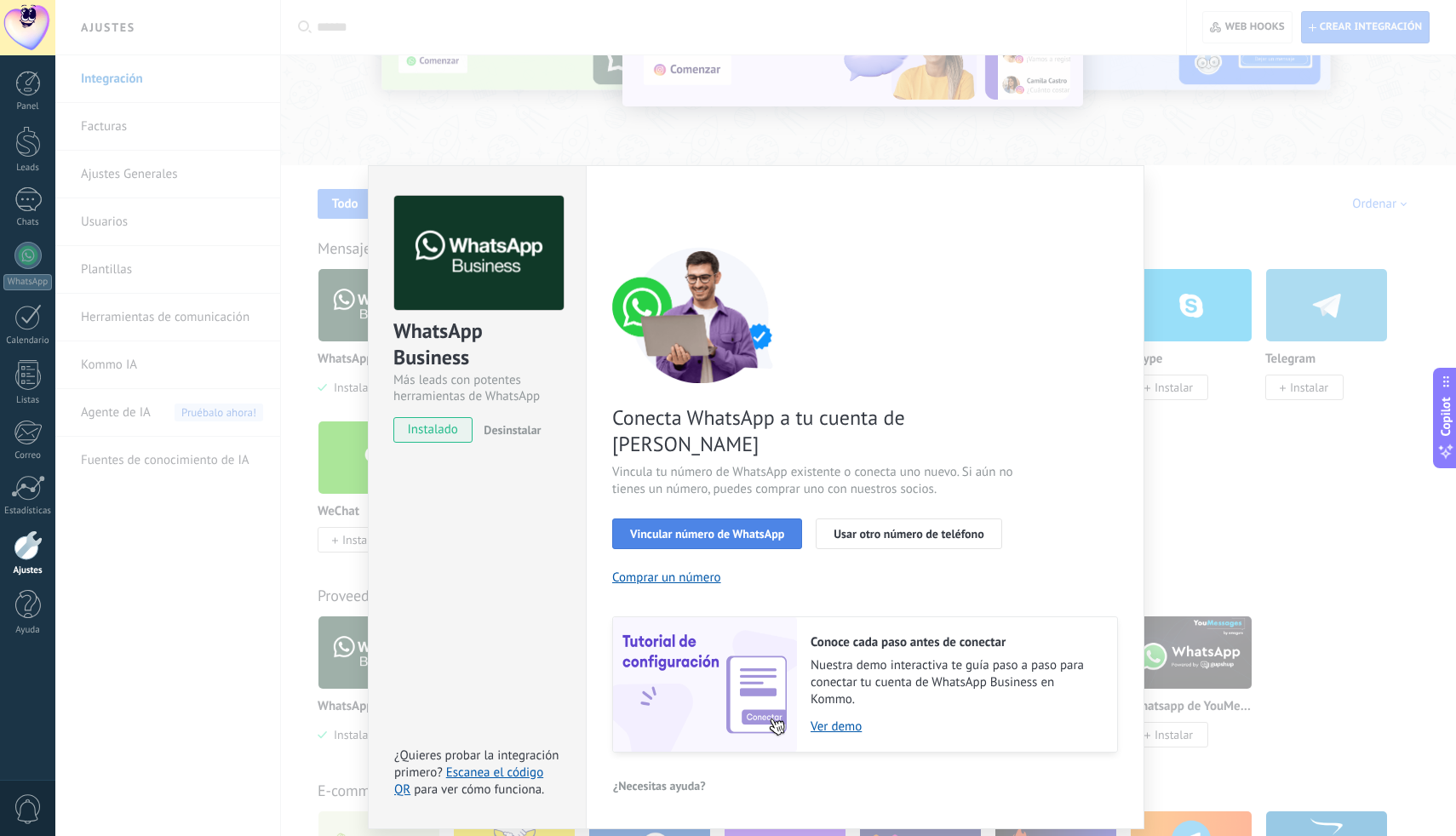
click at [676, 528] on span "Vincular número de WhatsApp" at bounding box center [706, 533] width 154 height 12
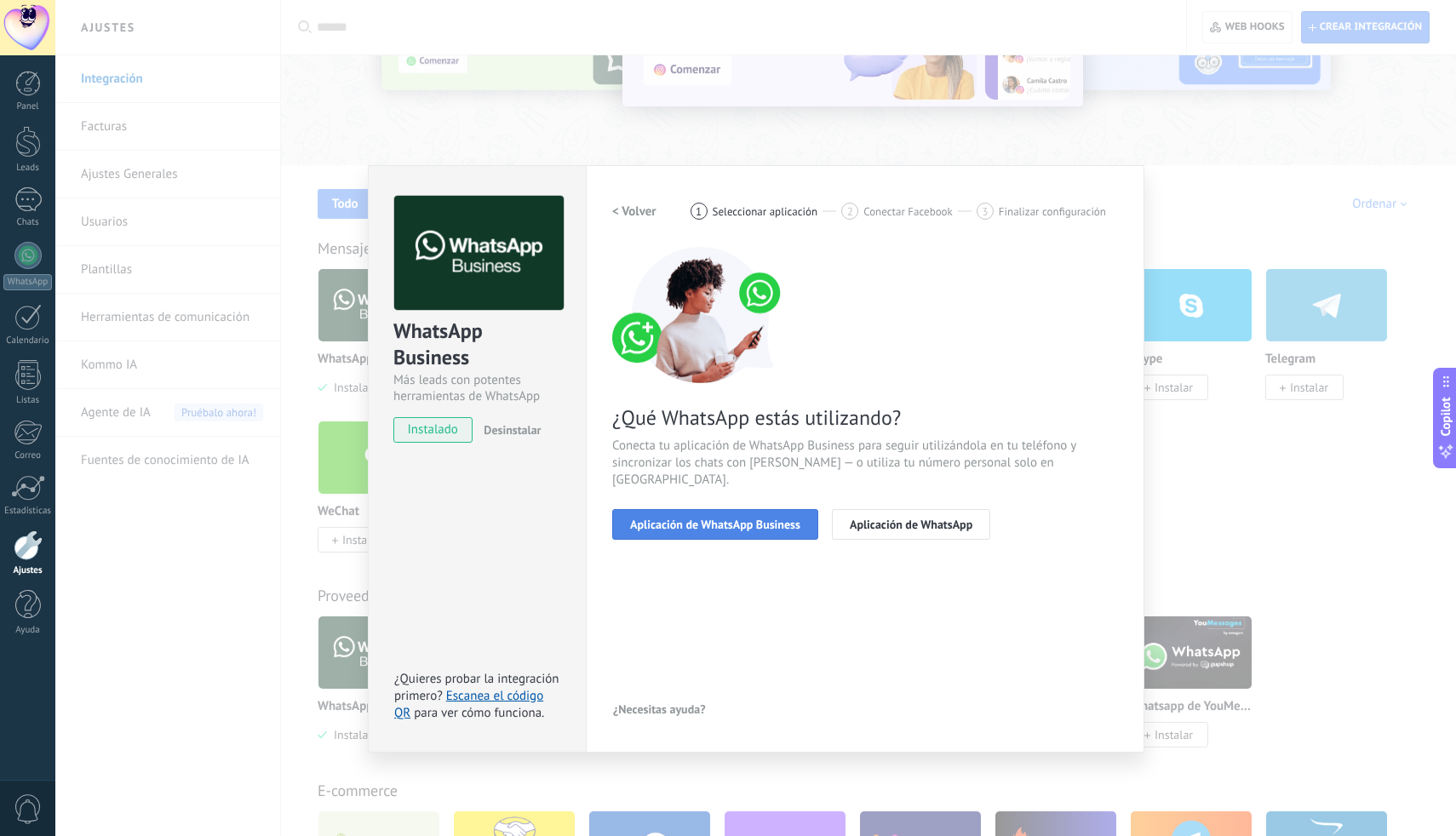
click at [733, 517] on button "Aplicación de WhatsApp Business" at bounding box center [714, 524] width 206 height 31
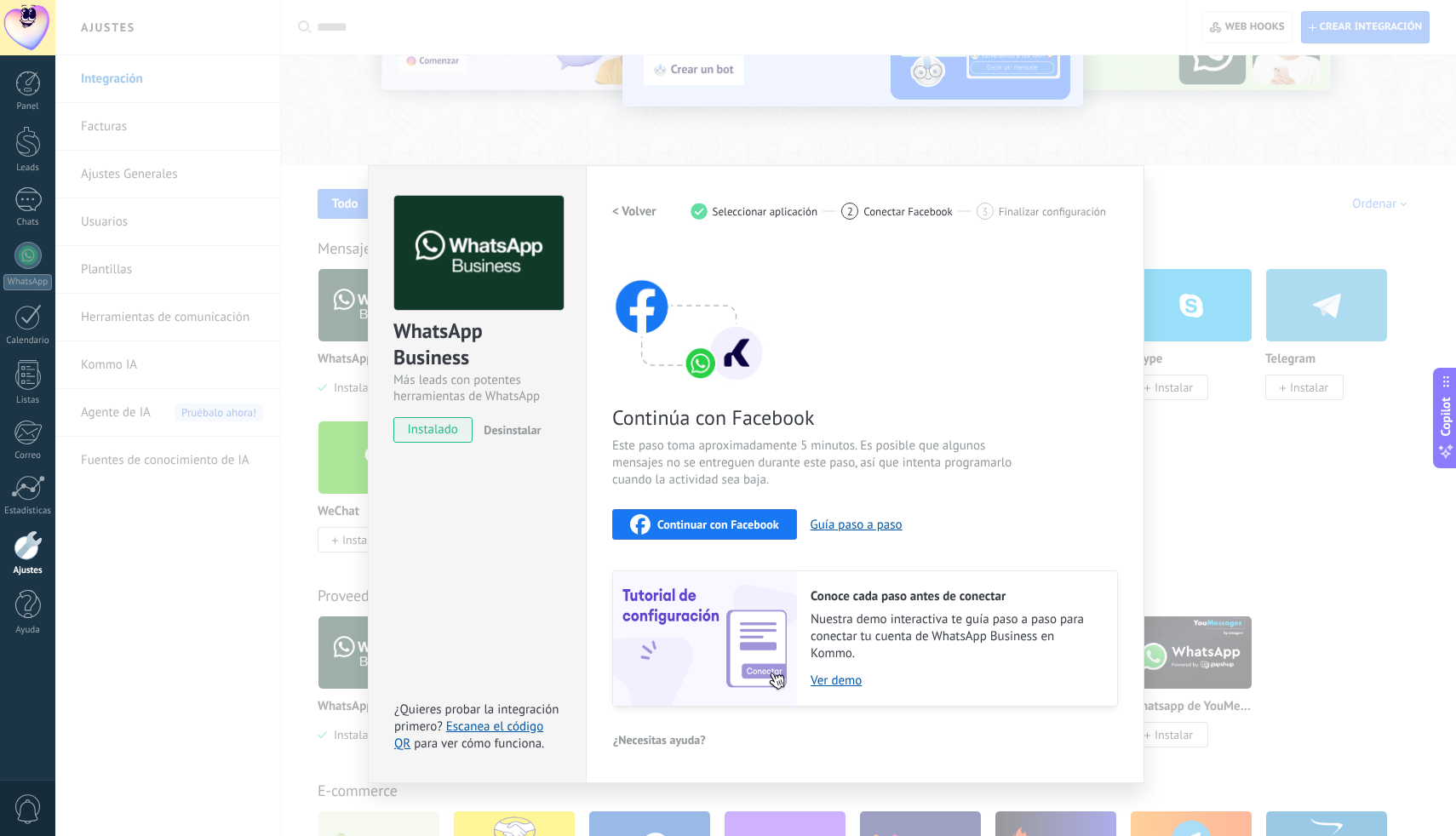
click at [637, 206] on h2 "< Volver" at bounding box center [633, 211] width 44 height 16
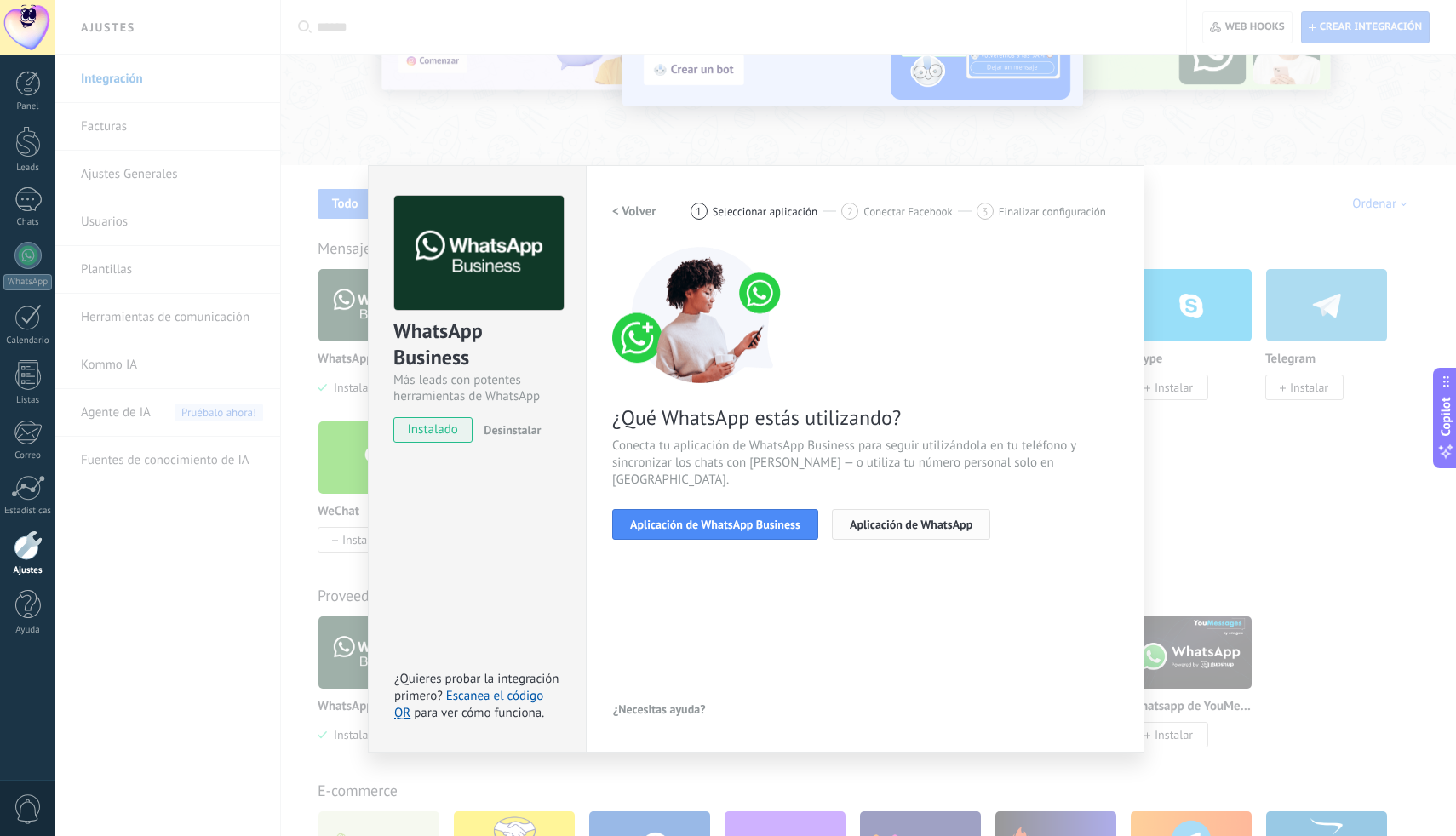
click at [908, 518] on span "Aplicación de WhatsApp" at bounding box center [911, 524] width 122 height 12
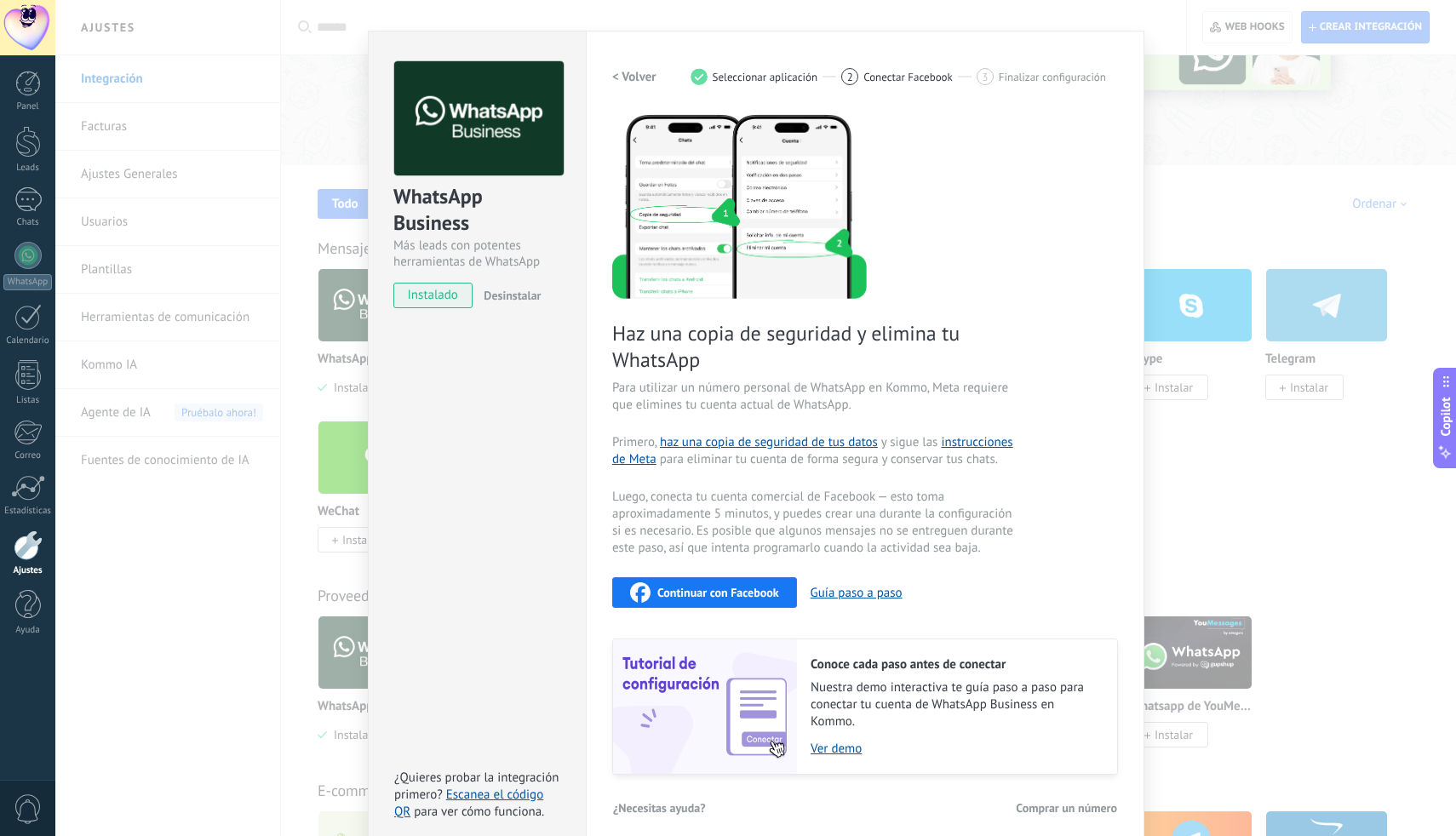
scroll to position [140, 0]
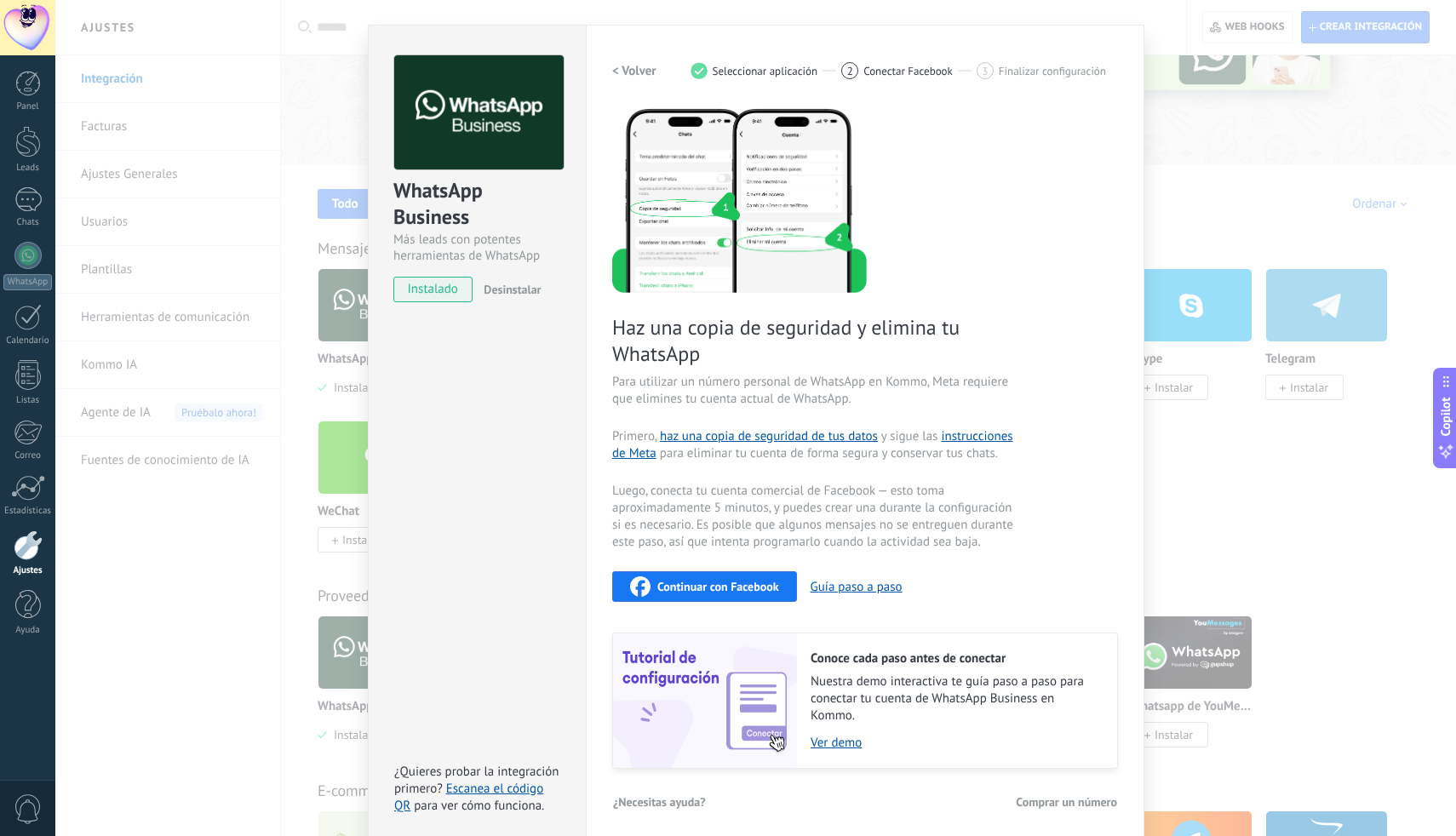
click at [756, 404] on span "Para utilizar un número personal de WhatsApp en Kommo, Meta requiere que elimin…" at bounding box center [814, 390] width 405 height 34
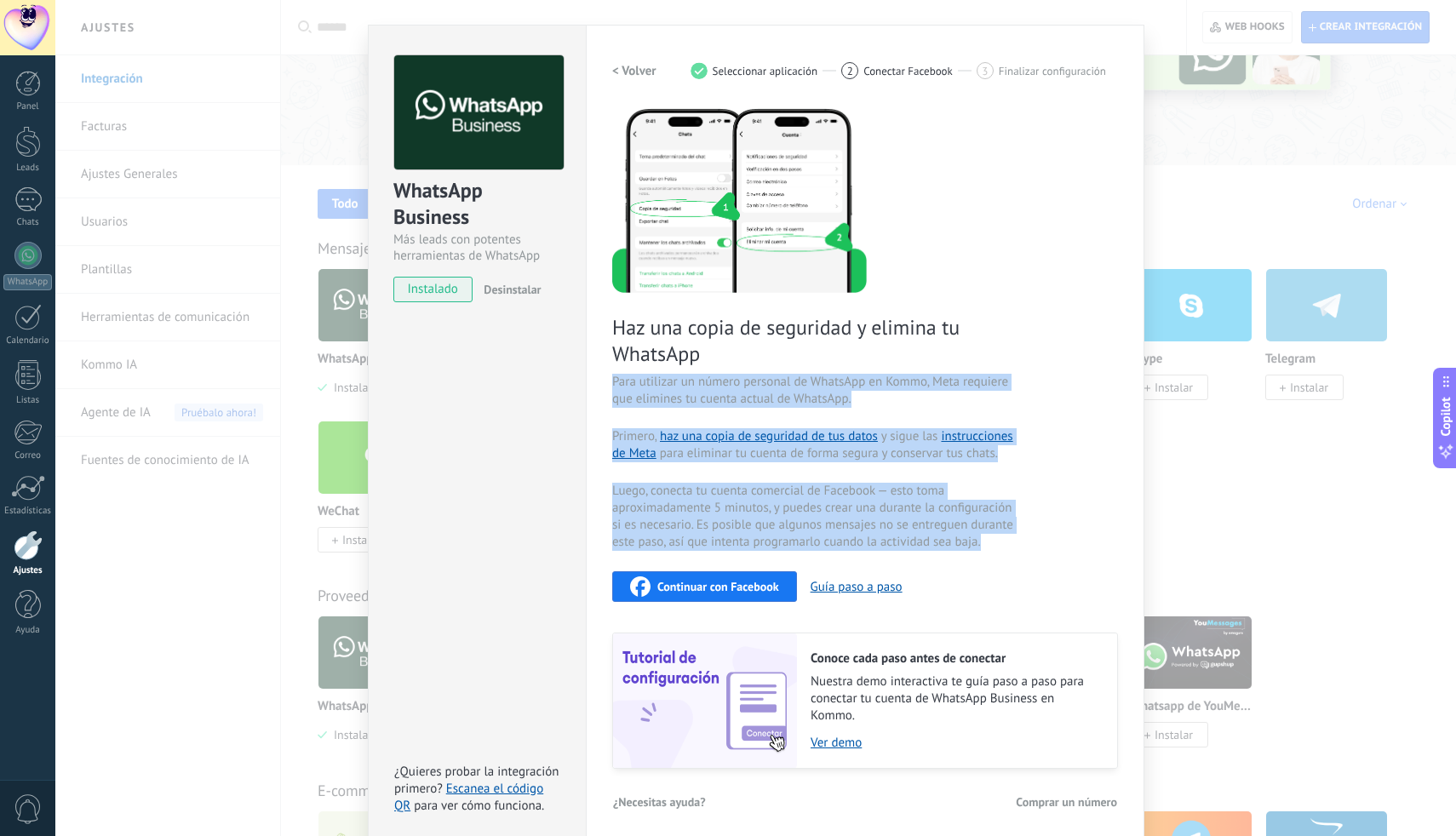
click at [756, 404] on span "Para utilizar un número personal de WhatsApp en Kommo, Meta requiere que elimin…" at bounding box center [814, 390] width 405 height 34
click at [756, 414] on div "Haz una copia de seguridad y elimina tu WhatsApp Para utilizar un número person…" at bounding box center [864, 437] width 505 height 662
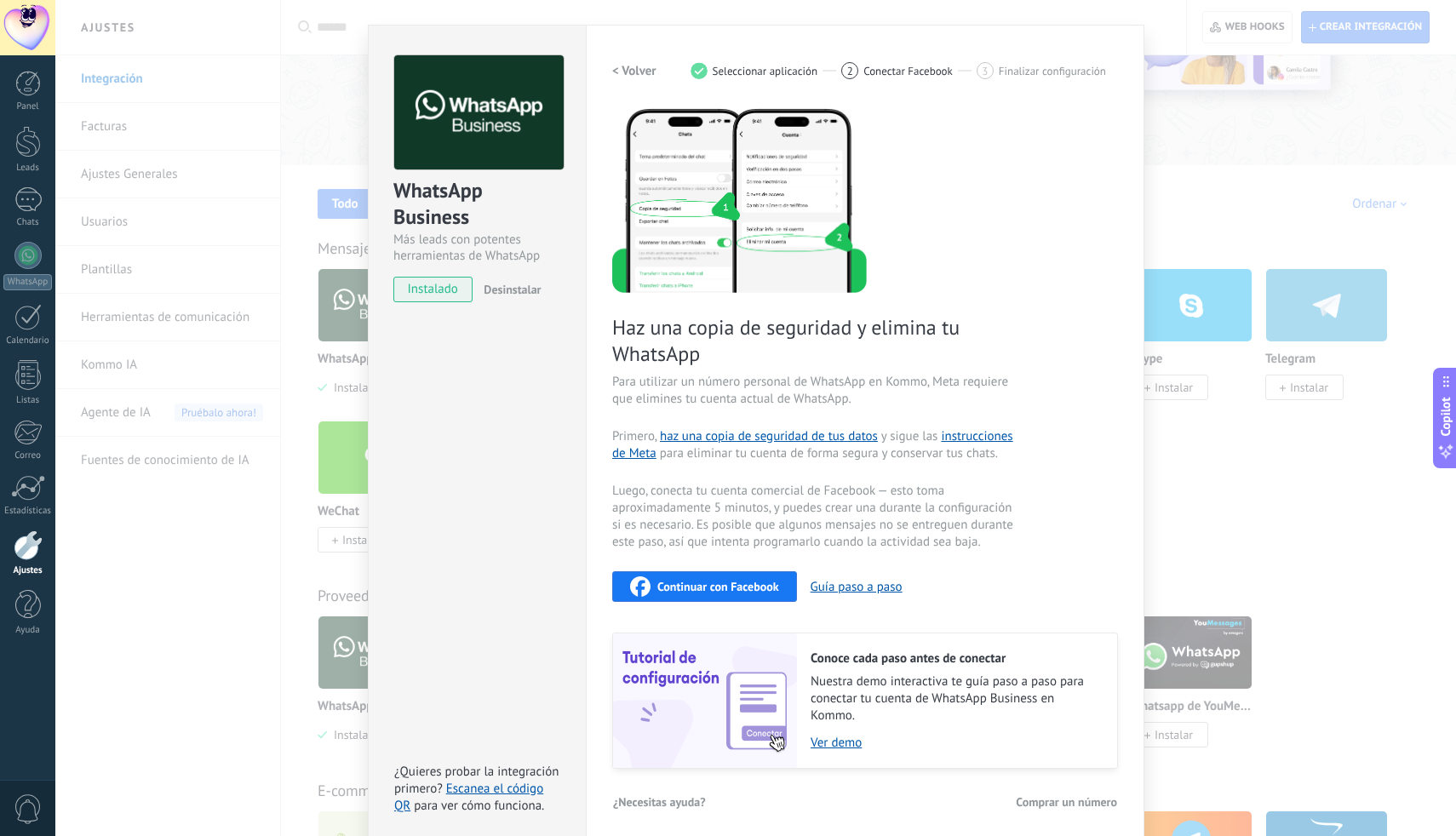
click at [762, 452] on span "Primero, haz una copia de seguridad de tus datos y sigue las instrucciones de M…" at bounding box center [814, 445] width 405 height 34
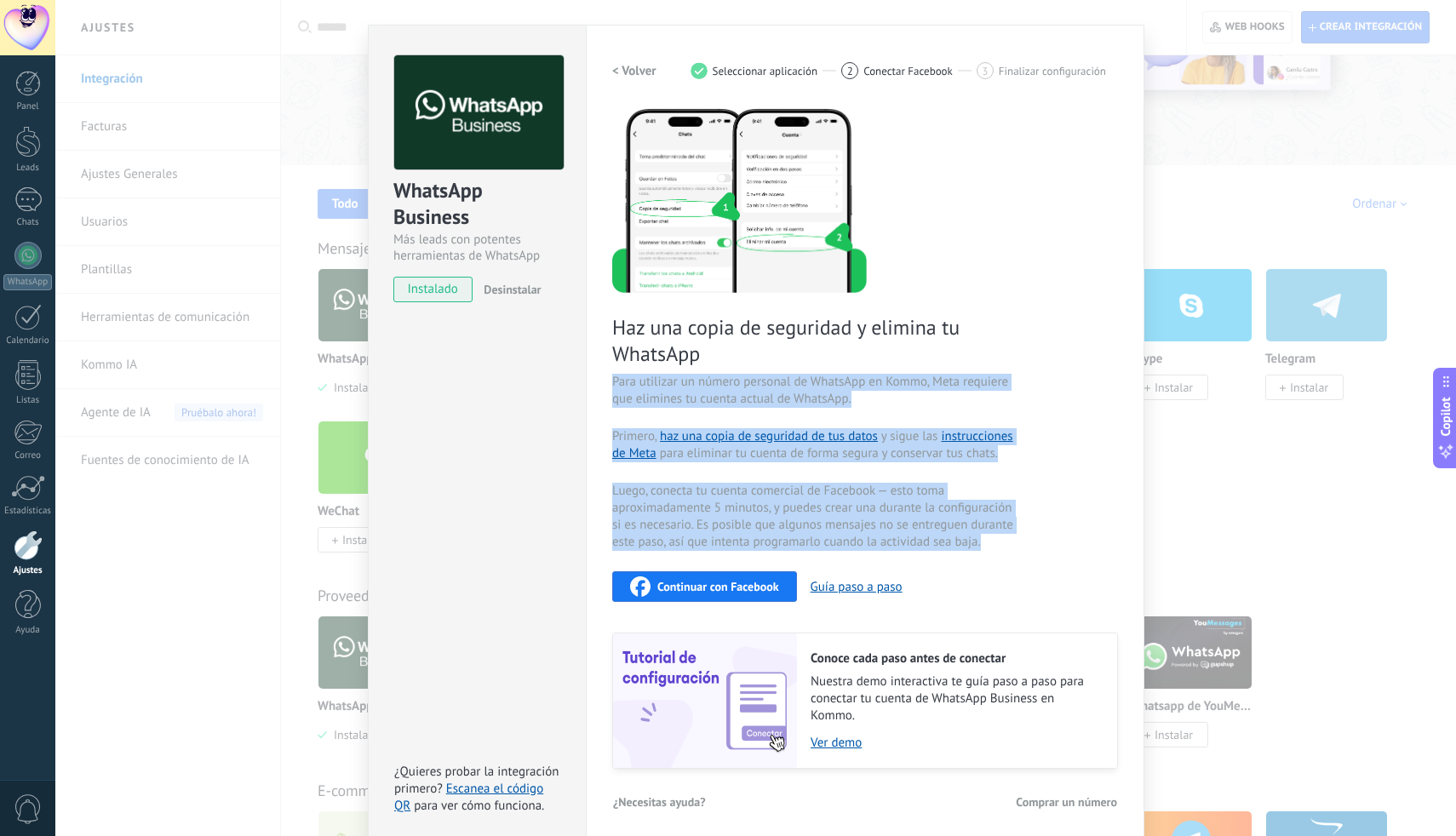
click at [762, 452] on span "Primero, haz una copia de seguridad de tus datos y sigue las instrucciones de M…" at bounding box center [814, 445] width 405 height 34
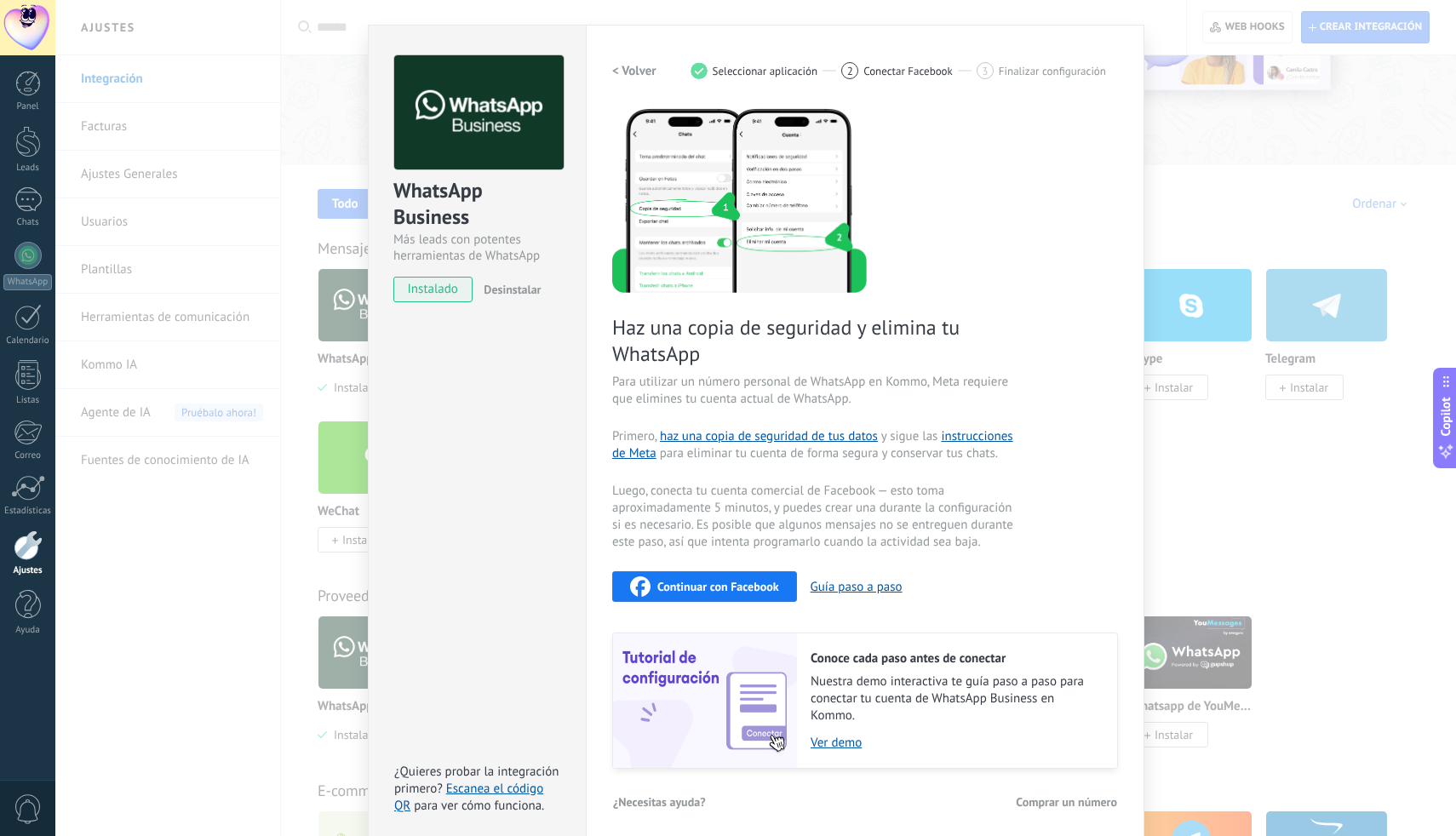
click at [768, 508] on span "Luego, conecta tu cuenta comercial de Facebook — esto toma aproximadamente 5 mi…" at bounding box center [814, 517] width 405 height 68
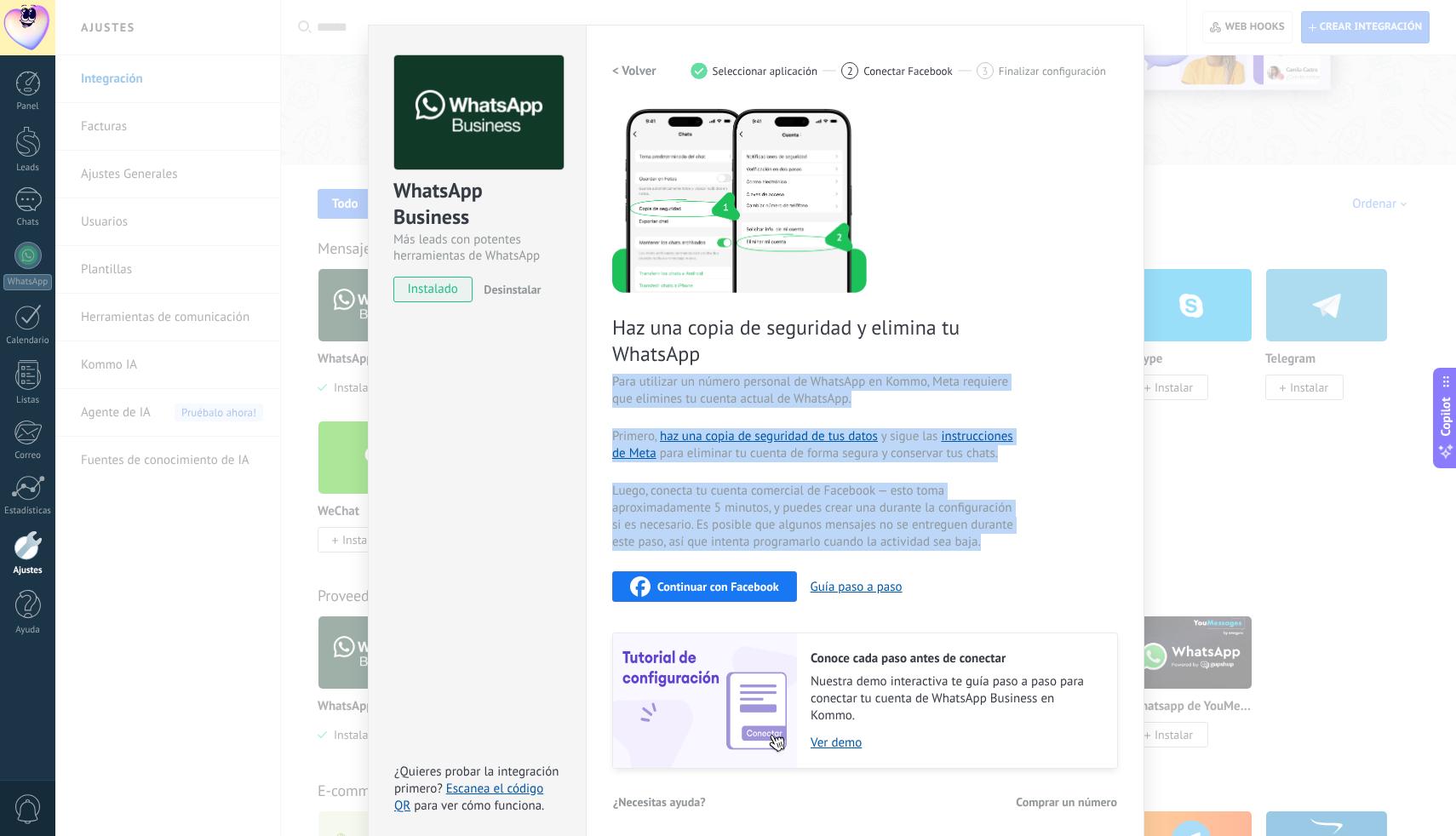
click at [768, 508] on span "Luego, conecta tu cuenta comercial de Facebook — esto toma aproximadamente 5 mi…" at bounding box center [814, 517] width 405 height 68
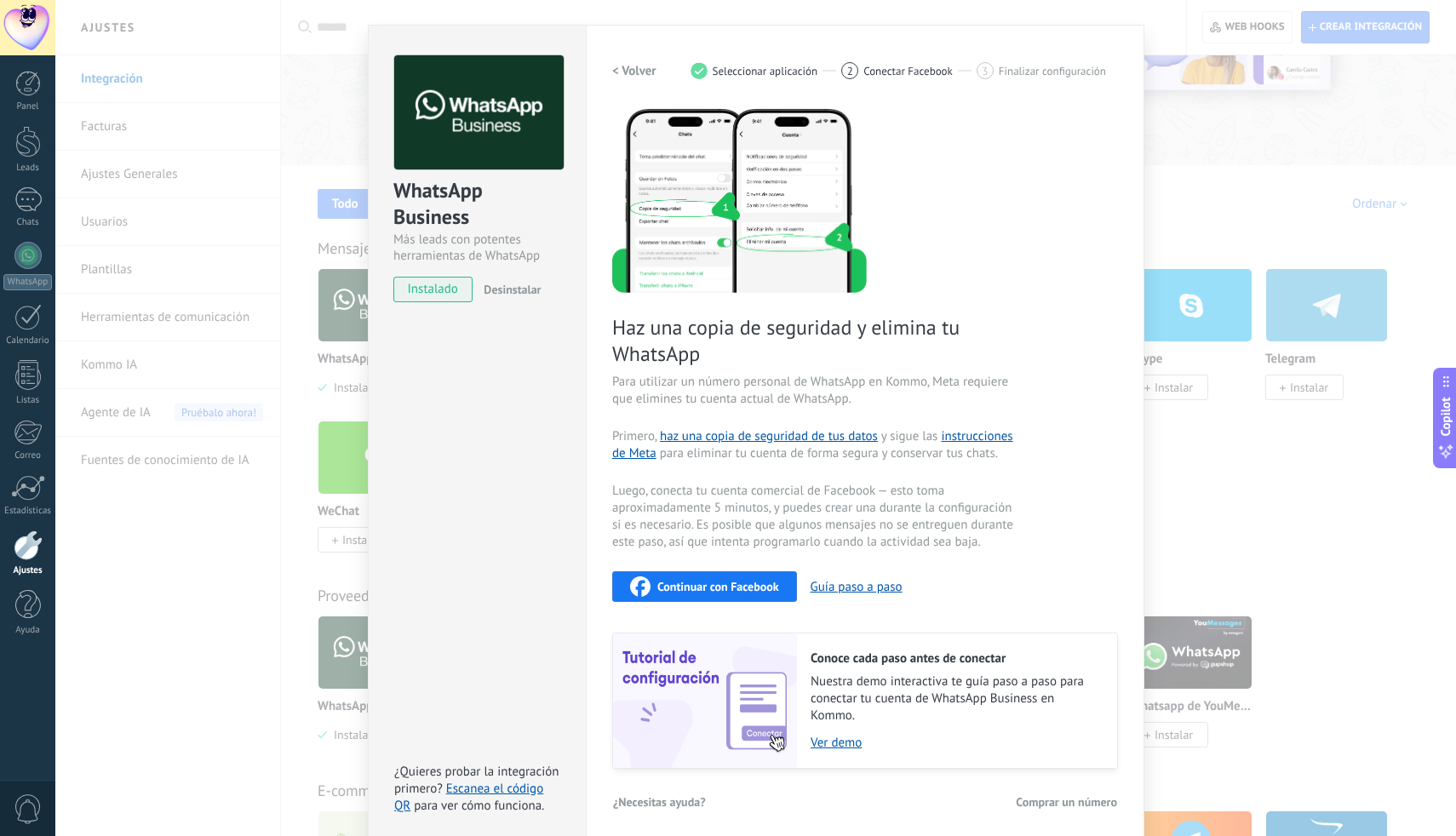
click at [866, 508] on span "Luego, conecta tu cuenta comercial de Facebook — esto toma aproximadamente 5 mi…" at bounding box center [814, 517] width 405 height 68
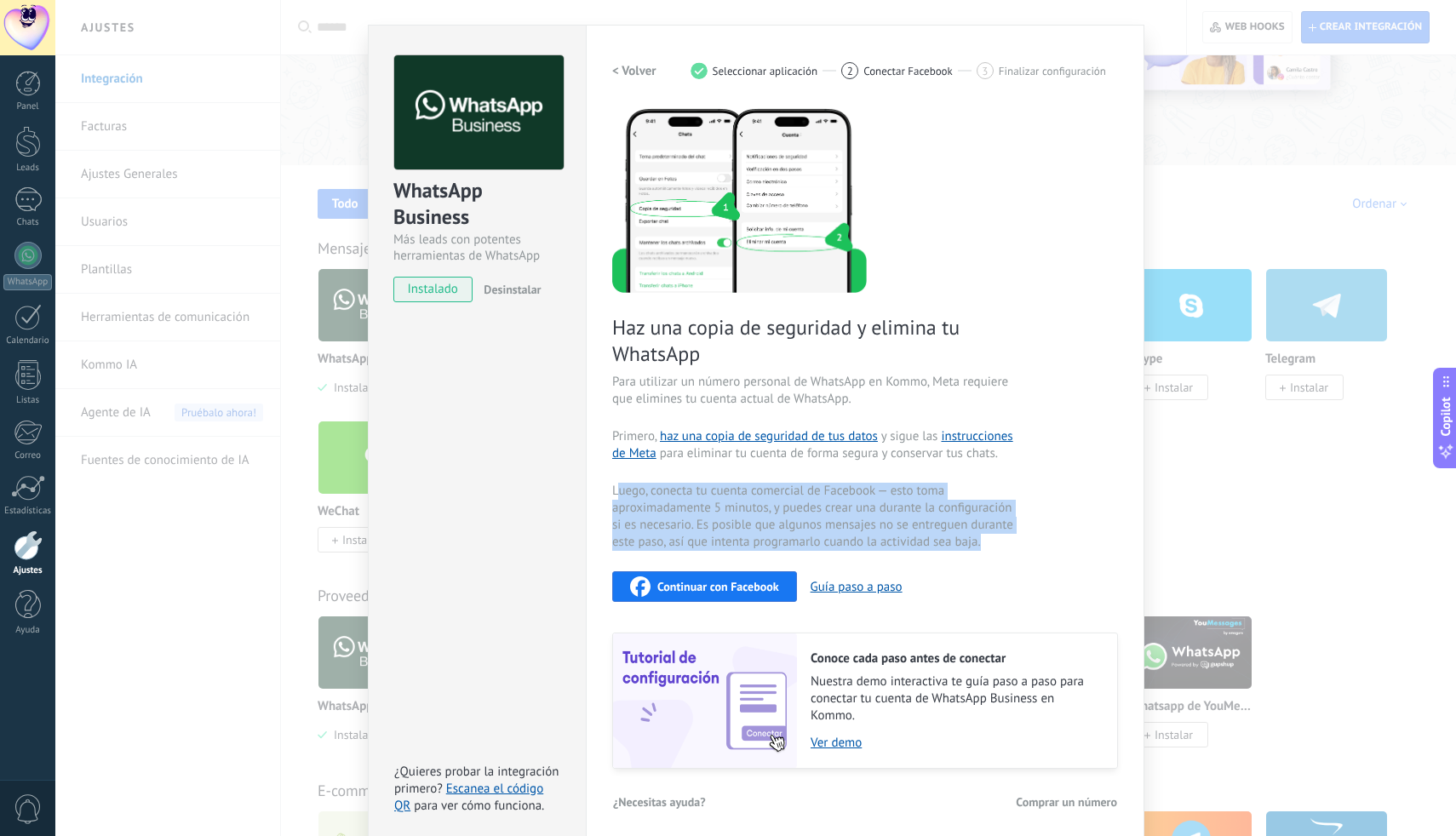
drag, startPoint x: 617, startPoint y: 495, endPoint x: 968, endPoint y: 552, distance: 355.6
click at [968, 552] on div "Haz una copia de seguridad y elimina tu WhatsApp Para utilizar un número person…" at bounding box center [864, 437] width 505 height 662
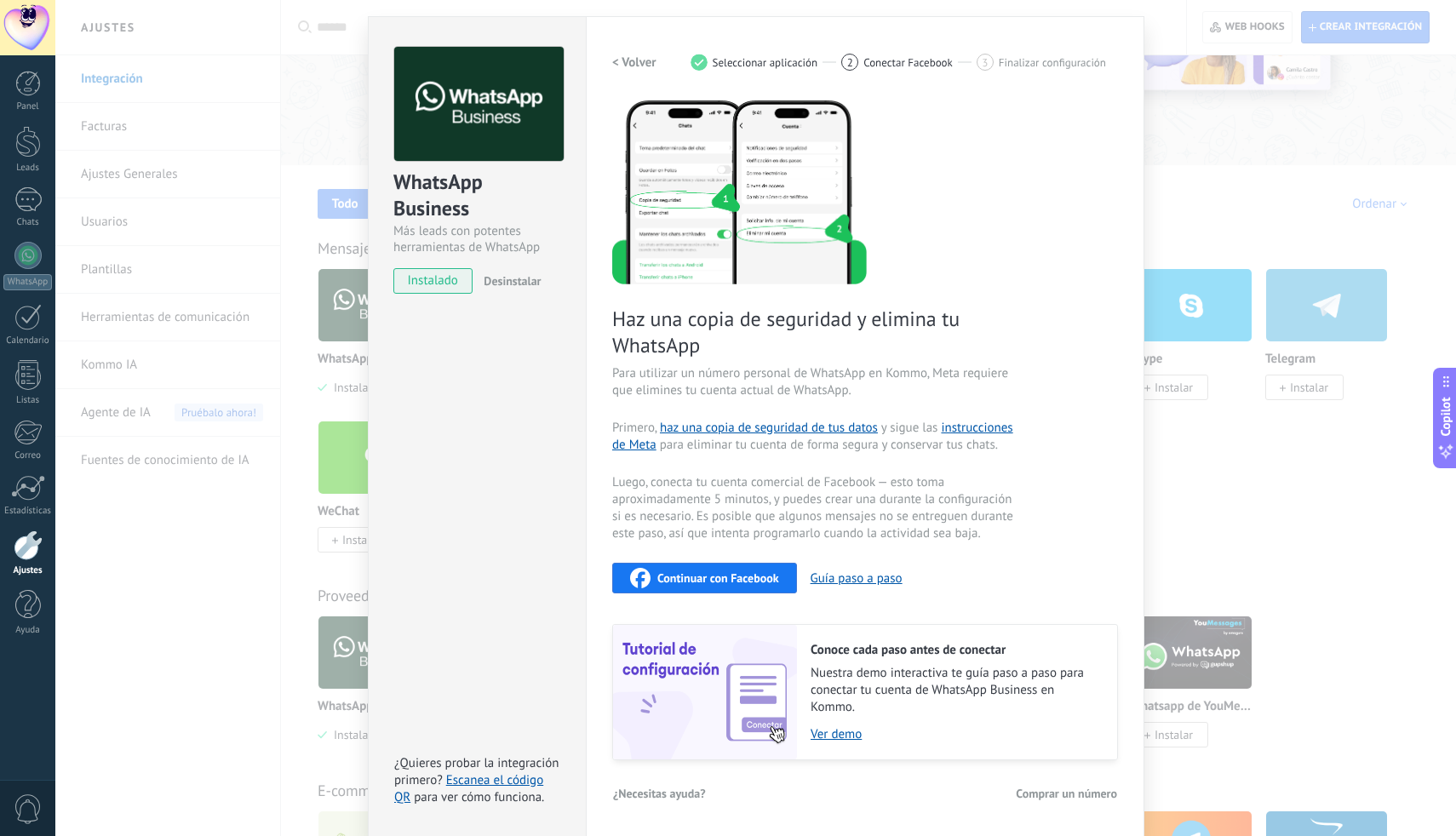
scroll to position [148, 0]
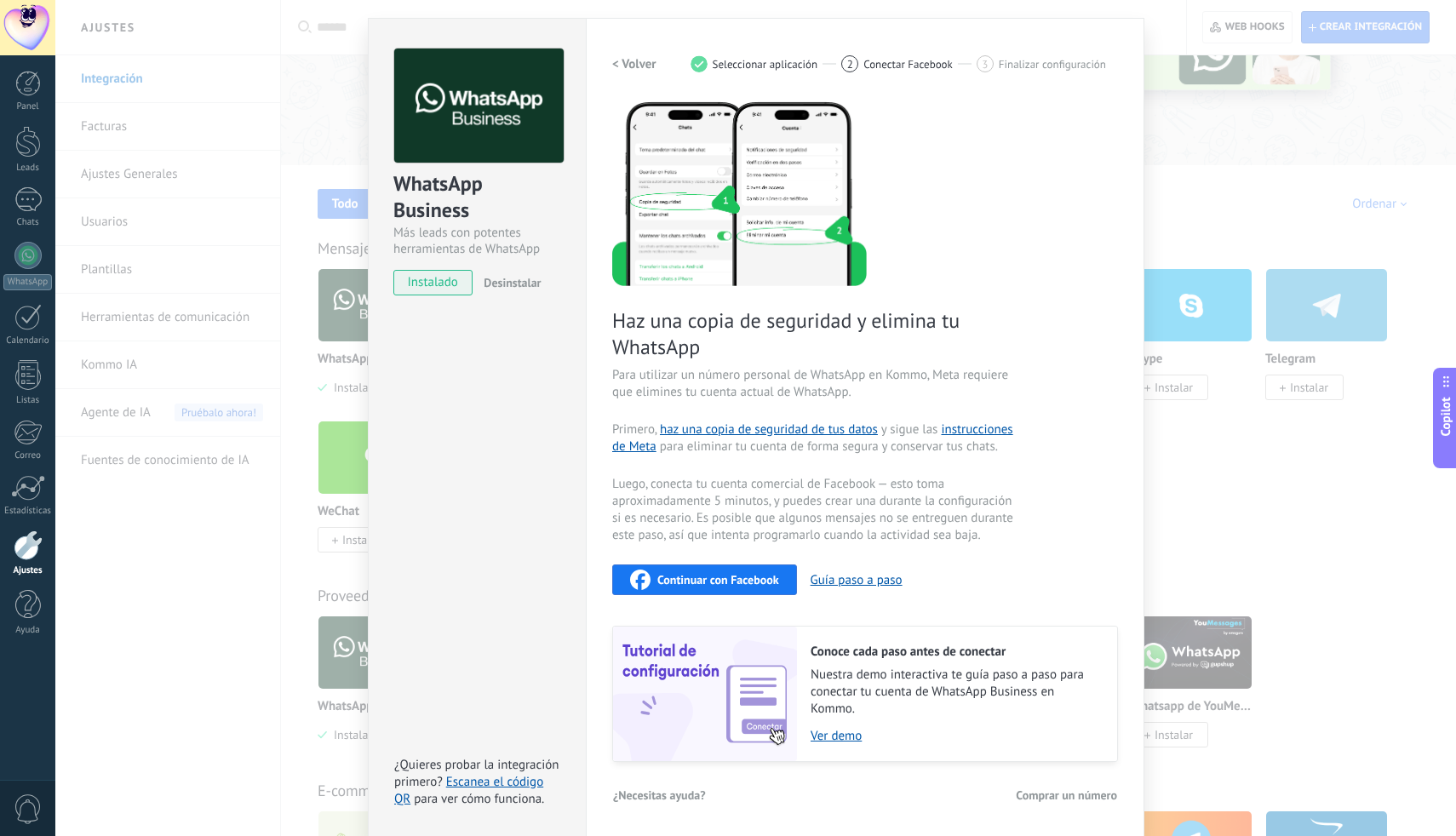
click at [1273, 392] on div "WhatsApp Business Más leads con potentes herramientas de WhatsApp instalado Des…" at bounding box center [755, 418] width 1400 height 836
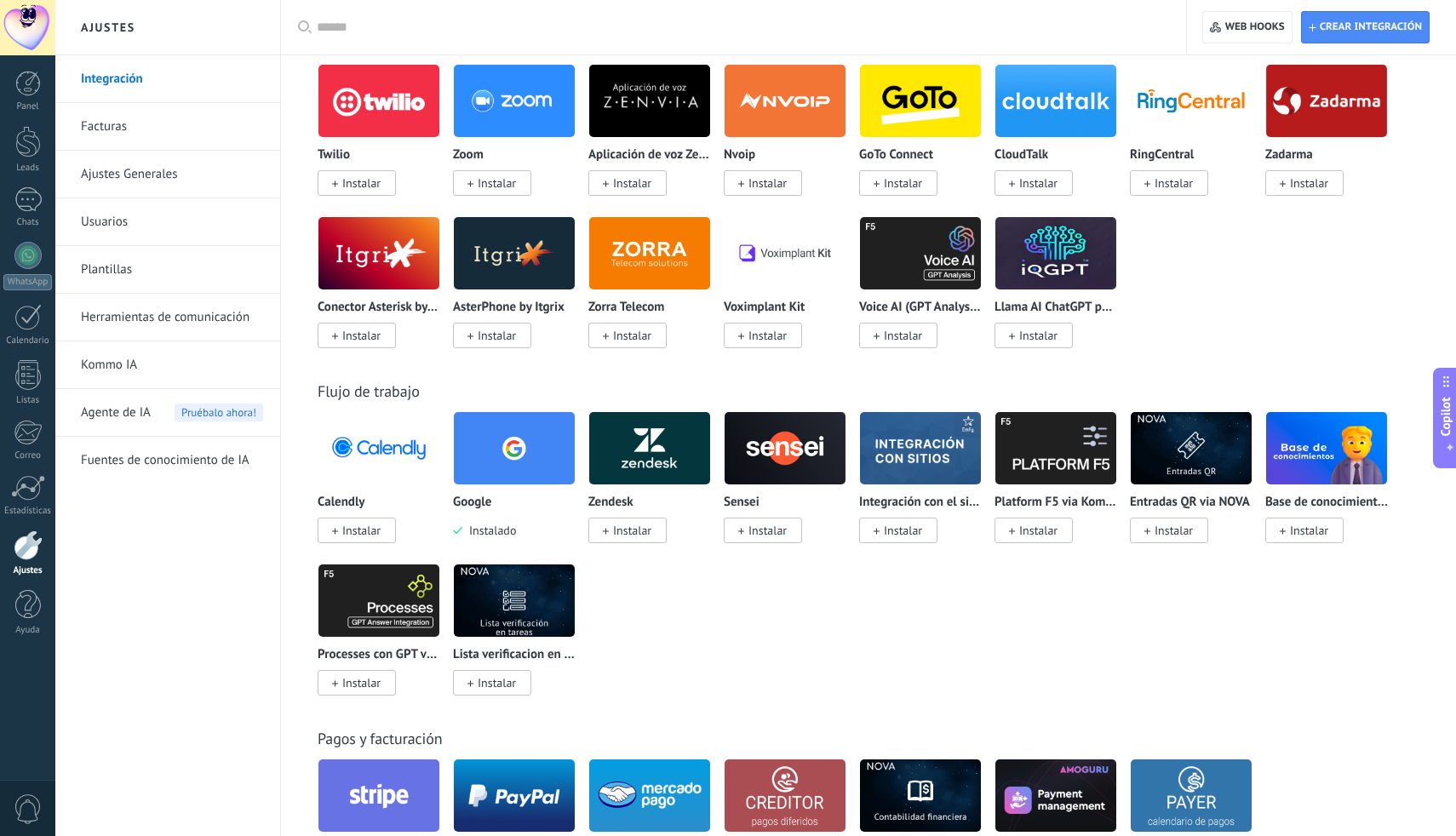
scroll to position [1687, 0]
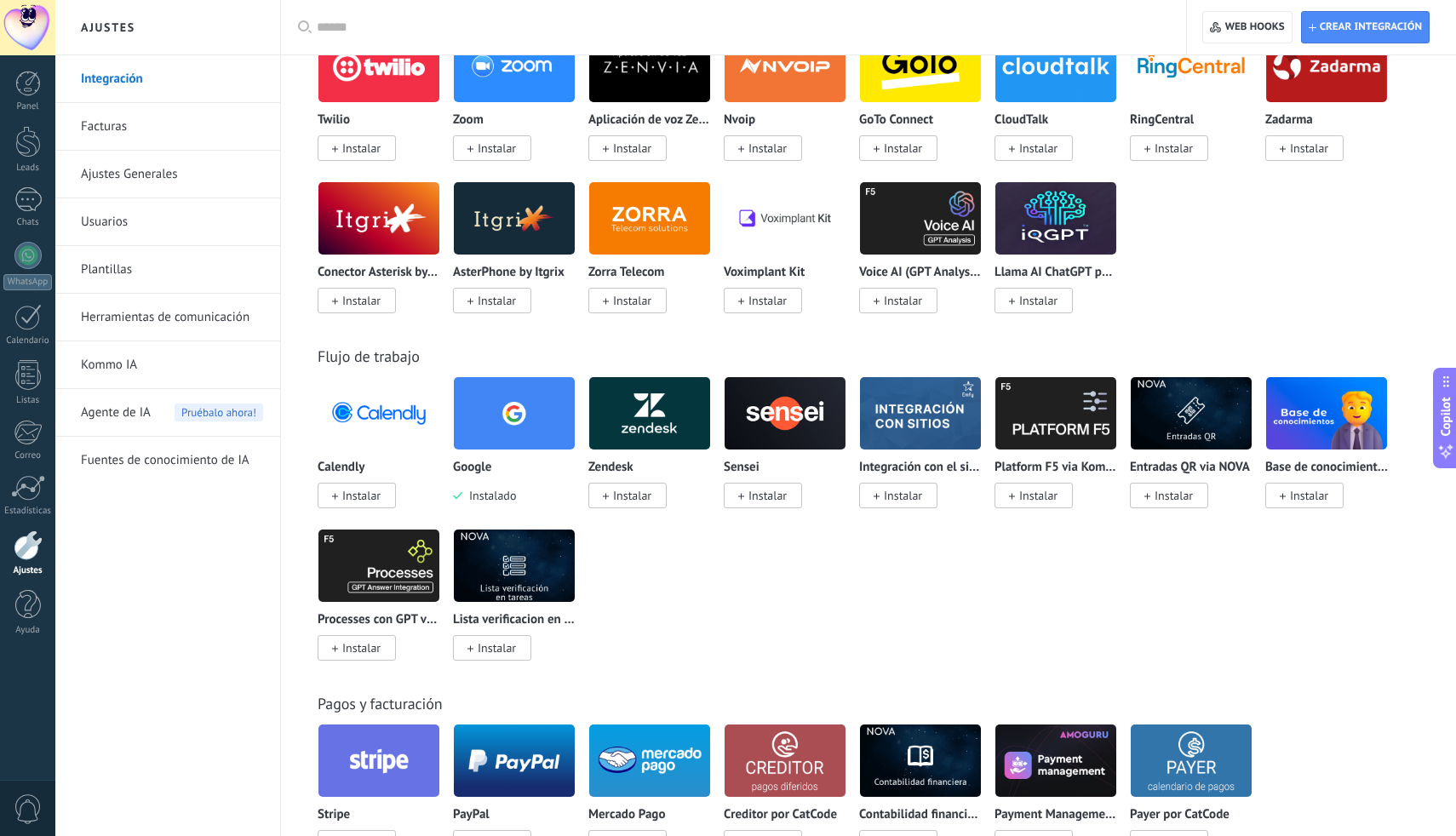
click at [504, 446] on img at bounding box center [514, 413] width 120 height 82
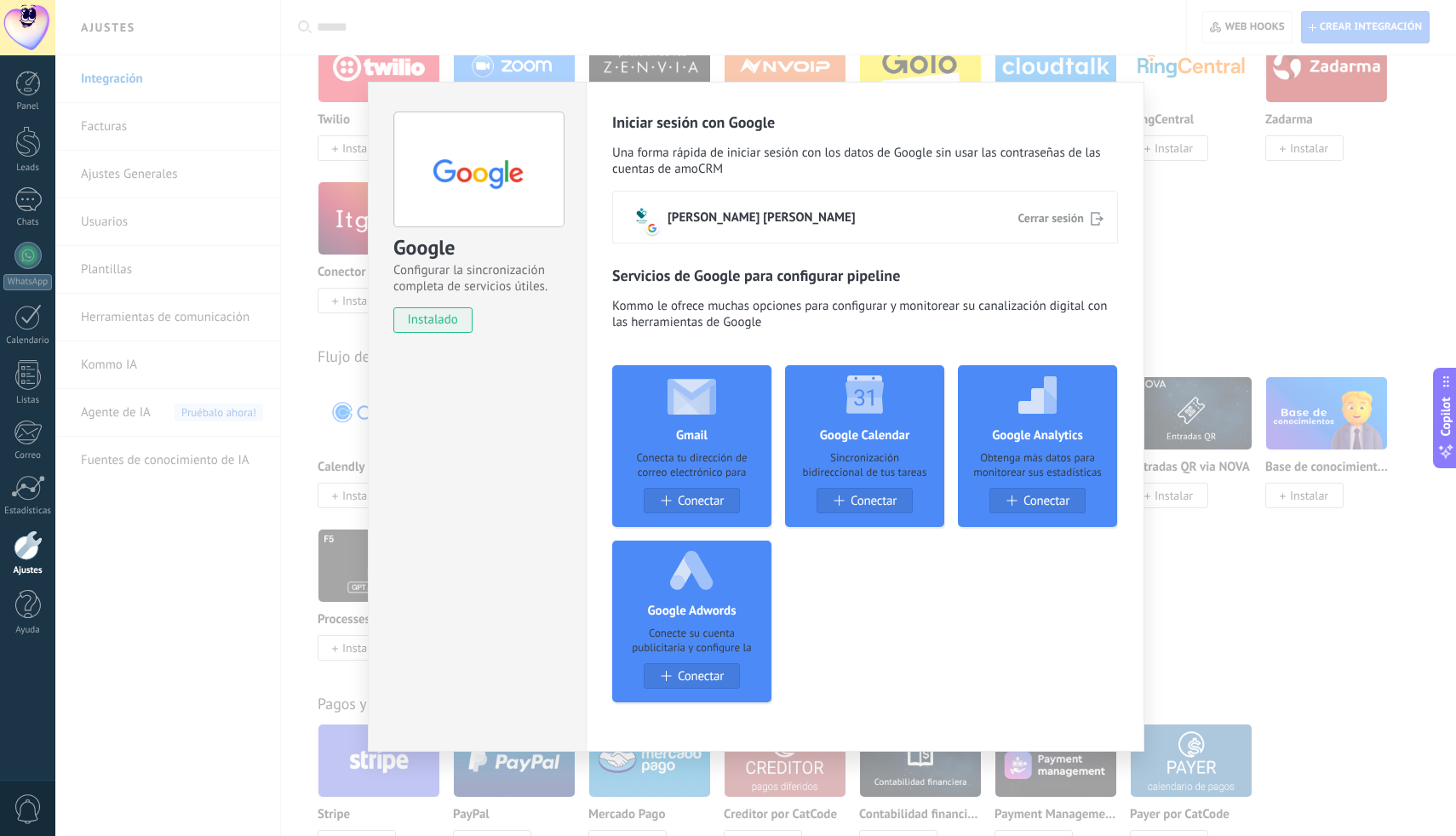
click at [1308, 540] on div "Google Configurar la sincronización completa de servicios útiles. instalado Des…" at bounding box center [755, 418] width 1400 height 836
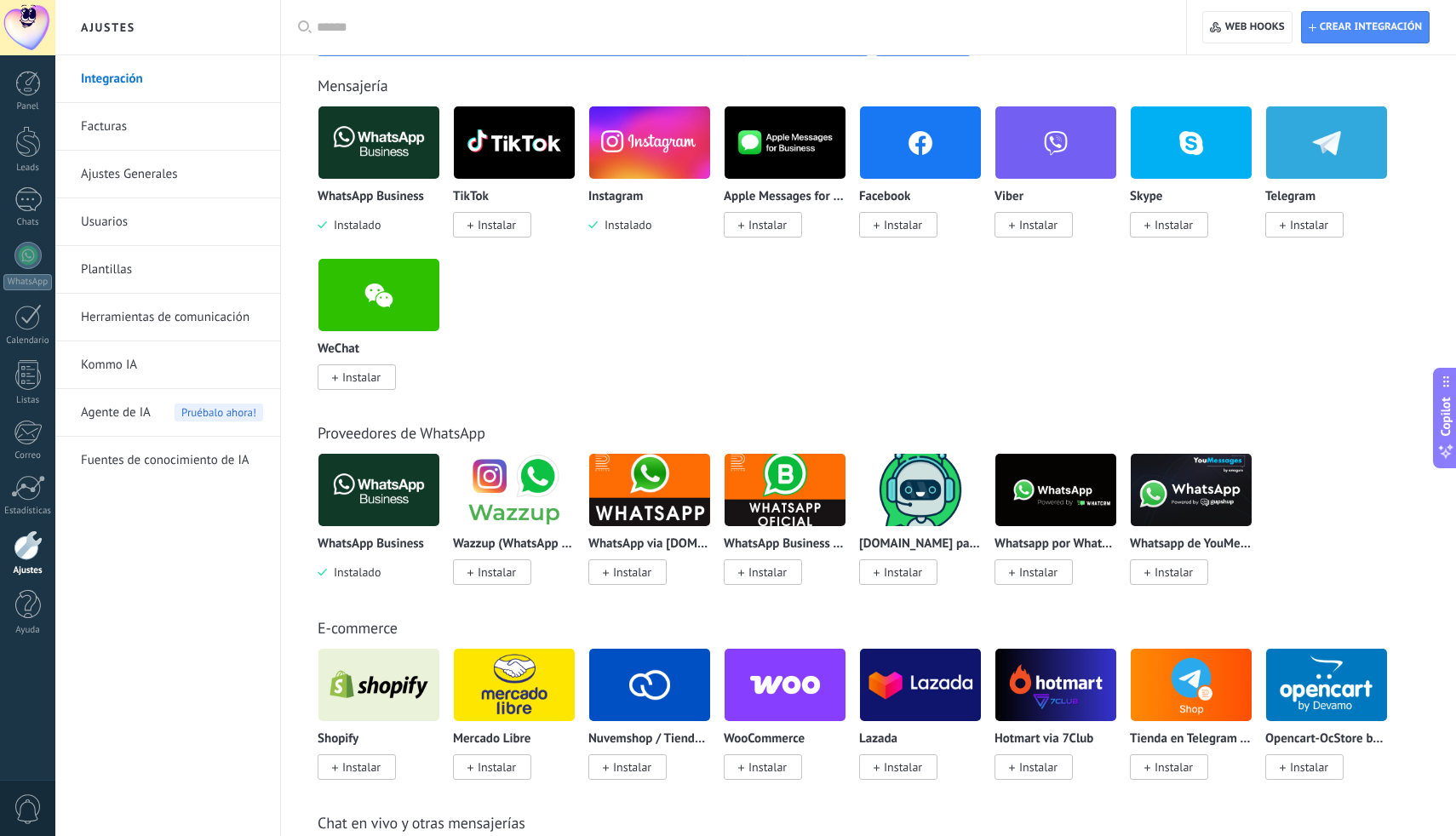
scroll to position [0, 0]
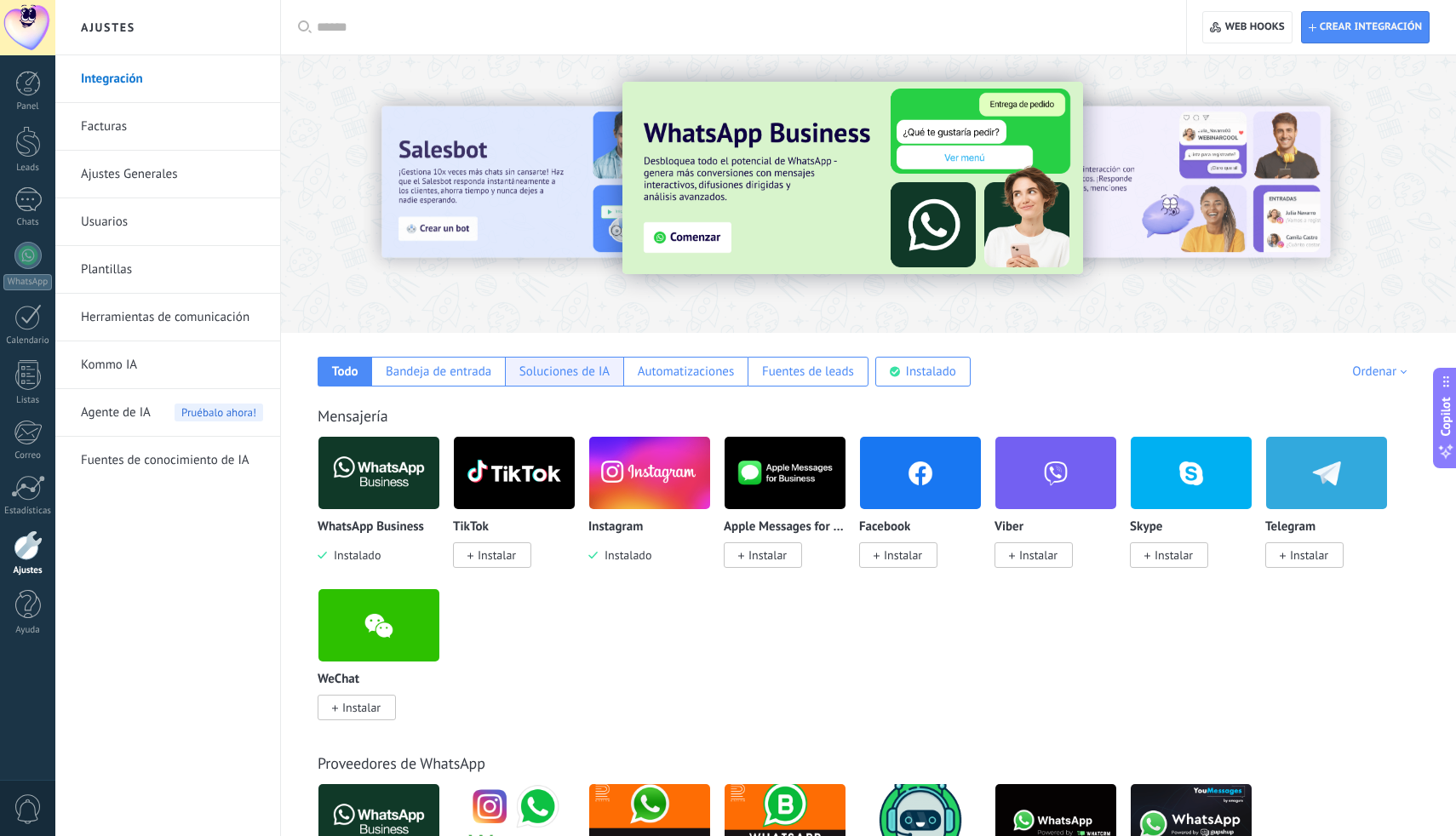
click at [552, 375] on div "Soluciones de IA" at bounding box center [564, 371] width 91 height 16
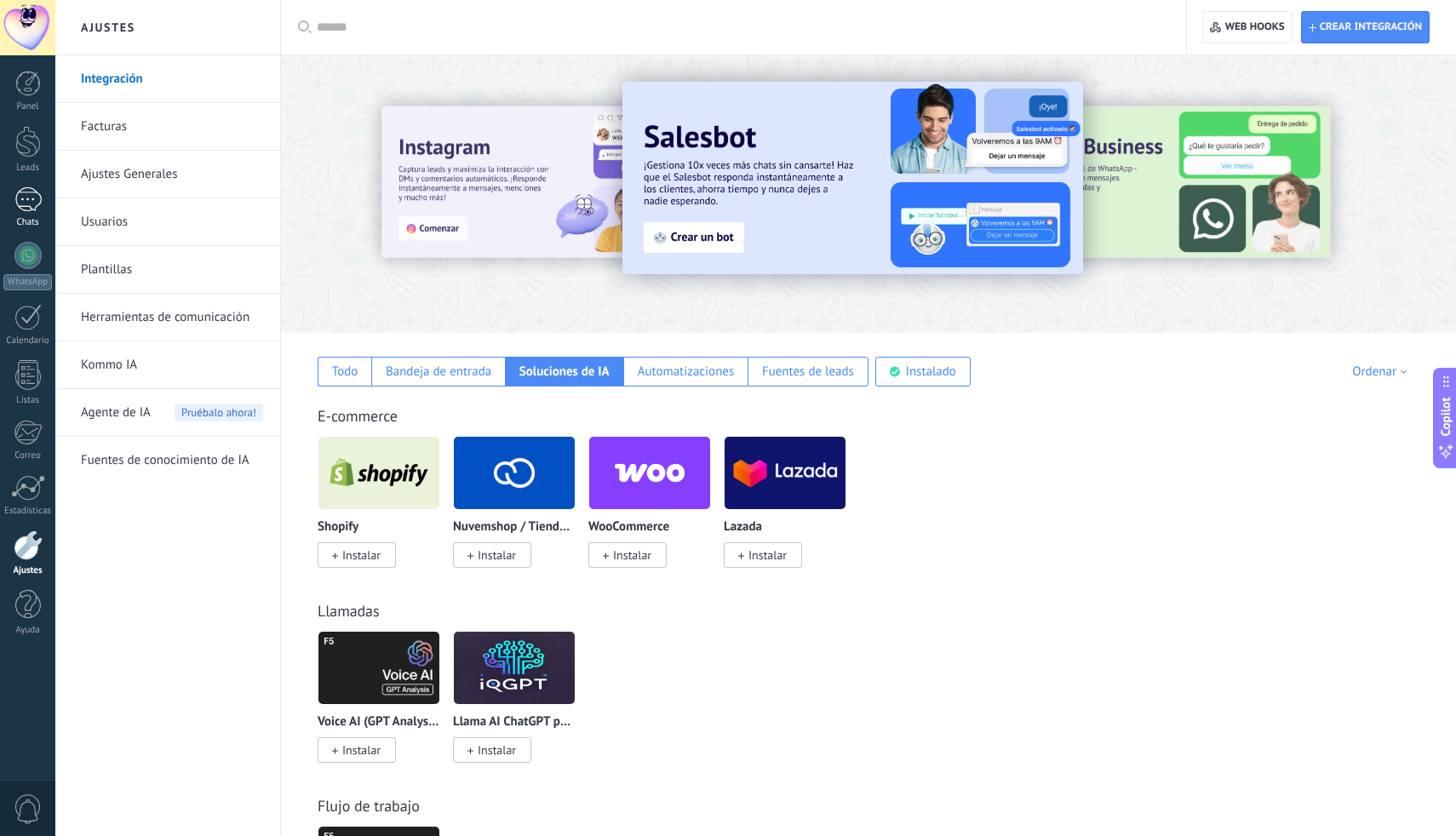
click at [23, 192] on div at bounding box center [27, 200] width 27 height 24
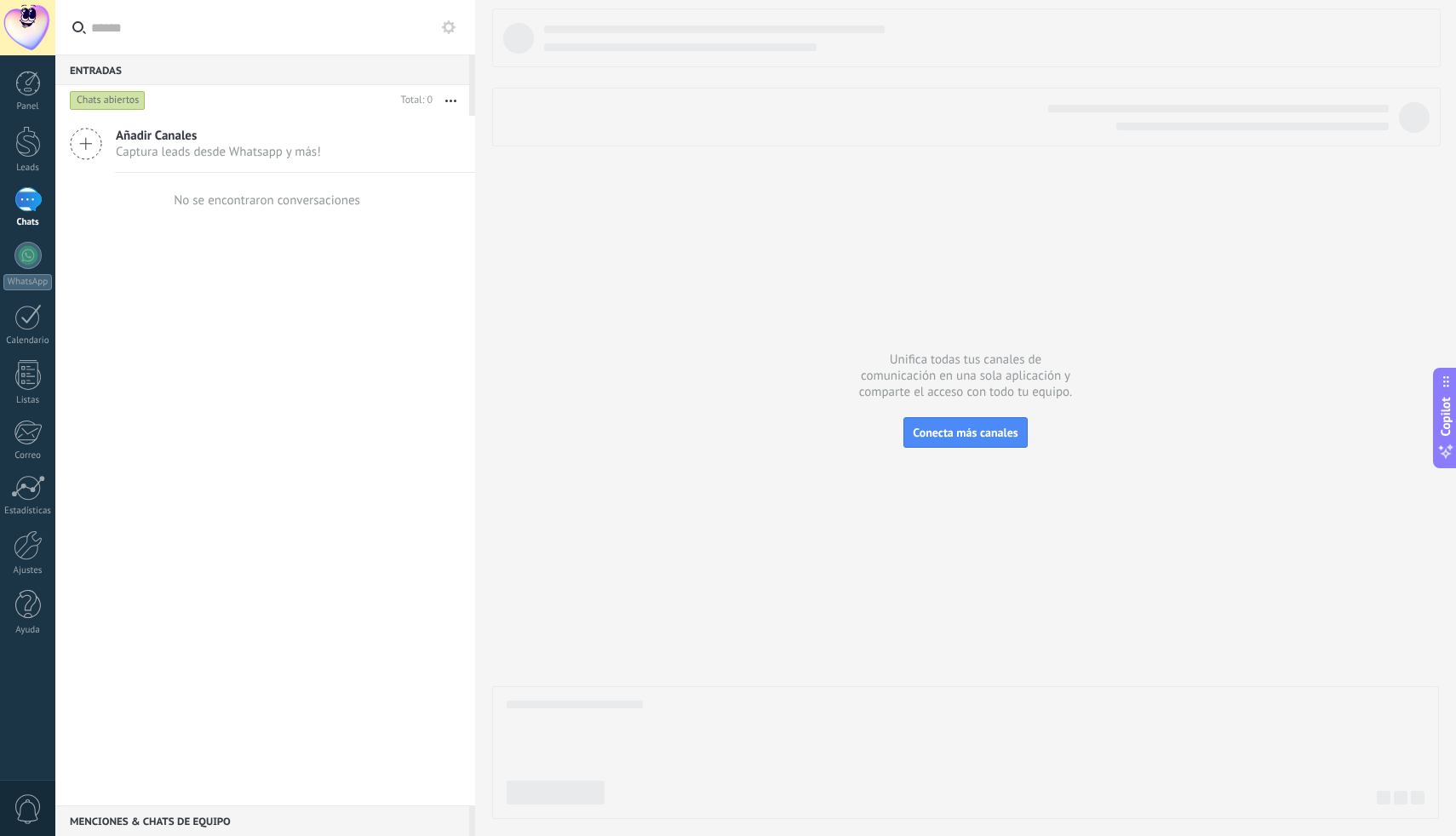
click at [147, 145] on span "Captura leads desde Whatsapp y más!" at bounding box center [219, 151] width 205 height 16
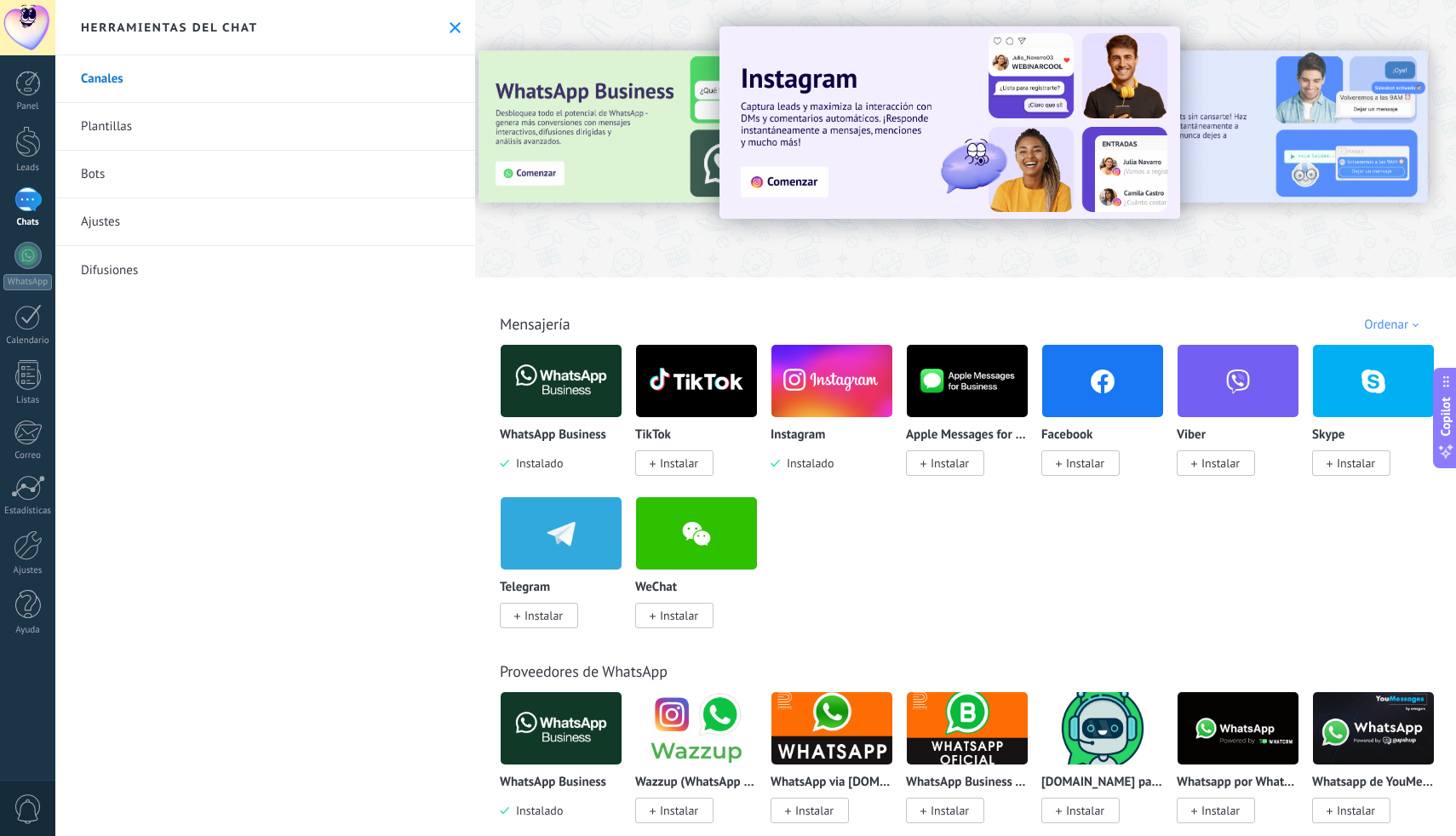
click at [828, 405] on img at bounding box center [831, 381] width 120 height 82
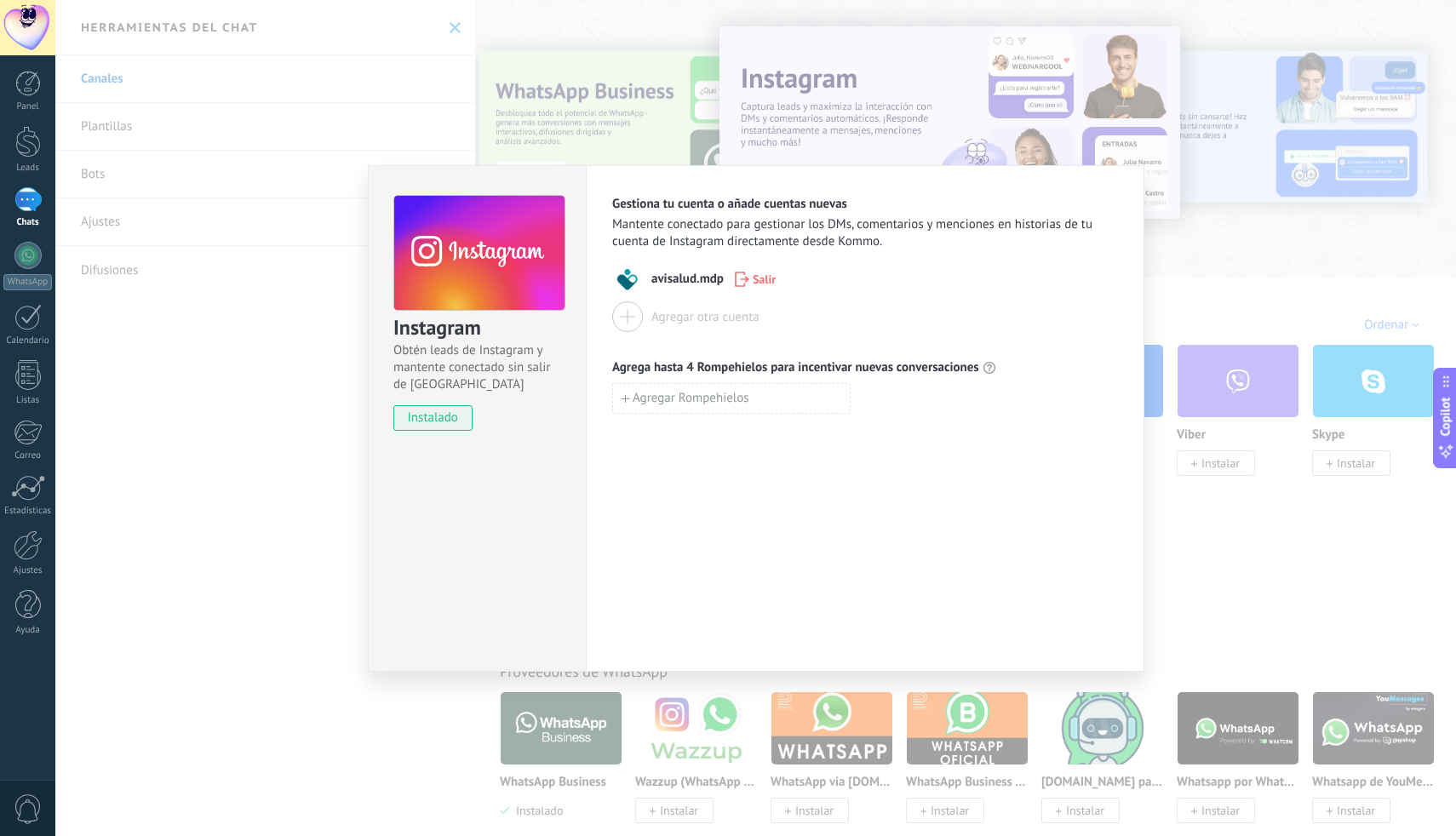
click at [693, 276] on span "avisalud.mdp" at bounding box center [686, 279] width 72 height 17
click at [843, 233] on span "Mantente conectado para gestionar los DMs, comentarios y menciones en historias…" at bounding box center [864, 234] width 505 height 34
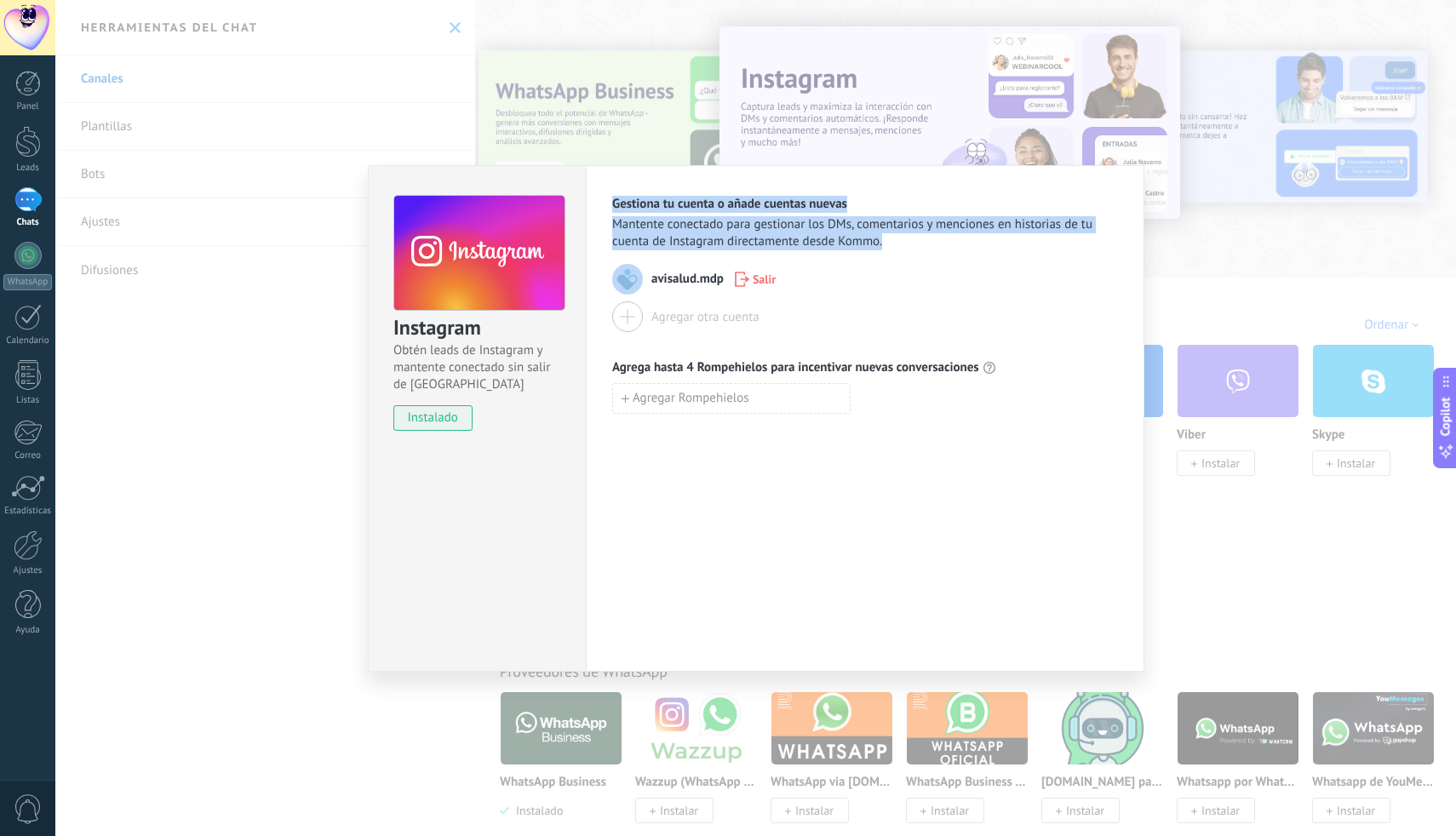
click at [843, 233] on span "Mantente conectado para gestionar los DMs, comentarios y menciones en historias…" at bounding box center [864, 234] width 505 height 34
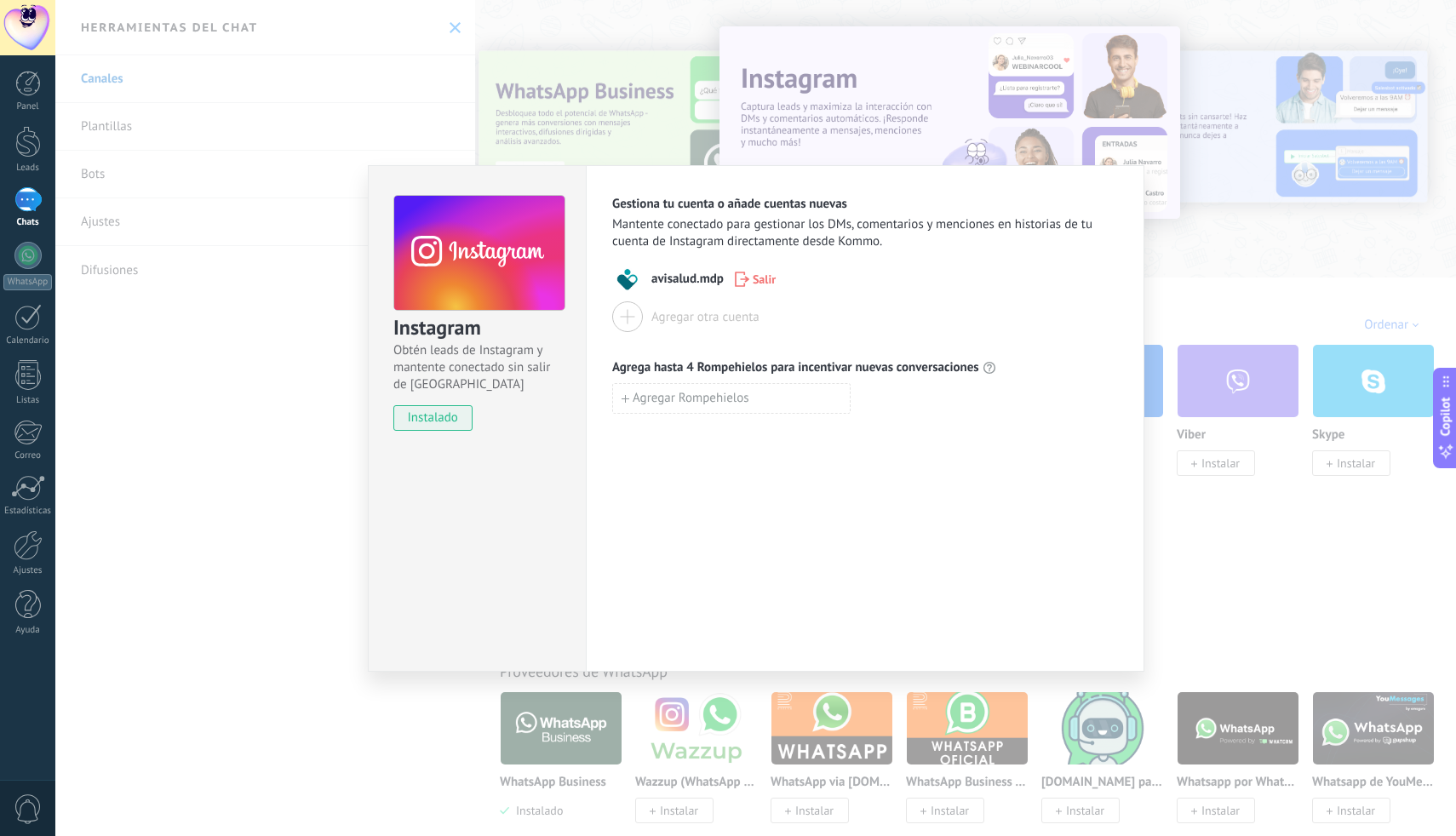
click at [1227, 236] on div "Instagram Obtén leads de Instagram y mantente conectado sin salir de Kommo inst…" at bounding box center [755, 418] width 1400 height 836
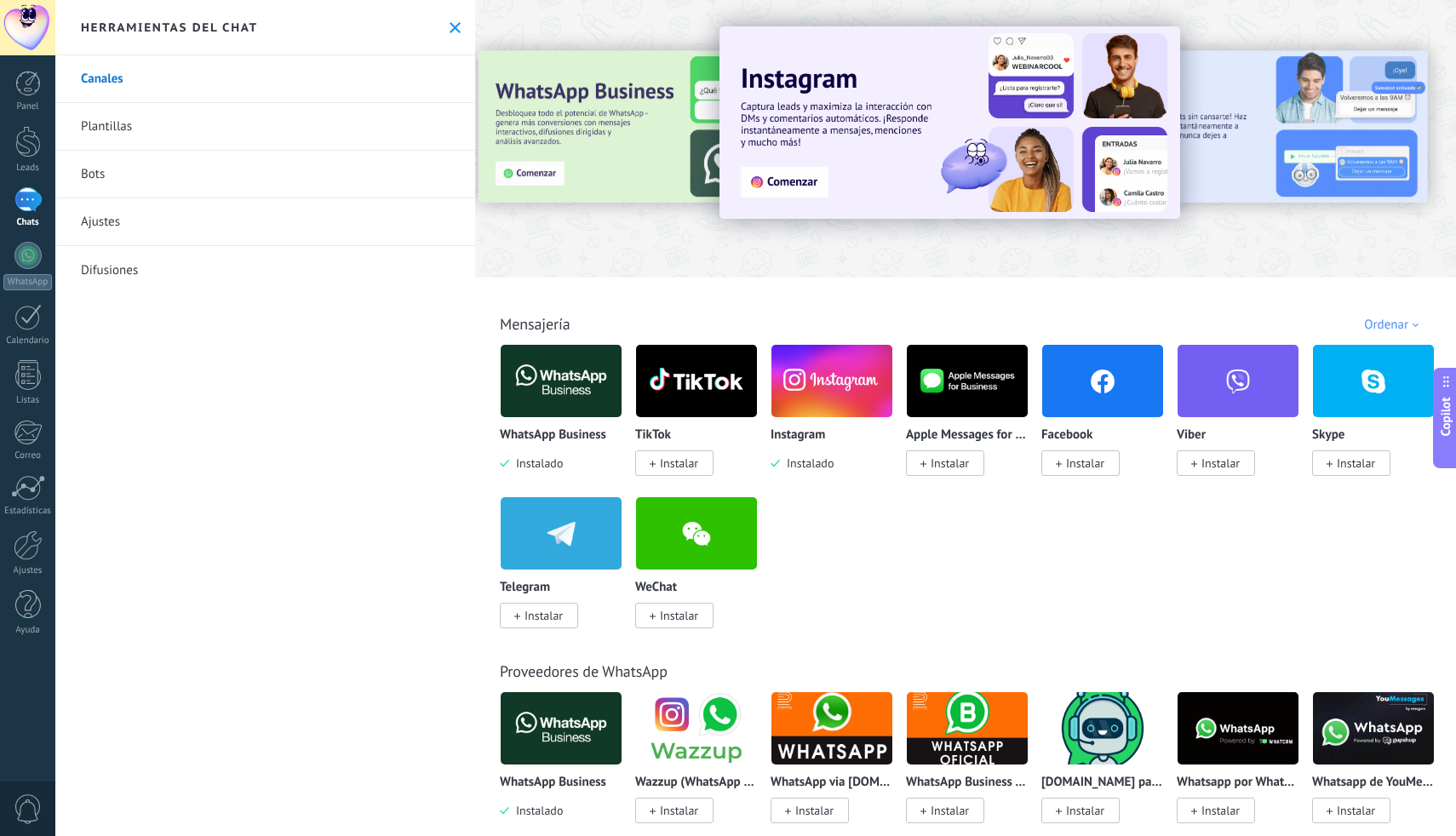
click at [1227, 236] on div at bounding box center [966, 135] width 981 height 245
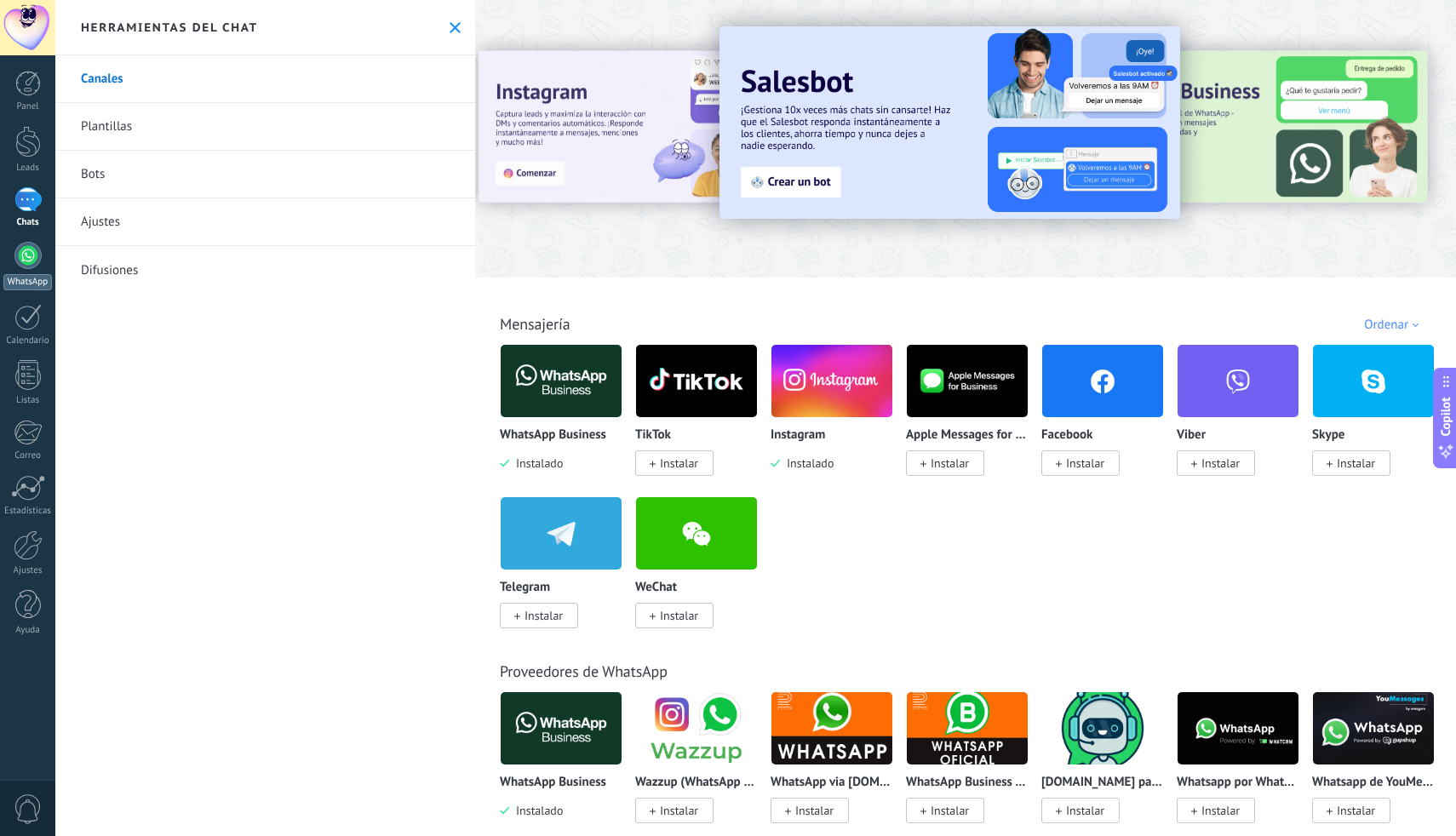
click at [30, 276] on div "WhatsApp" at bounding box center [28, 281] width 49 height 16
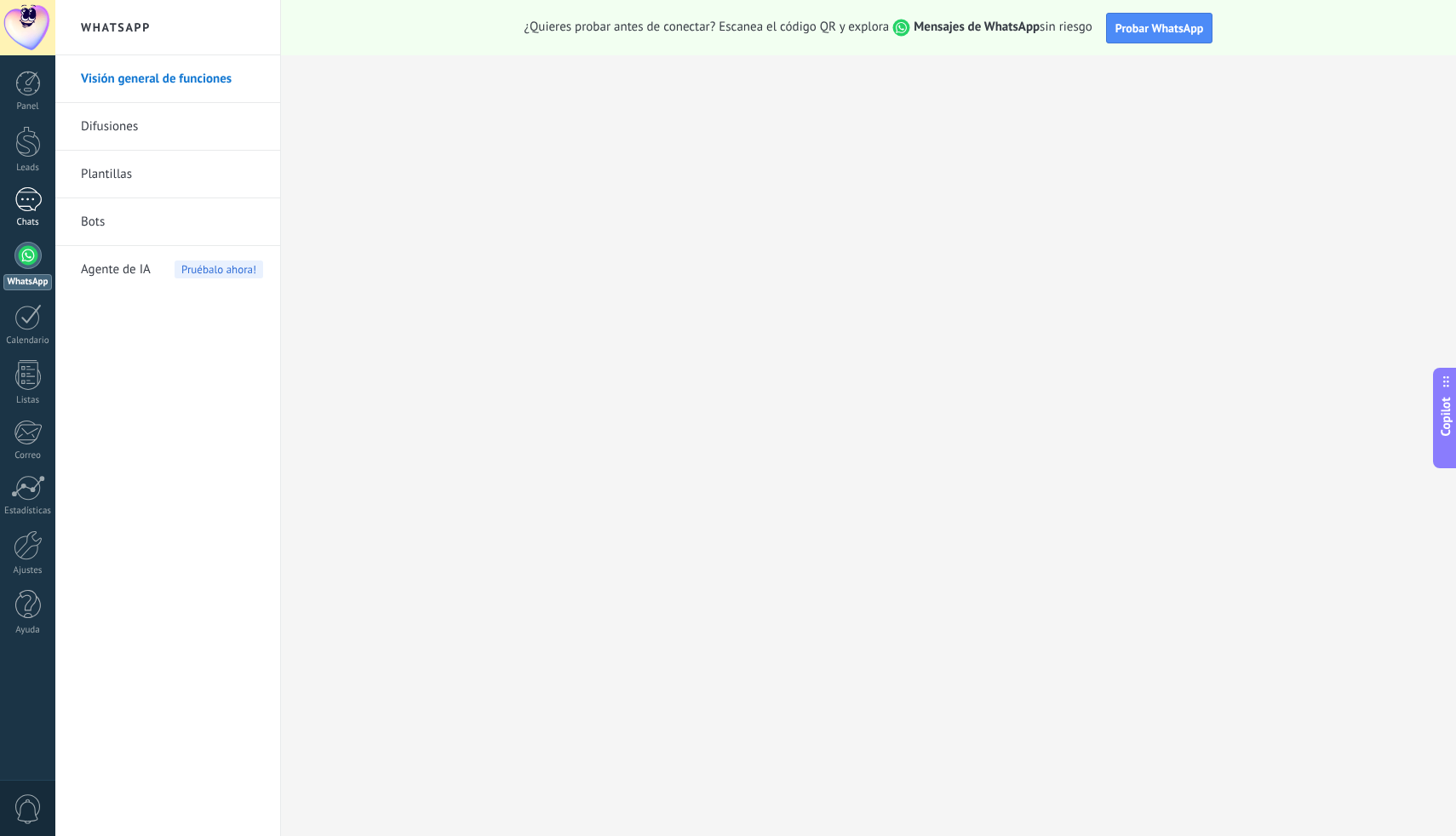
click at [21, 214] on link "Chats" at bounding box center [27, 208] width 55 height 41
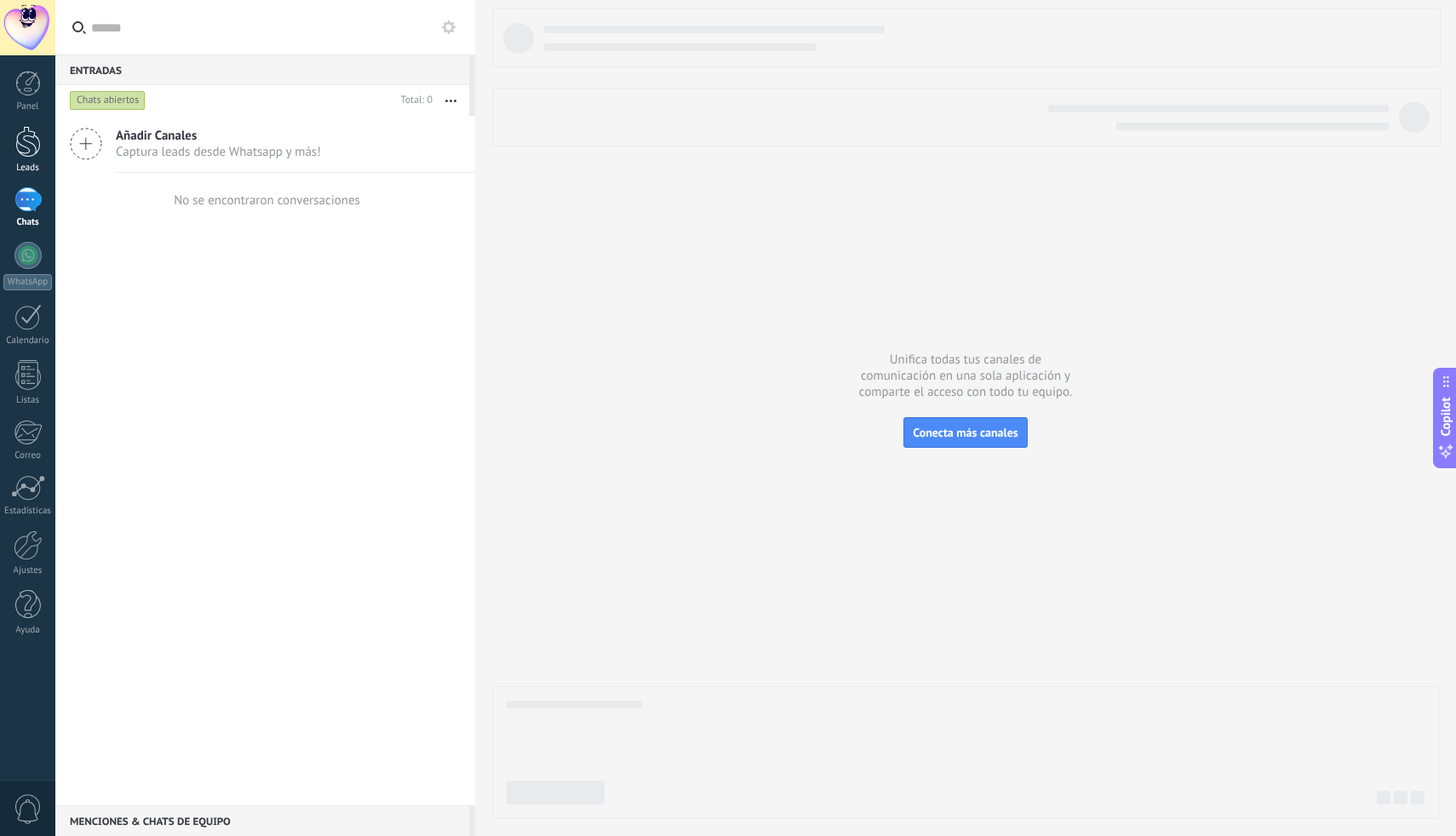
click at [15, 148] on div at bounding box center [27, 142] width 25 height 32
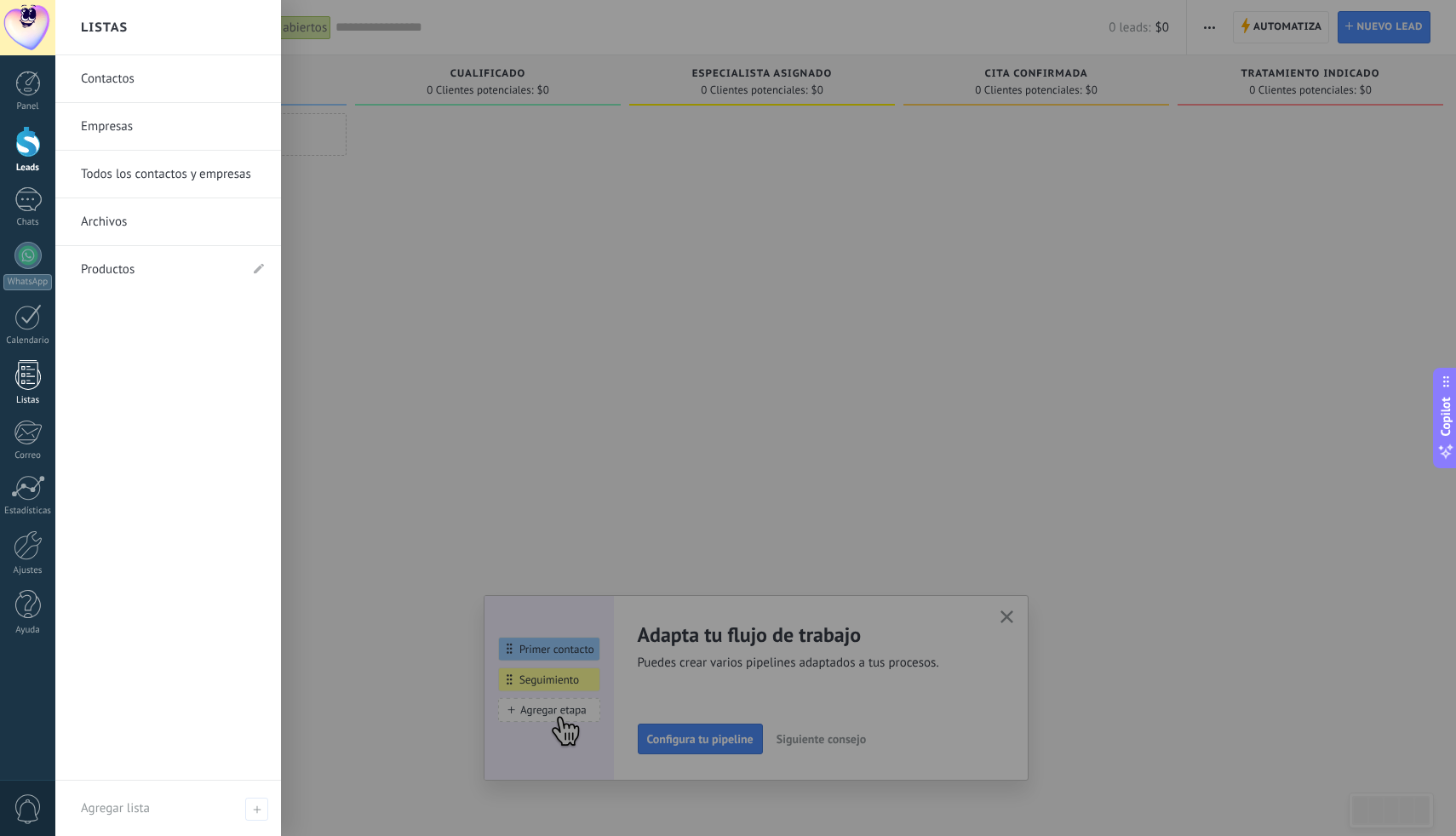
click at [29, 388] on div at bounding box center [27, 375] width 25 height 30
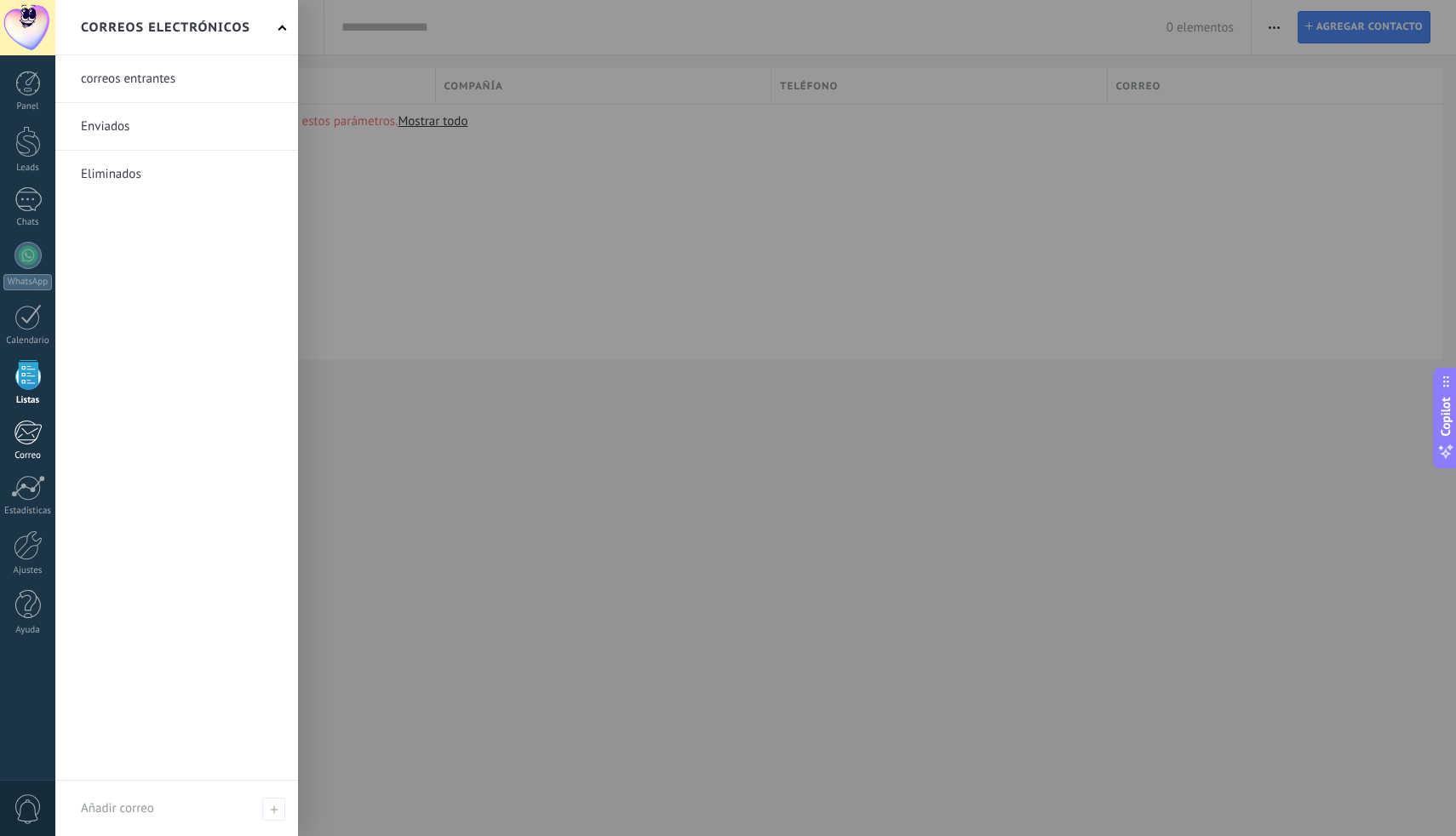
click at [31, 446] on link "Correo" at bounding box center [27, 440] width 55 height 42
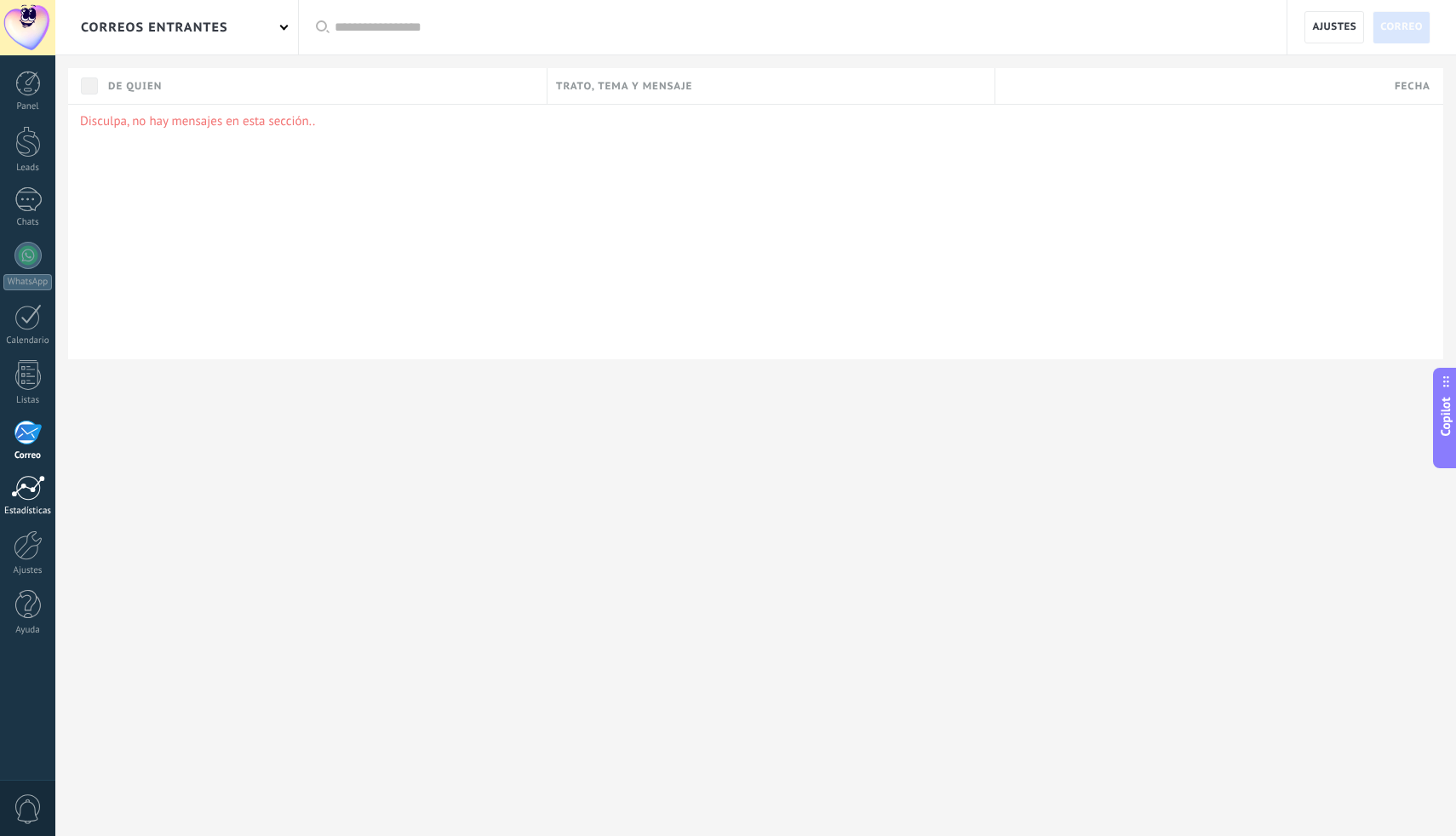
click at [17, 497] on div at bounding box center [28, 488] width 34 height 25
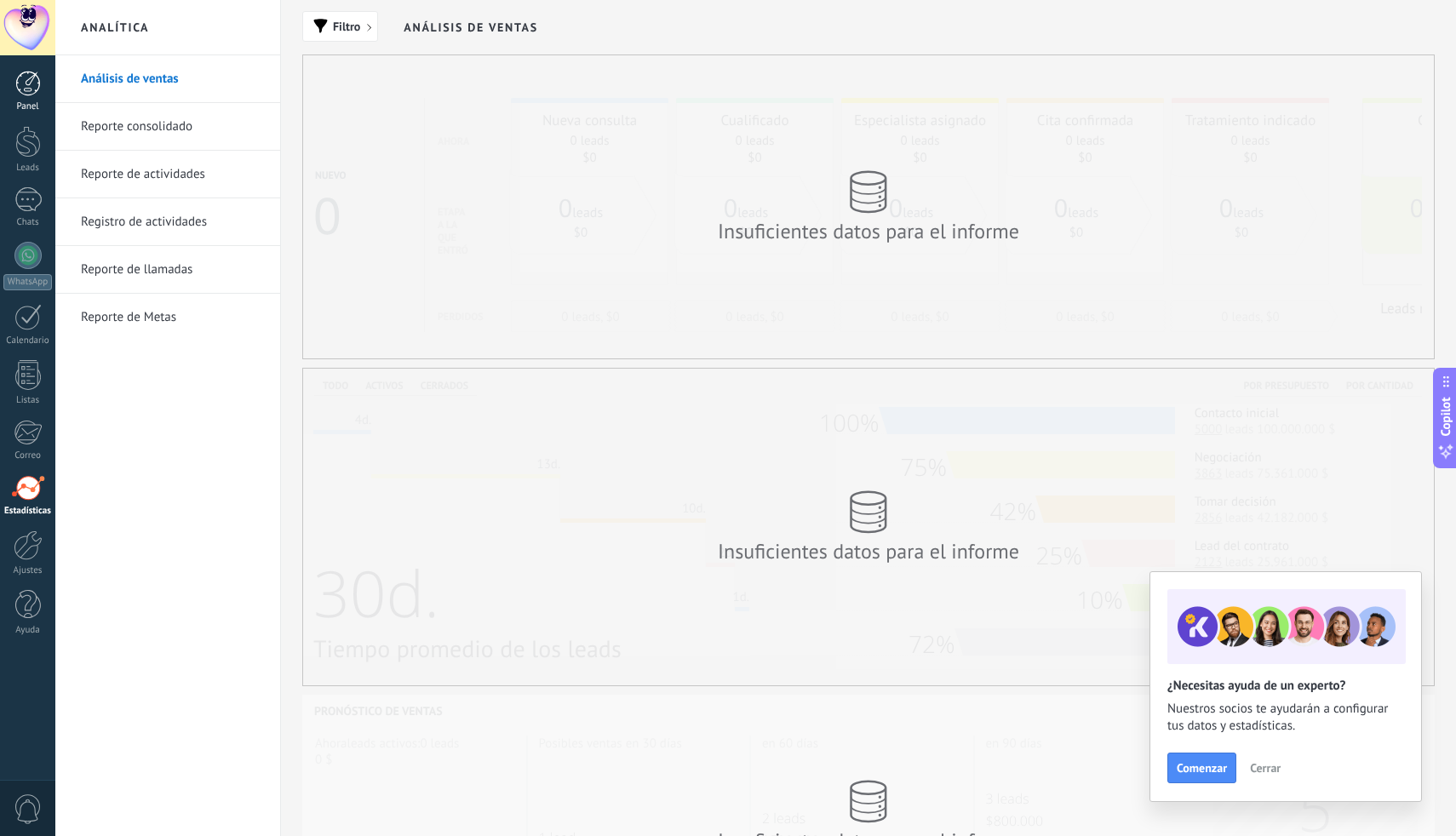
click at [33, 75] on div at bounding box center [27, 83] width 25 height 25
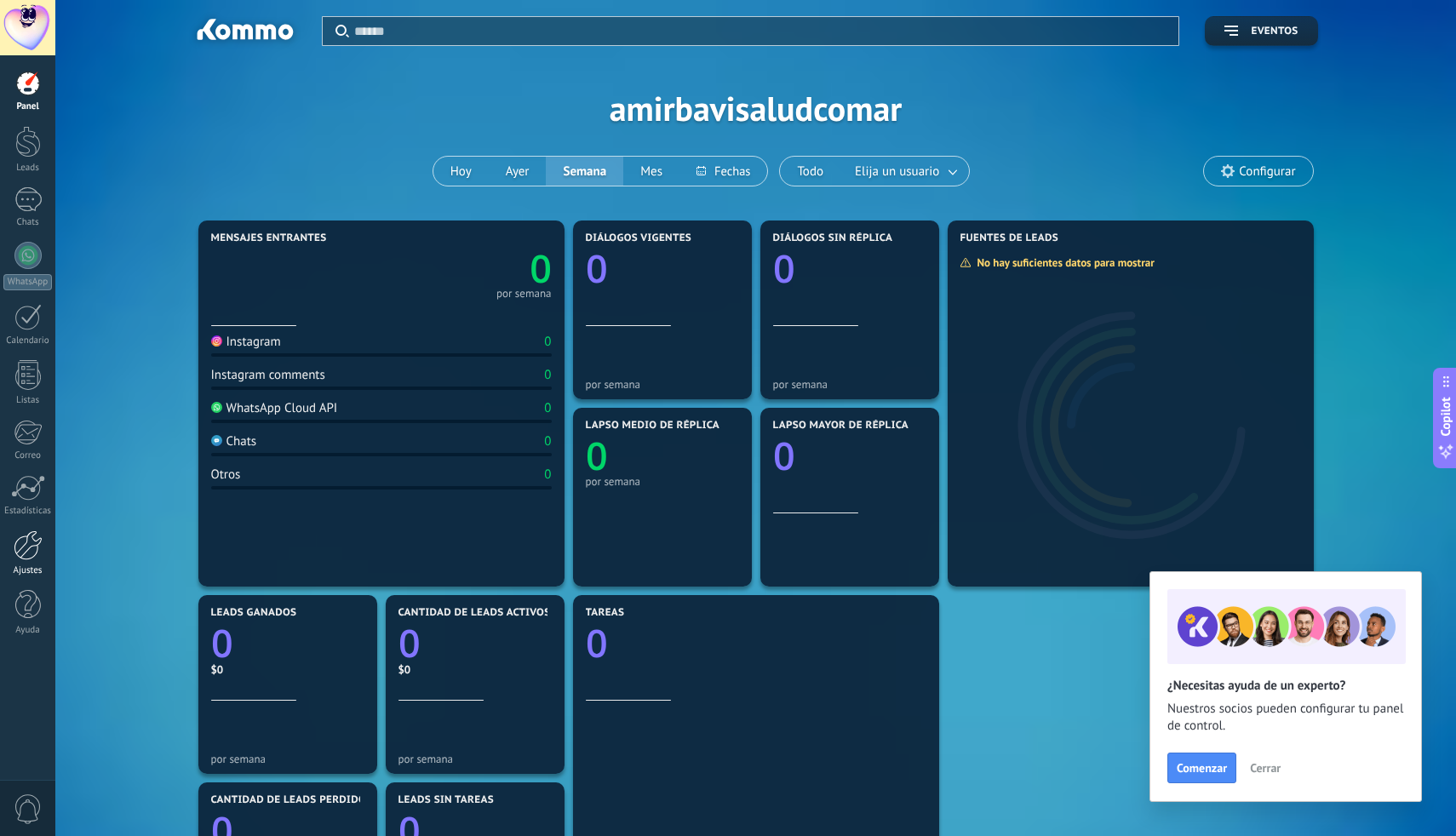
click at [24, 546] on div at bounding box center [28, 546] width 29 height 30
